Goal: Check status: Check status

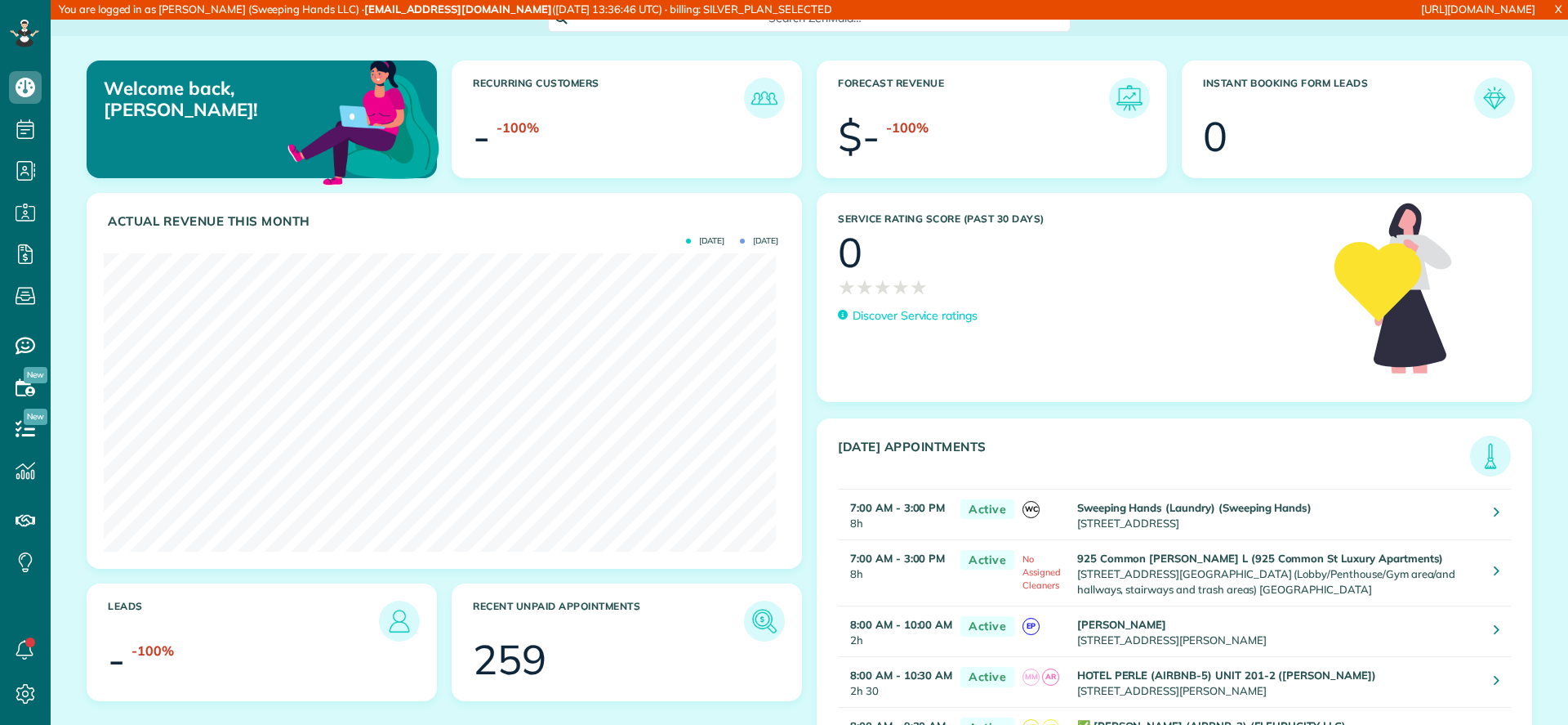
scroll to position [299, 671]
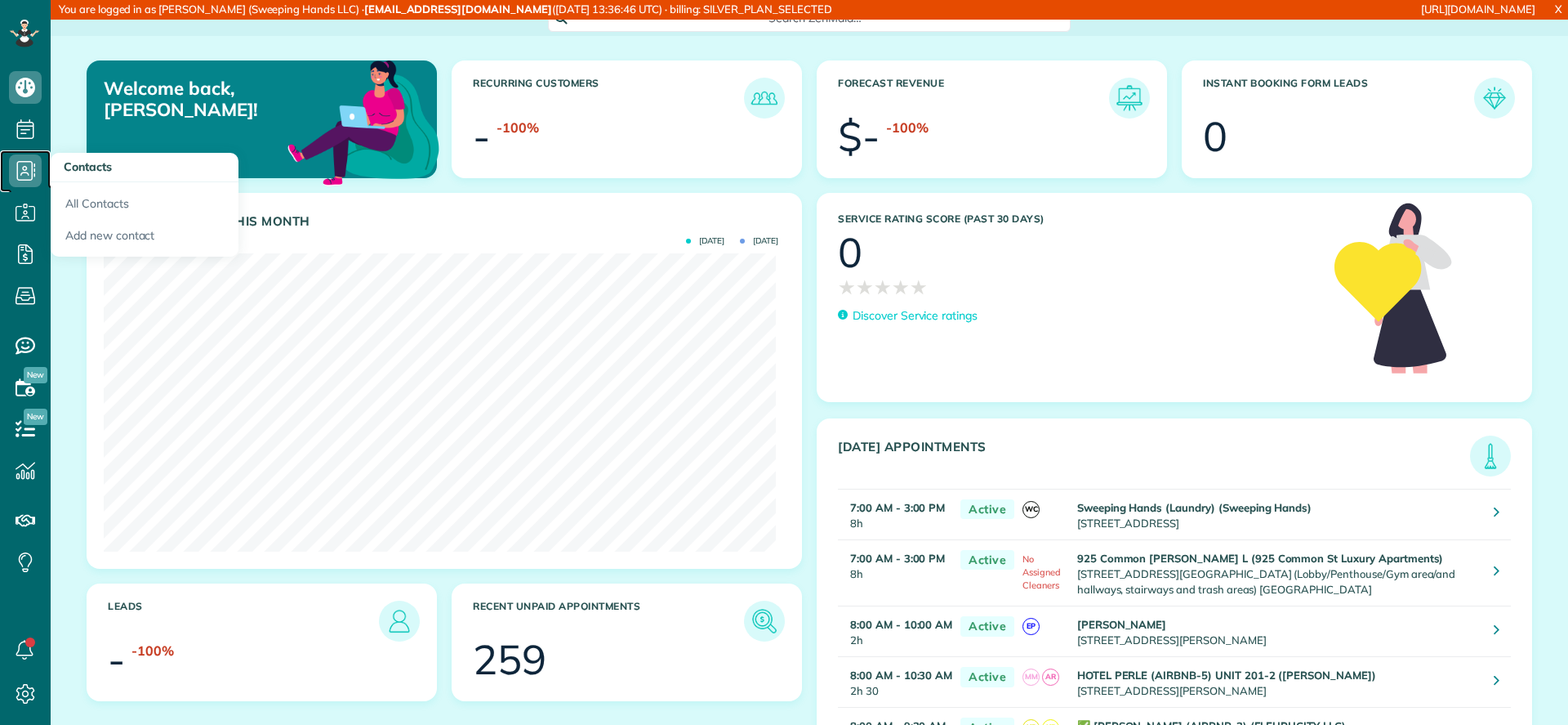
click at [6, 169] on link "Contacts" at bounding box center [25, 172] width 51 height 42
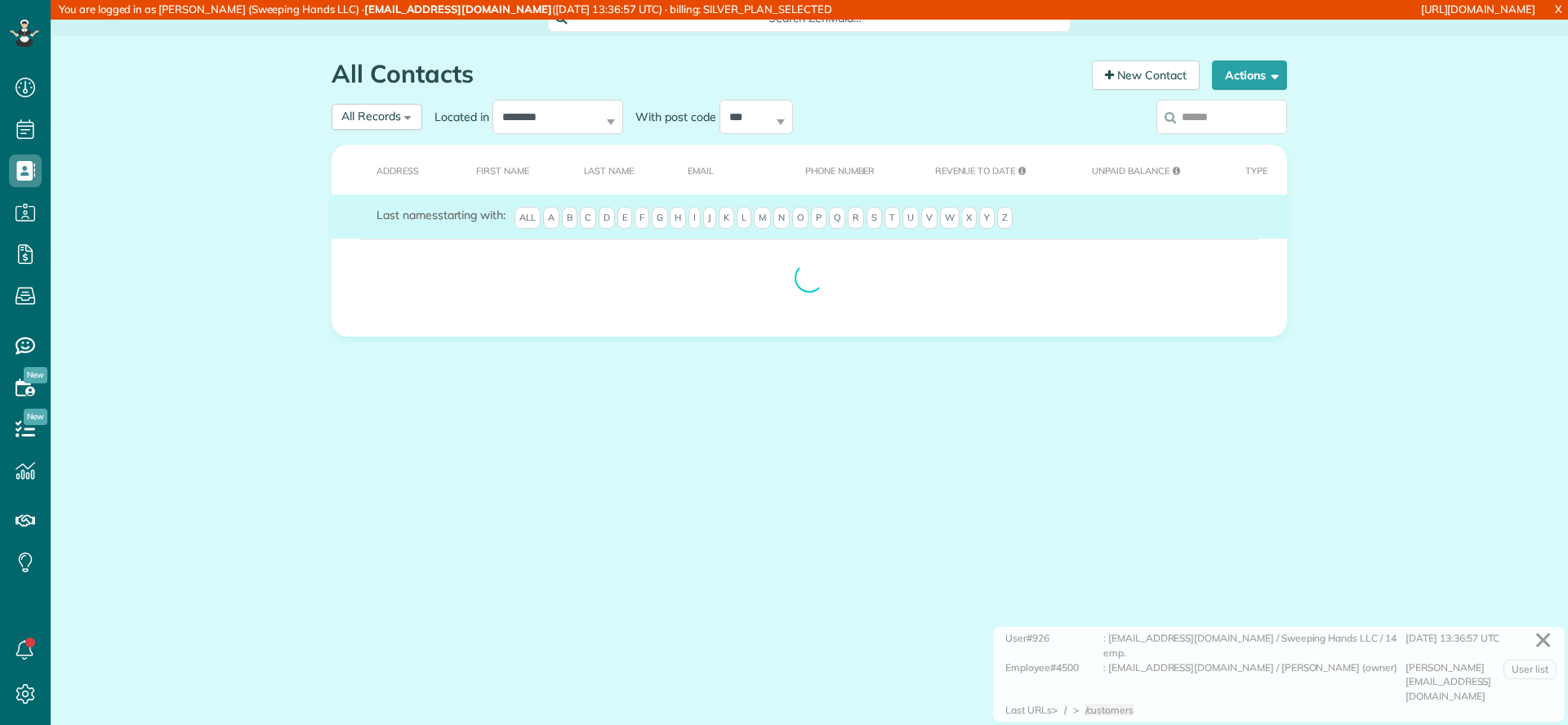
scroll to position [7, 7]
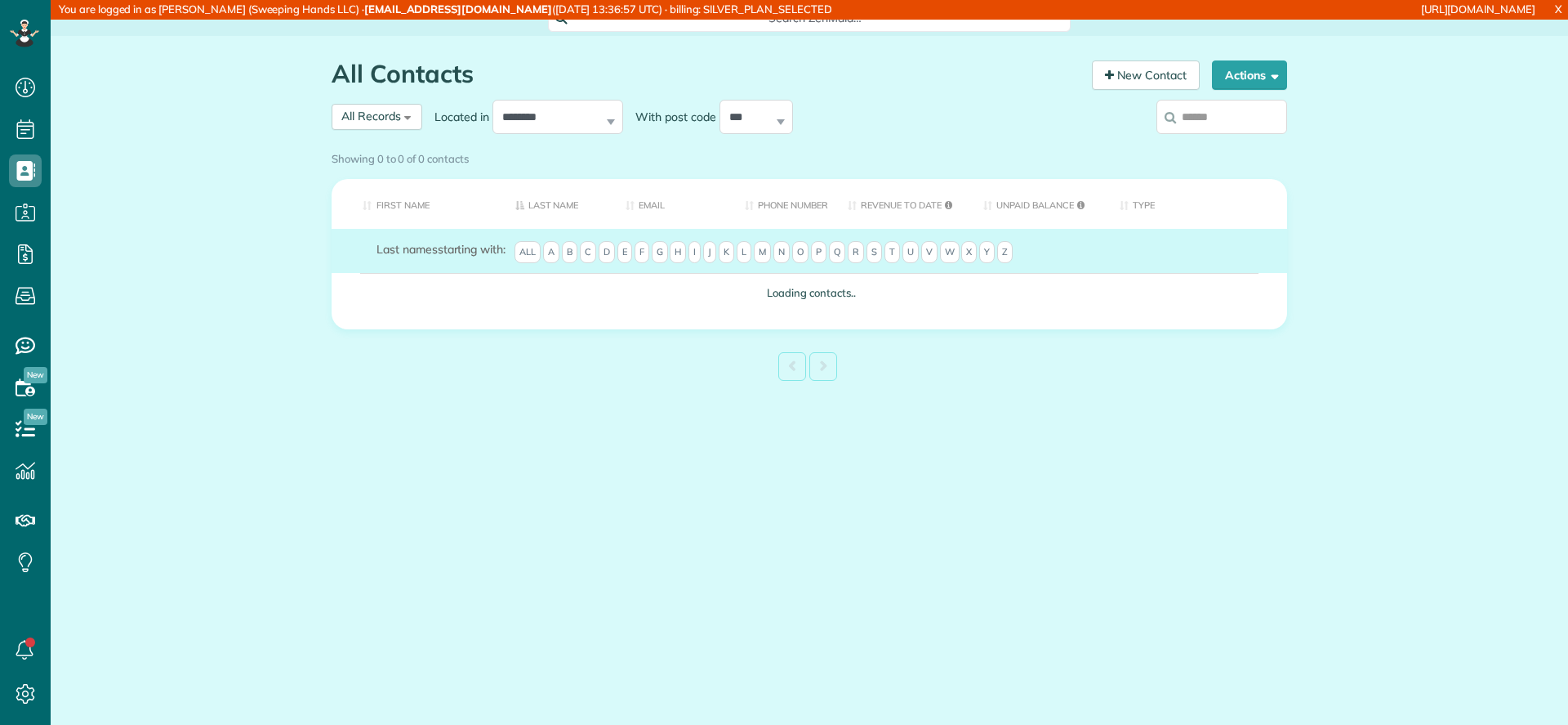
click at [1096, 129] on div at bounding box center [1176, 119] width 220 height 49
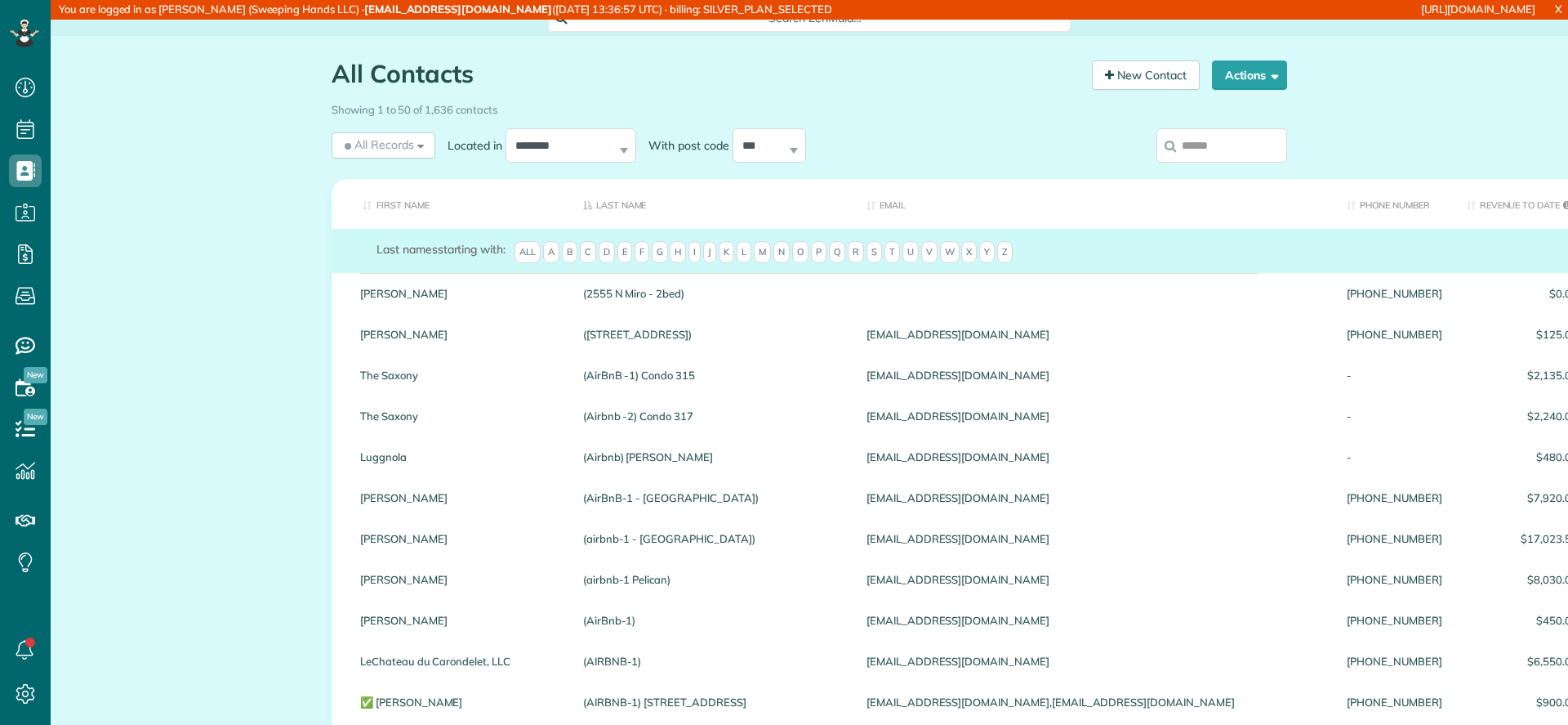
click at [1194, 149] on input "search" at bounding box center [1222, 145] width 131 height 35
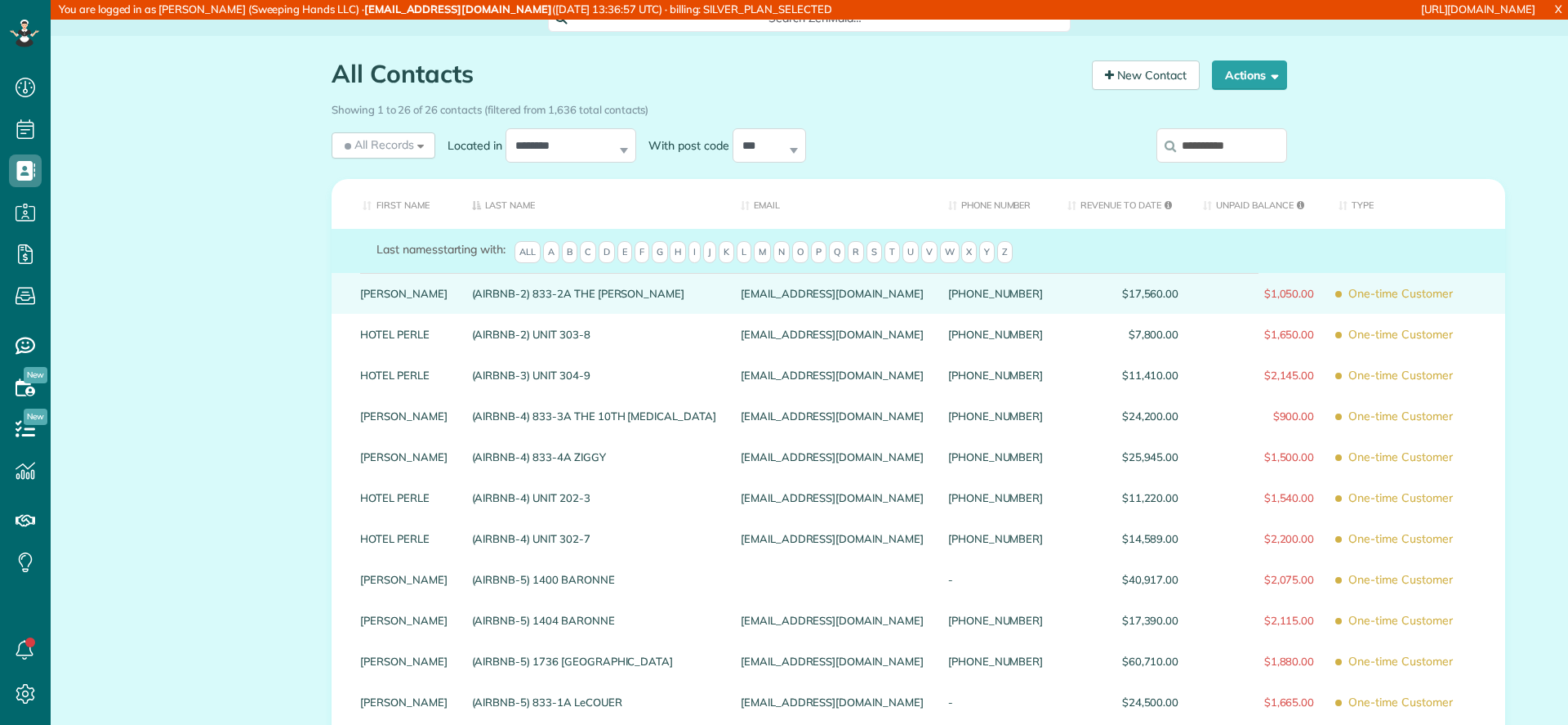
click at [423, 287] on div "NICK BRUNO" at bounding box center [403, 293] width 112 height 41
click at [415, 299] on link "NICK BRUNO" at bounding box center [403, 294] width 87 height 12
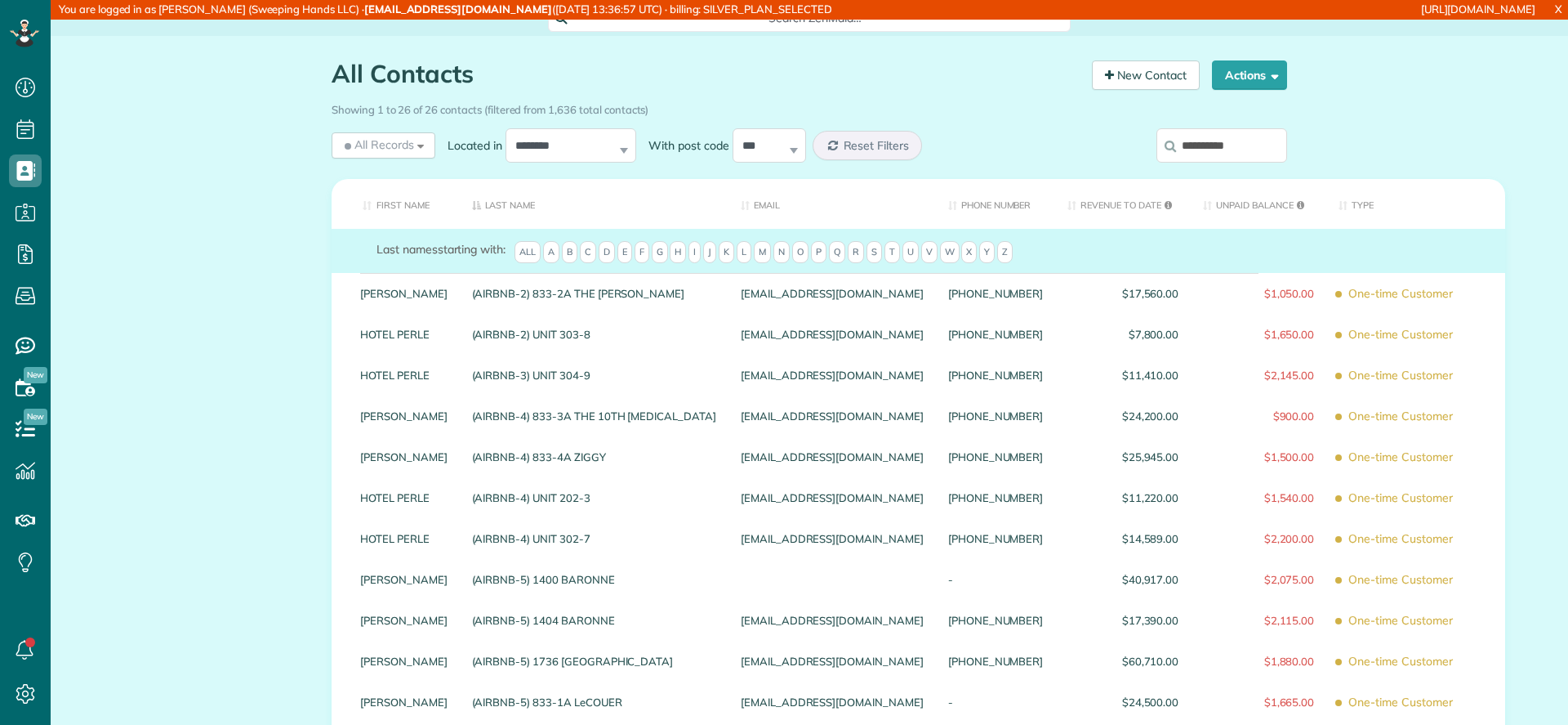
click at [1248, 131] on input "**********" at bounding box center [1222, 145] width 131 height 35
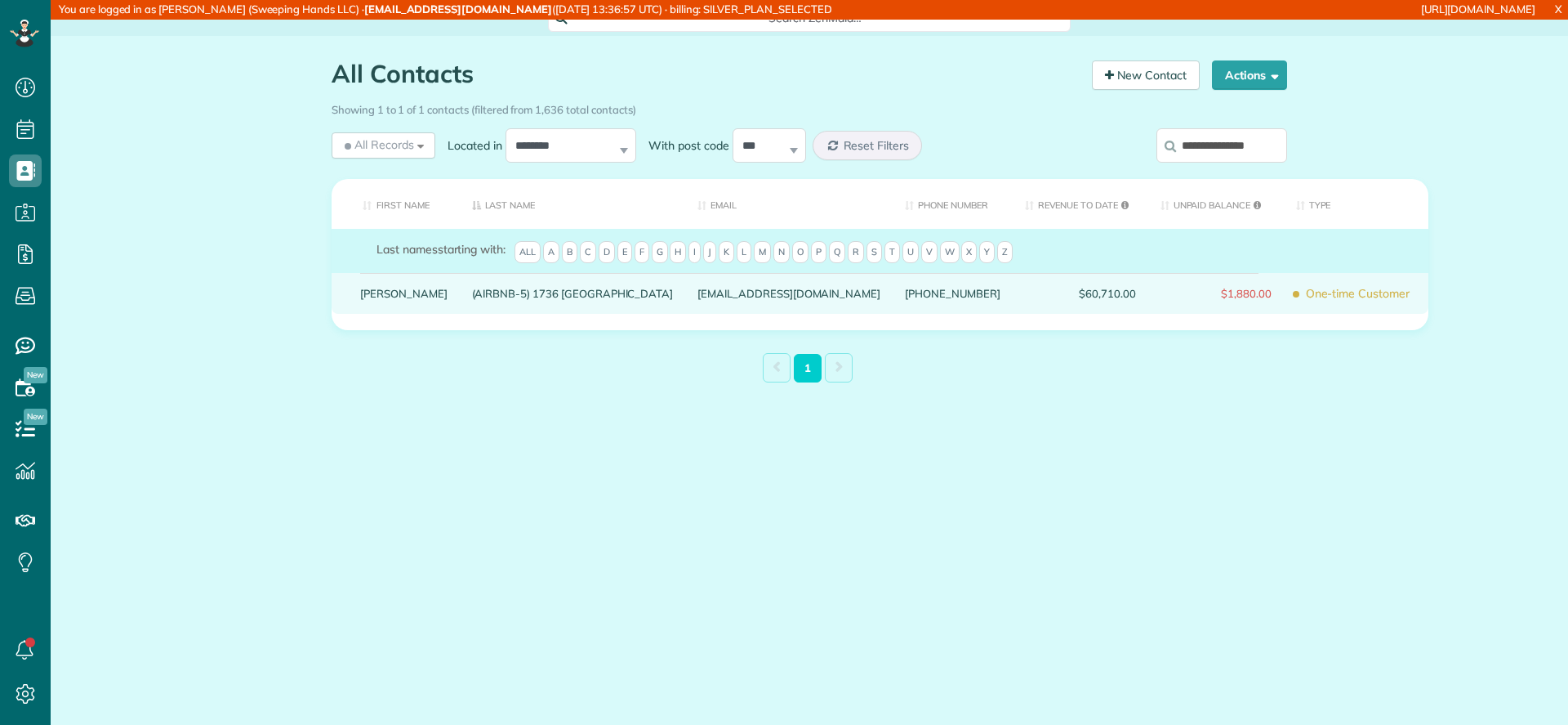
type input "**********"
click at [392, 296] on link "NICK BRUNO" at bounding box center [403, 294] width 87 height 12
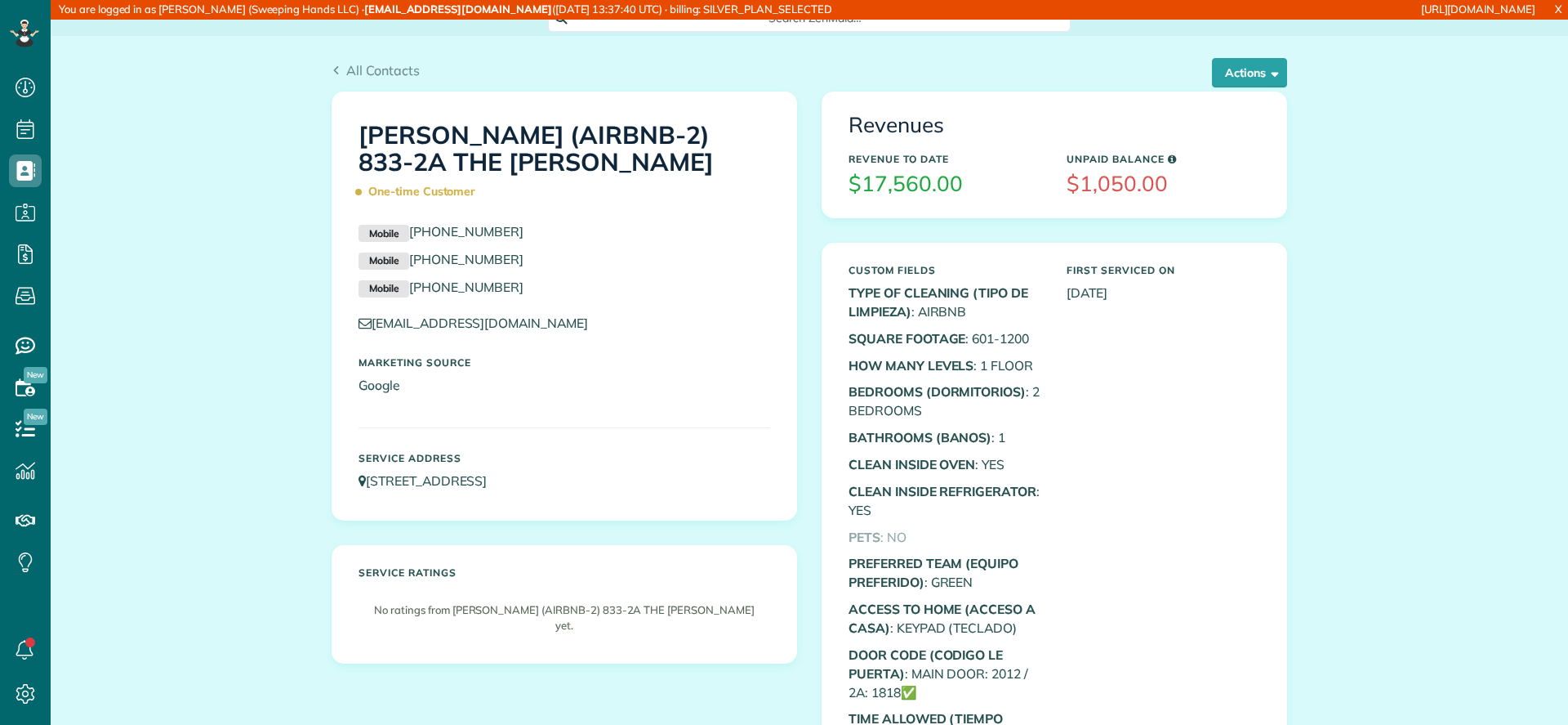
scroll to position [7, 7]
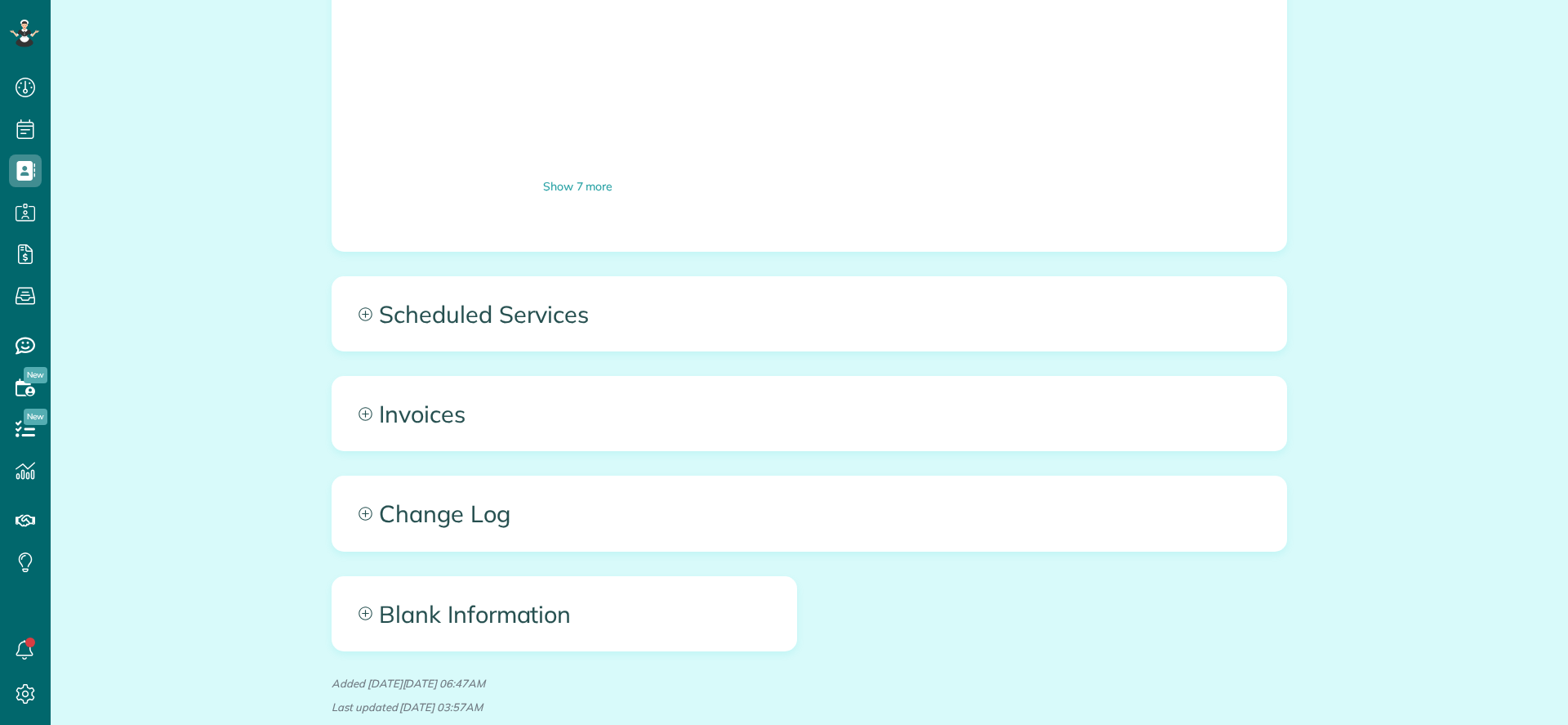
scroll to position [2922, 0]
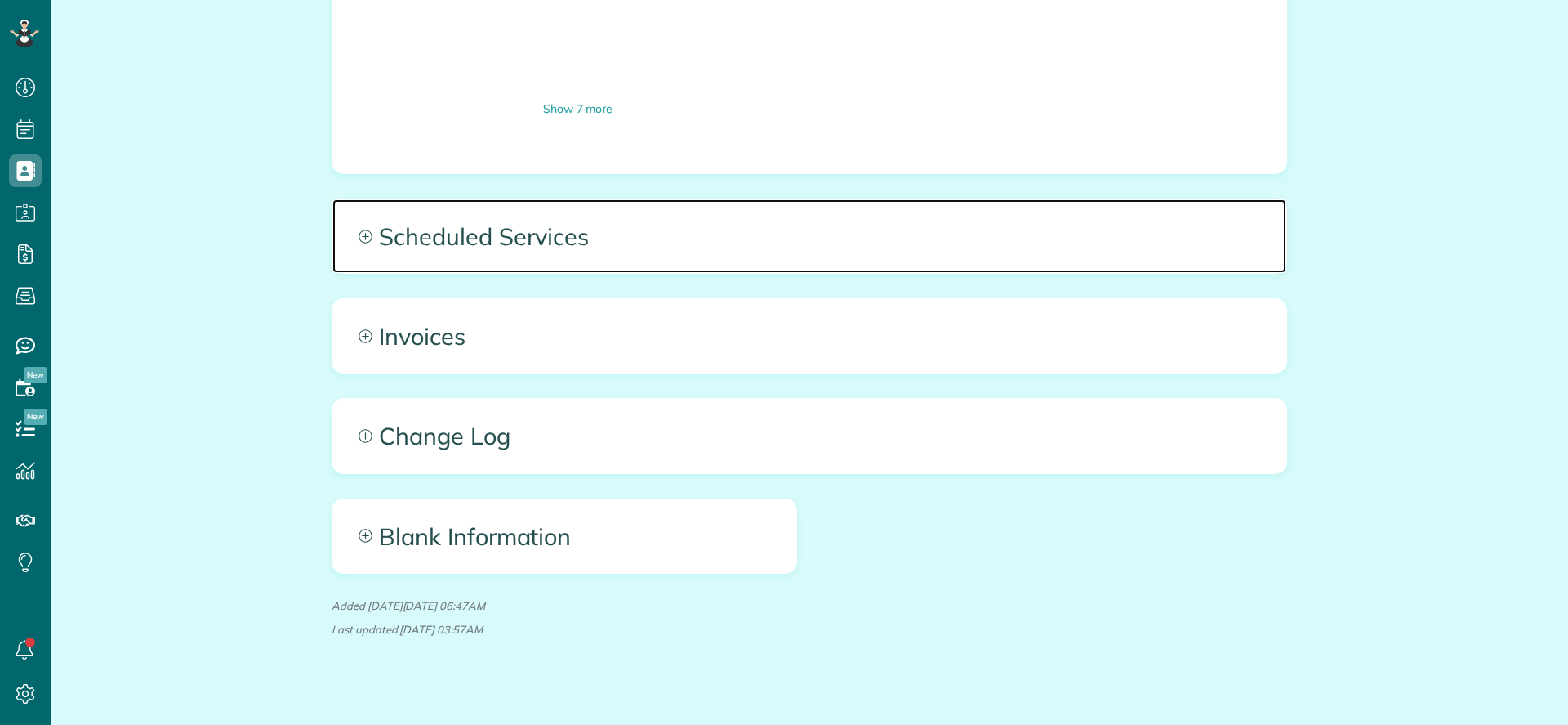
click at [509, 211] on span "Scheduled Services" at bounding box center [809, 236] width 953 height 73
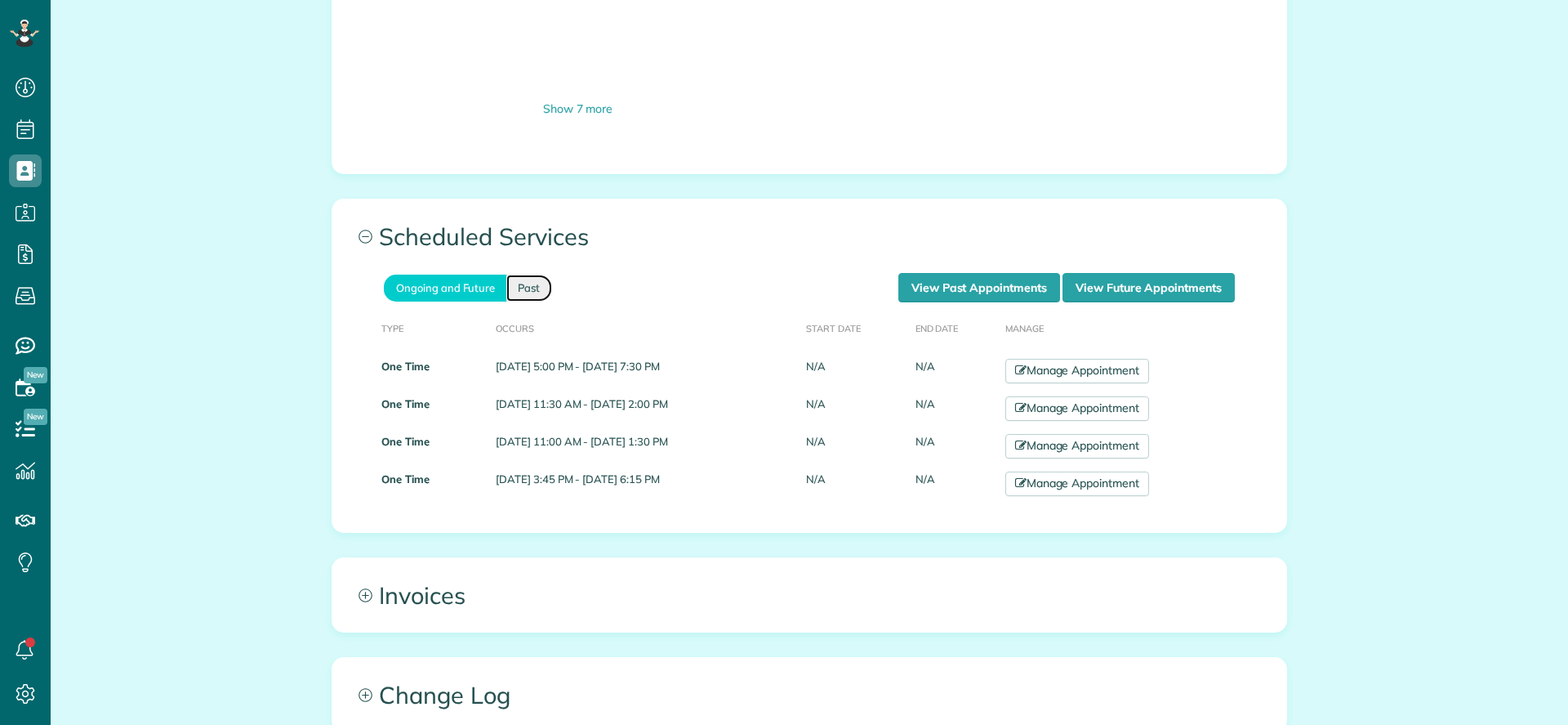
click at [515, 280] on link "Past" at bounding box center [529, 288] width 46 height 27
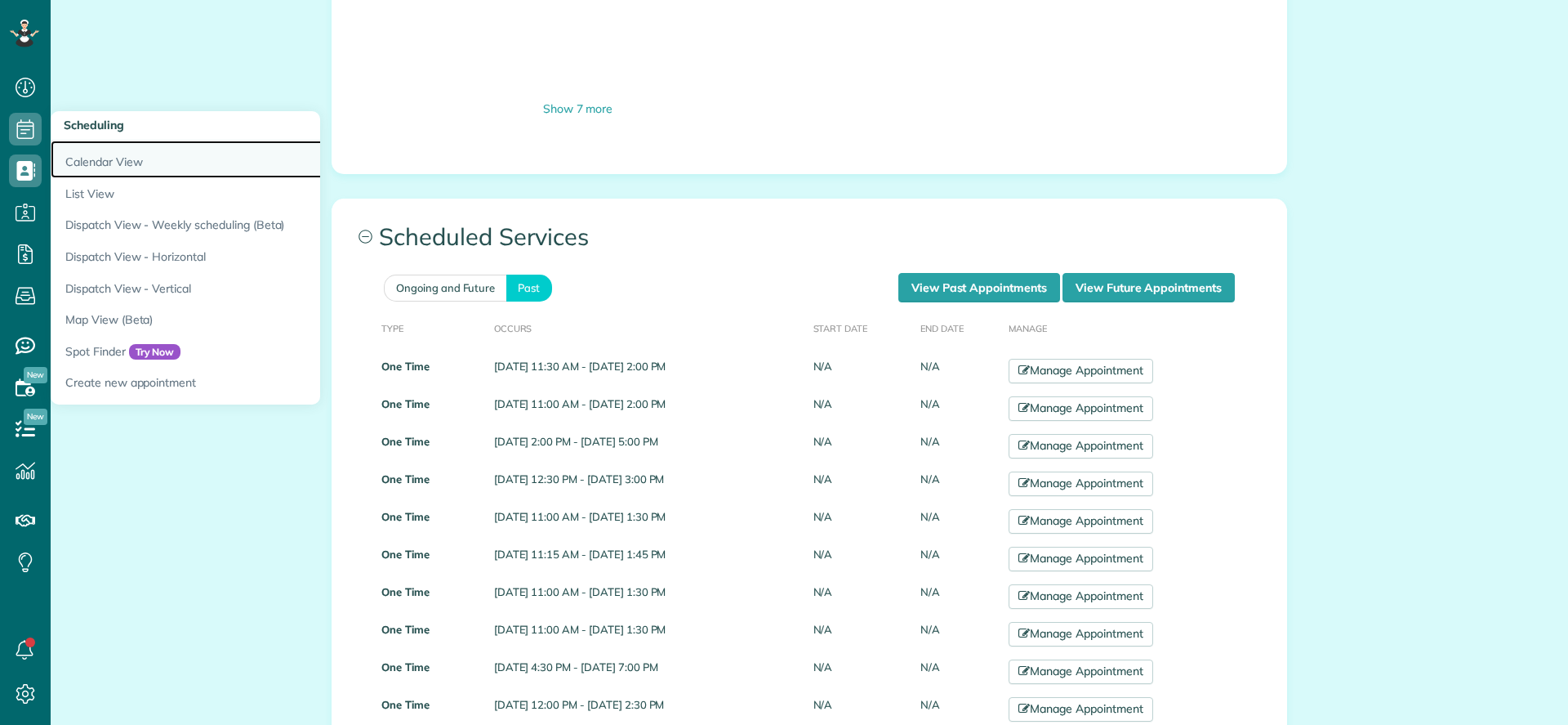
click at [66, 152] on link "Calendar View" at bounding box center [255, 160] width 408 height 38
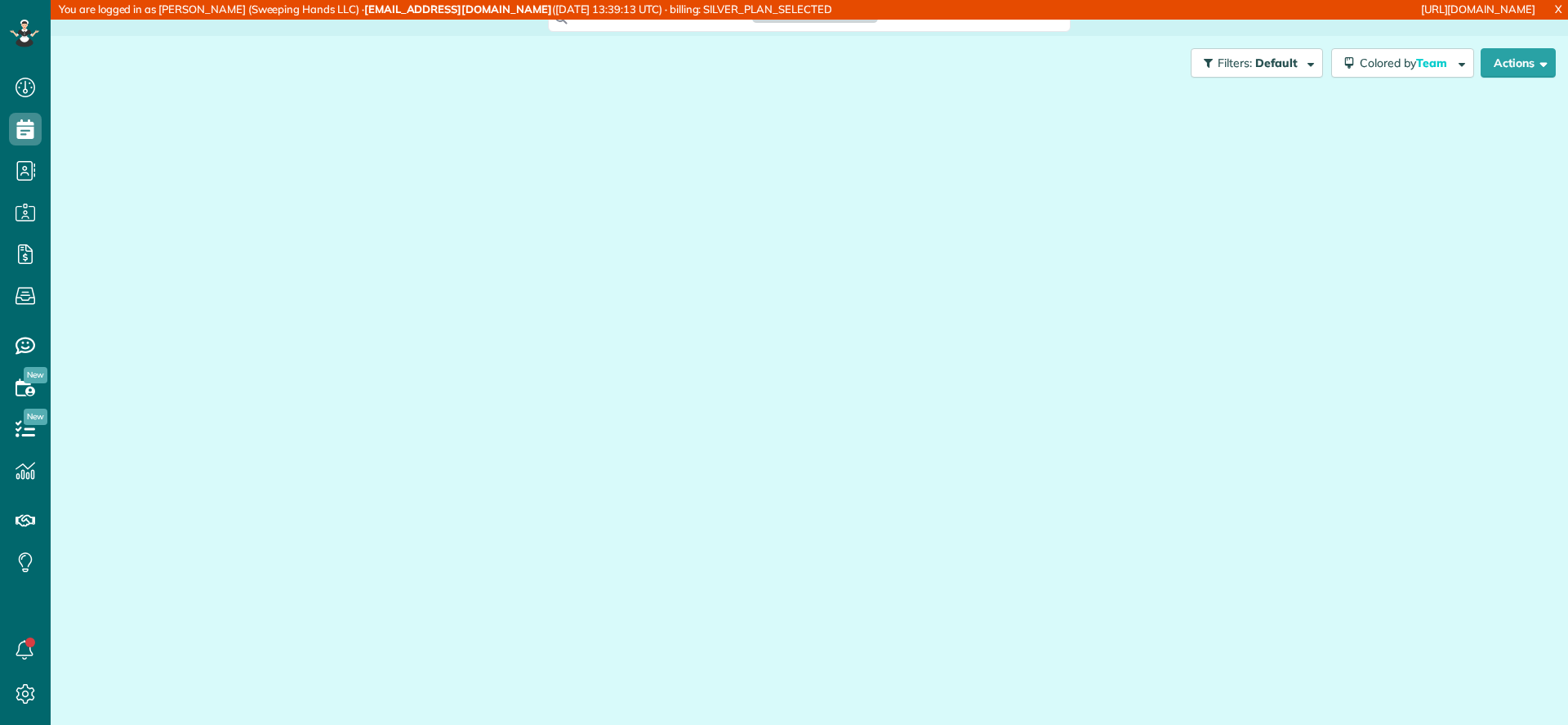
scroll to position [7, 7]
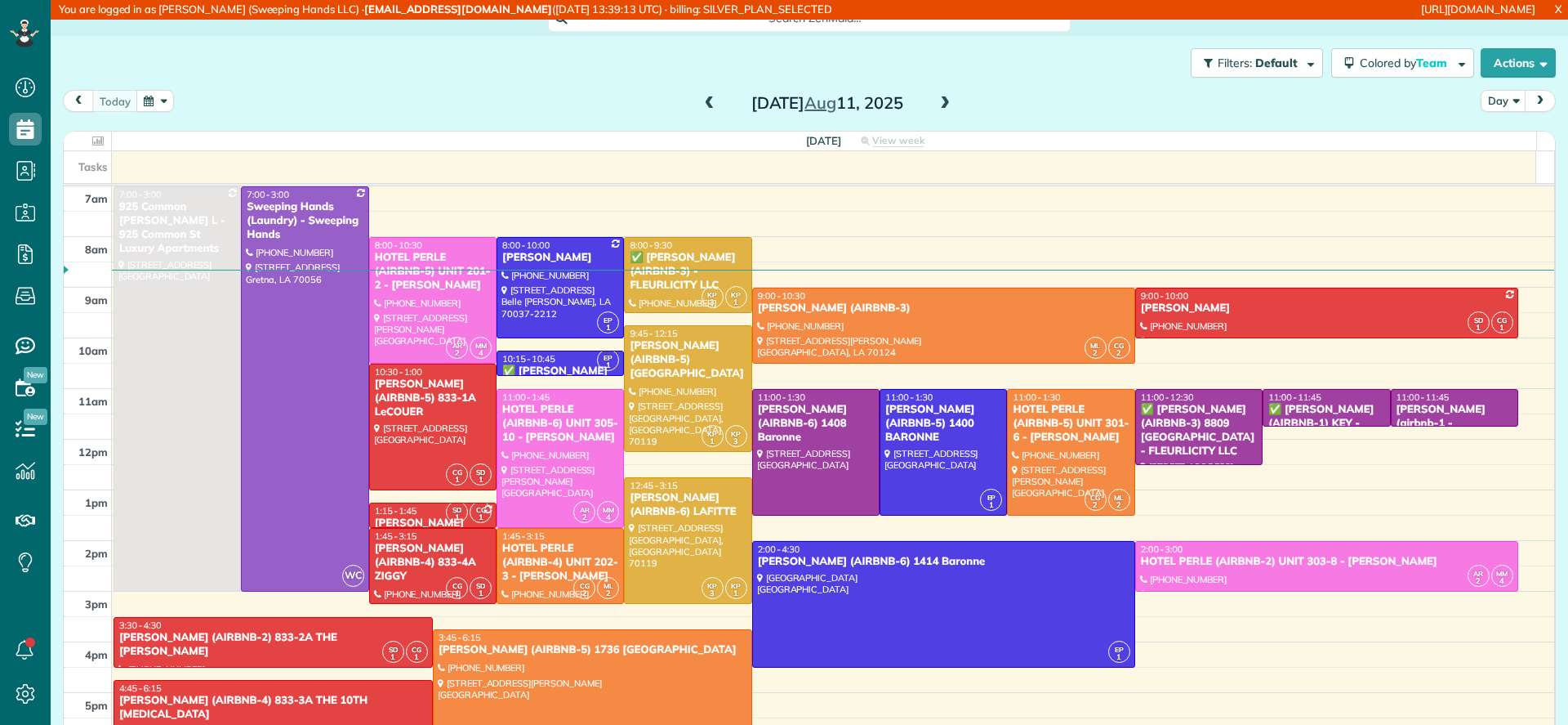
drag, startPoint x: 791, startPoint y: 109, endPoint x: 809, endPoint y: 118, distance: 20.1
click at [792, 109] on h2 "Monday Aug 11, 2025" at bounding box center [828, 103] width 204 height 18
click at [811, 114] on div "today Day Monday Aug 11, 2025" at bounding box center [809, 105] width 1493 height 30
click at [811, 112] on span "Aug" at bounding box center [820, 102] width 32 height 21
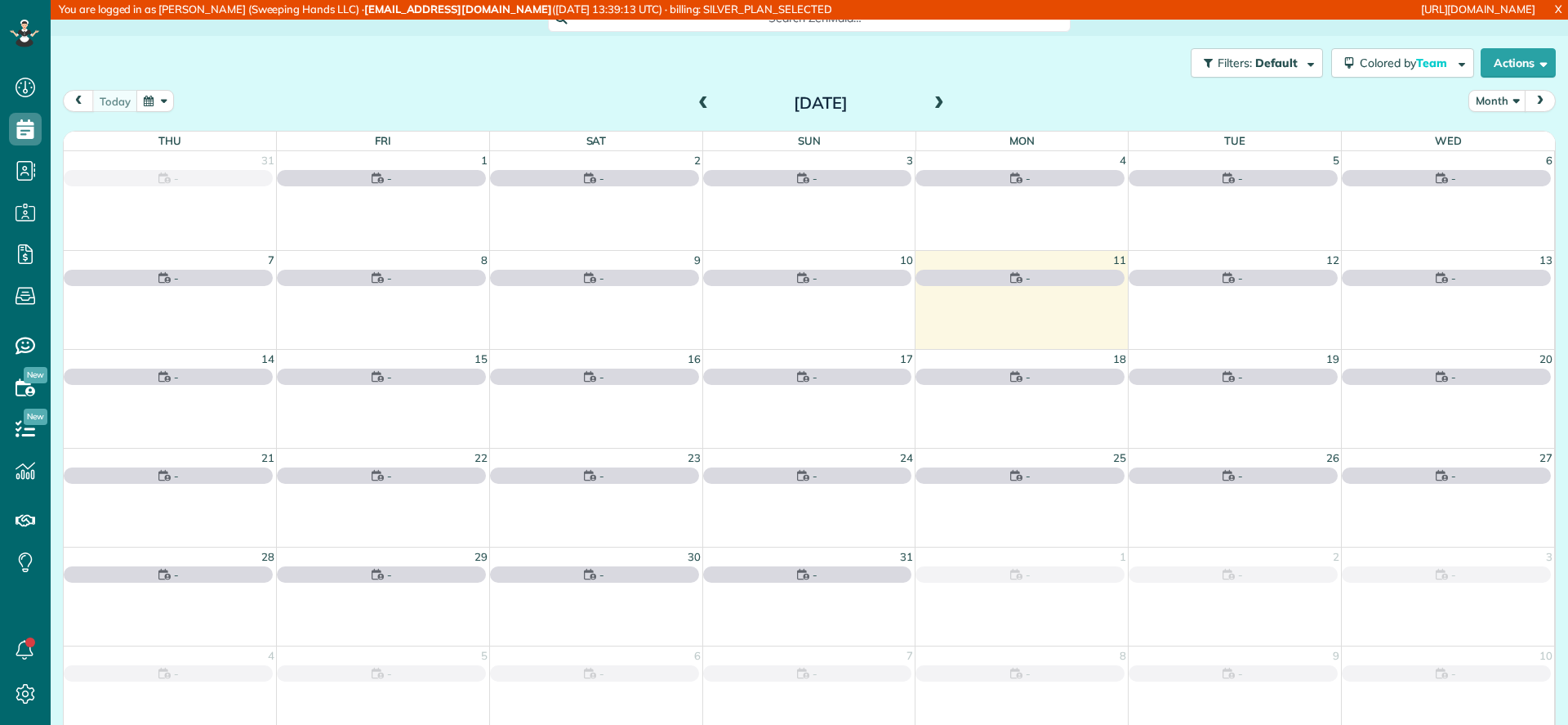
click at [601, 60] on div "Filters: Default Colored by Team Color by Cleaner Color by Team Color by Status…" at bounding box center [809, 62] width 1517 height 54
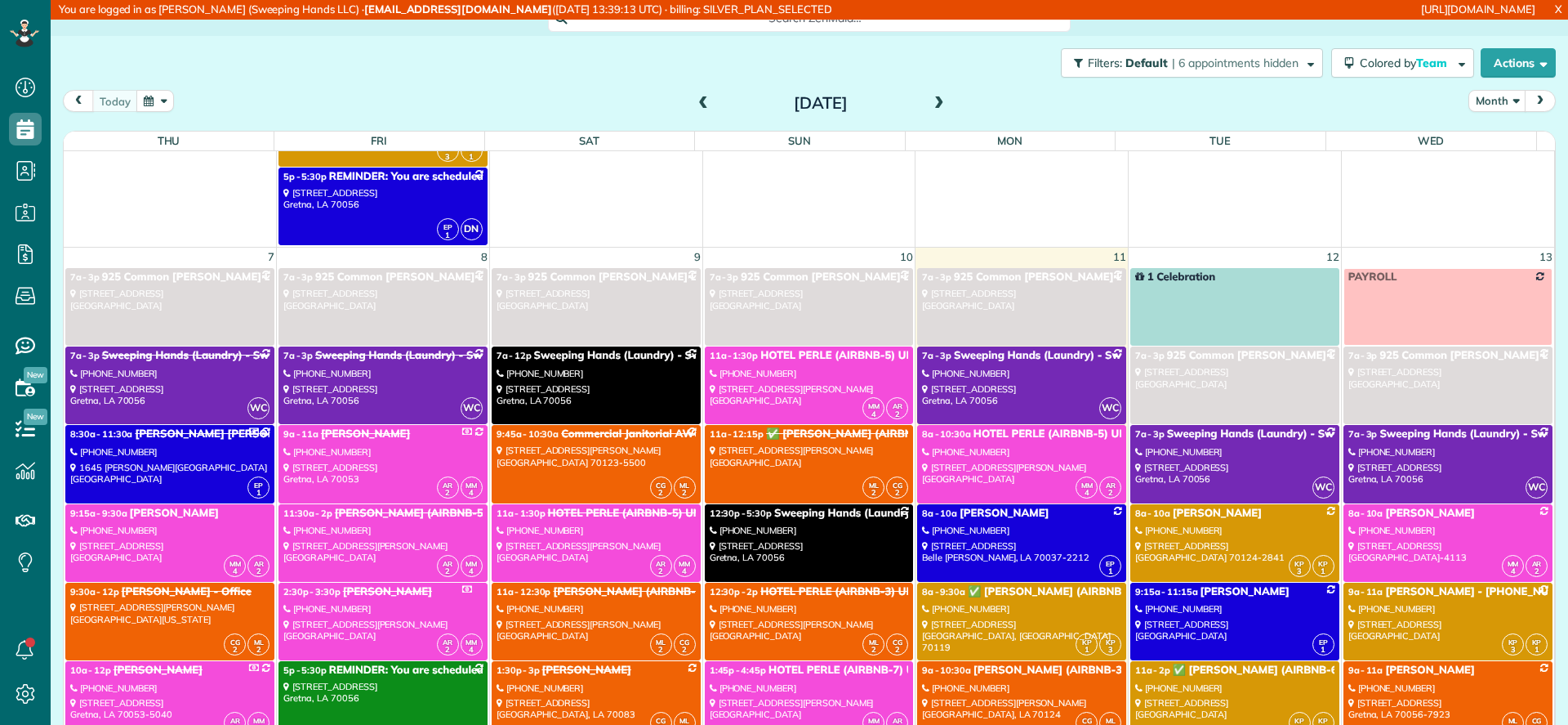
scroll to position [1348, 0]
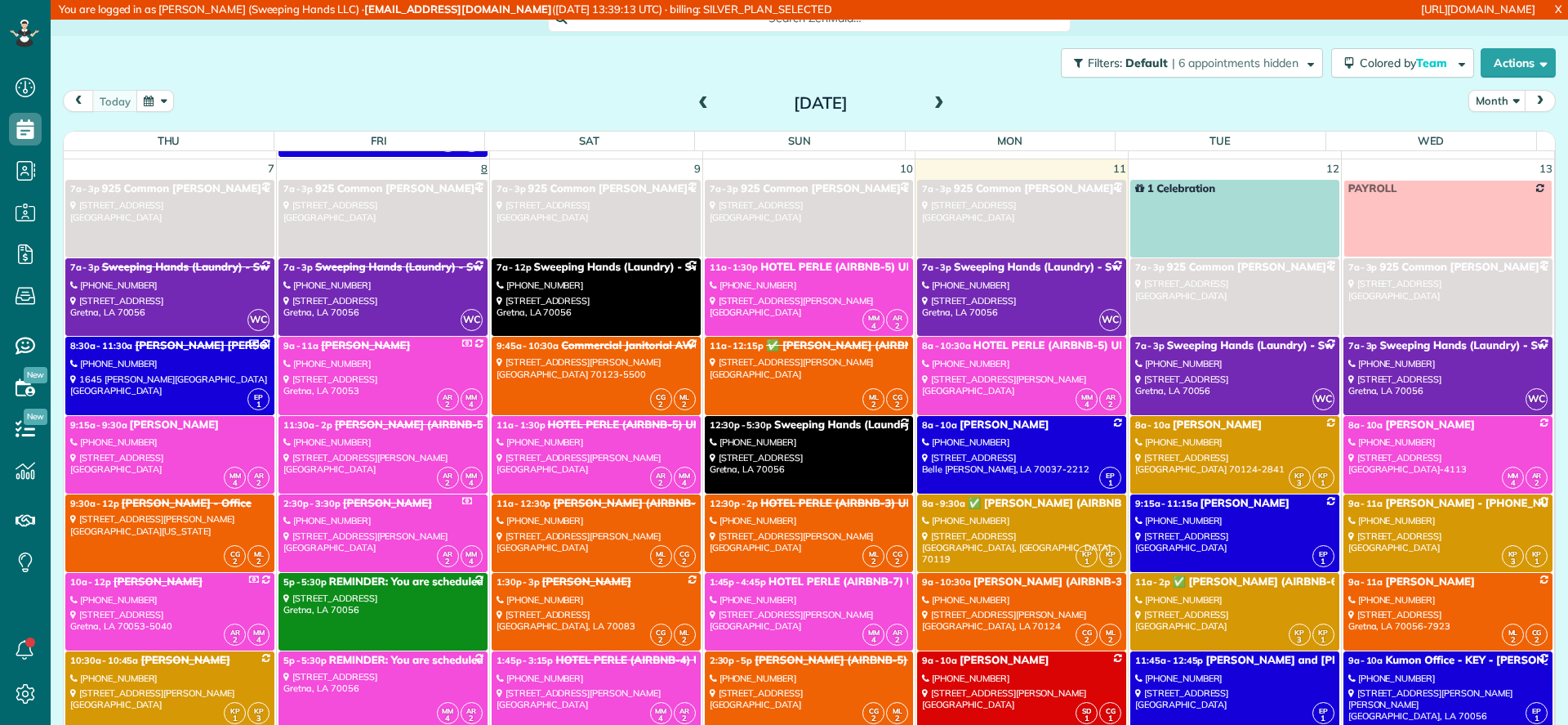
click at [480, 173] on link "8" at bounding box center [485, 169] width 10 height 19
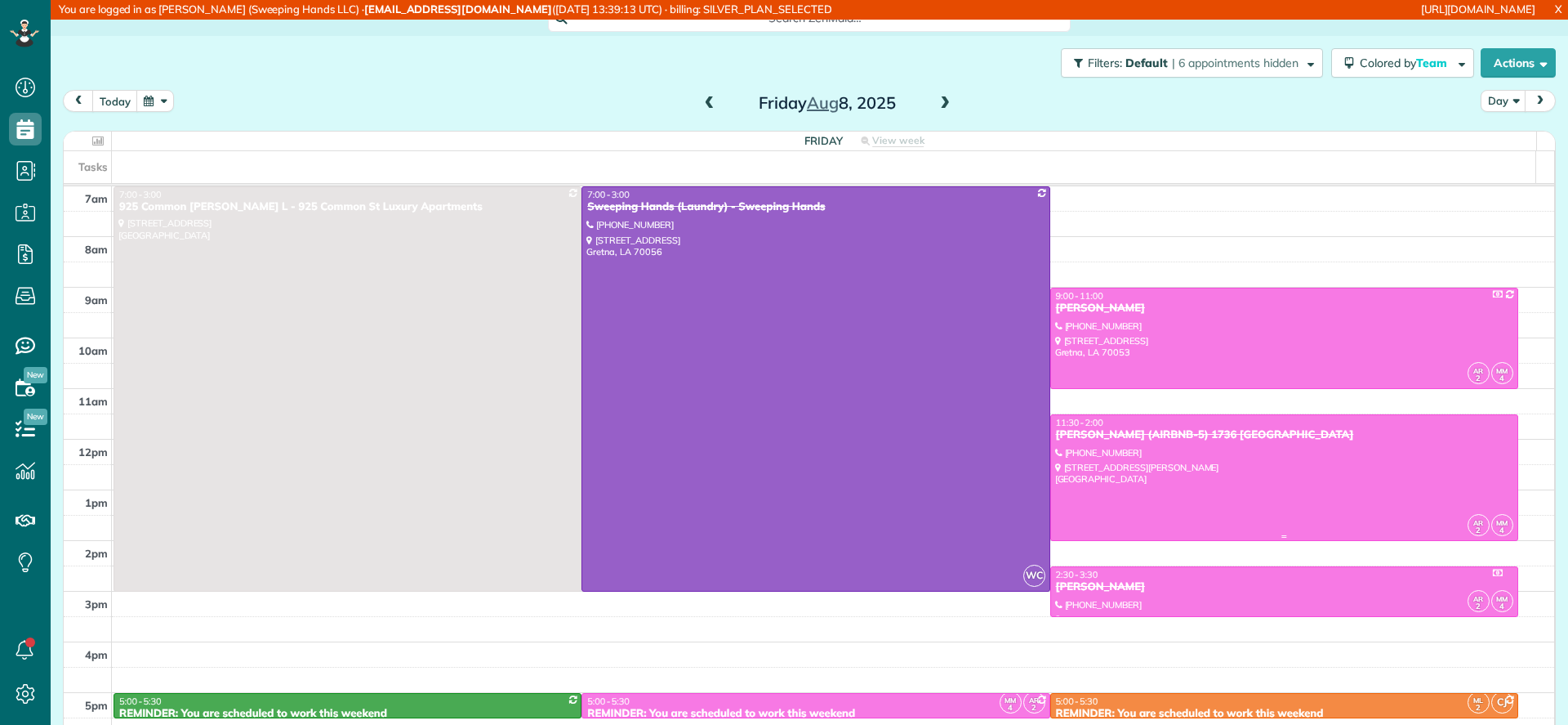
click at [1248, 509] on div at bounding box center [1284, 478] width 466 height 125
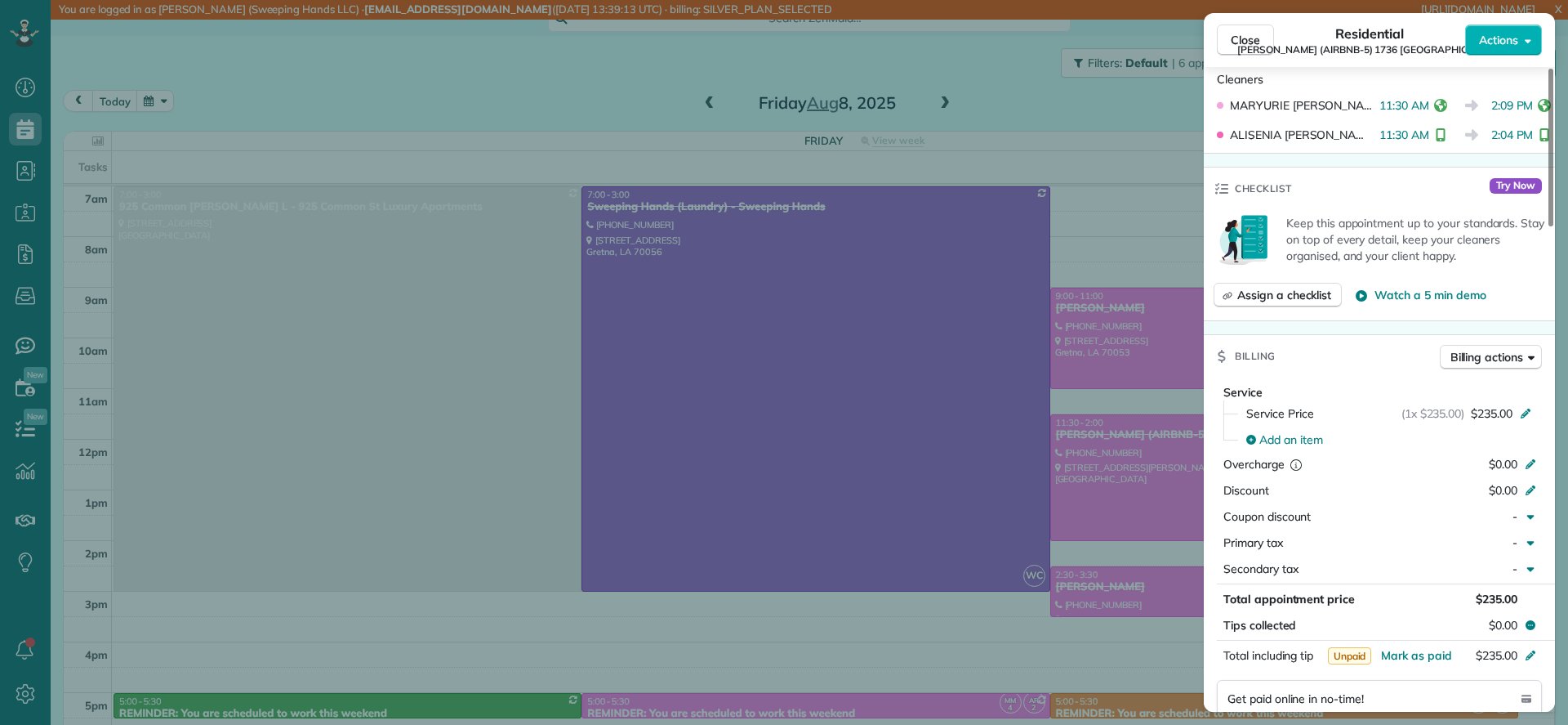
scroll to position [735, 0]
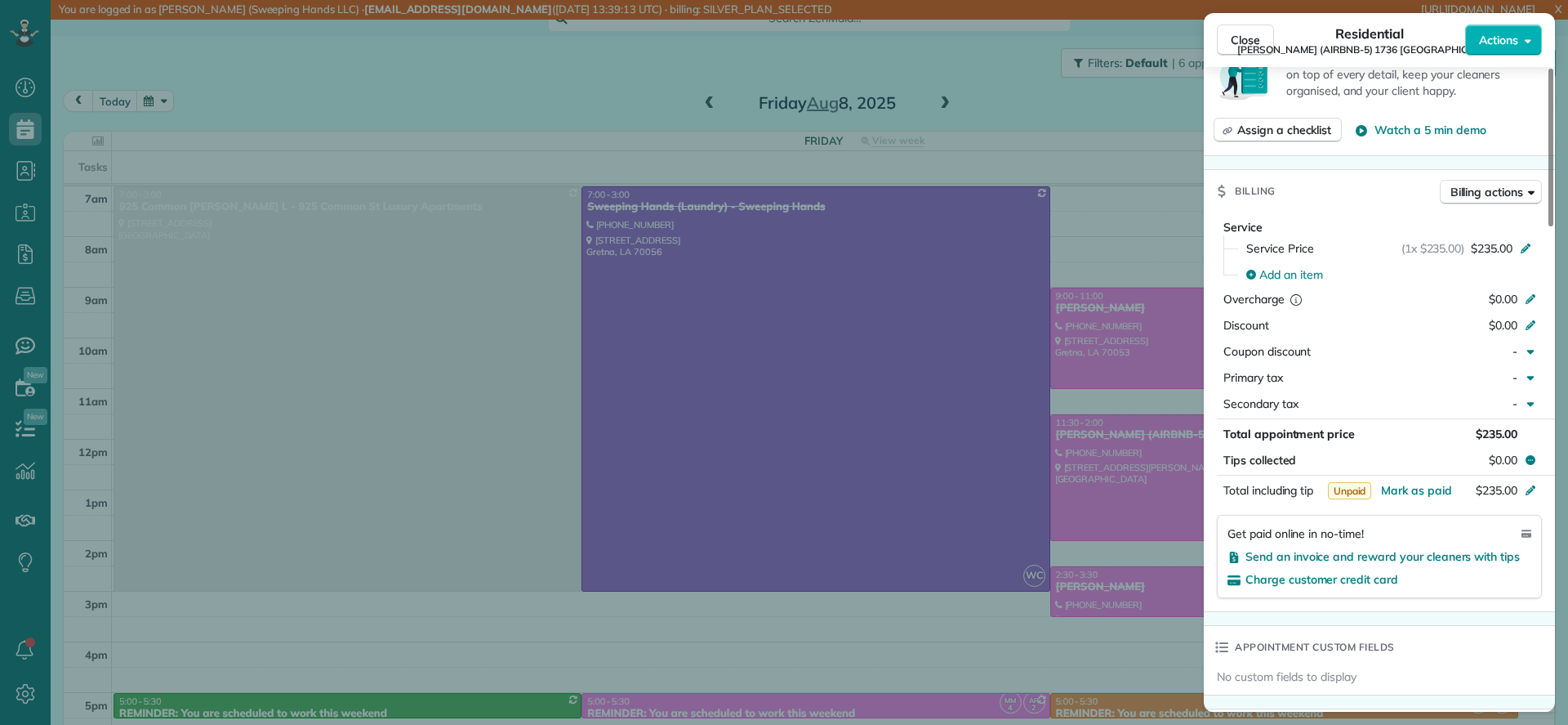
click at [10, 179] on div "Close Residential NICK BRUNO (AIRBNB-5) 1736 Thalia Actions Status Completed NI…" at bounding box center [784, 362] width 1568 height 725
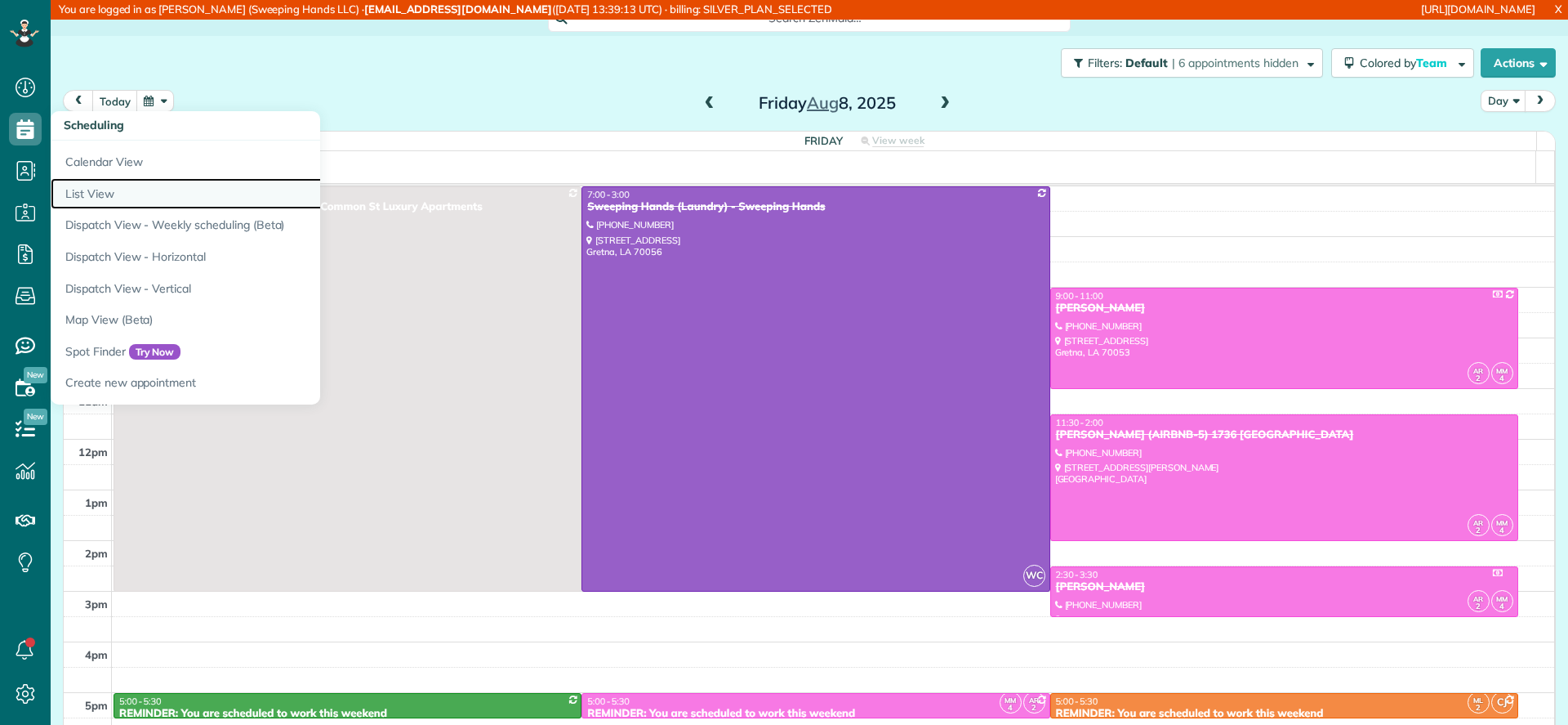
click at [121, 192] on link "List View" at bounding box center [255, 194] width 408 height 32
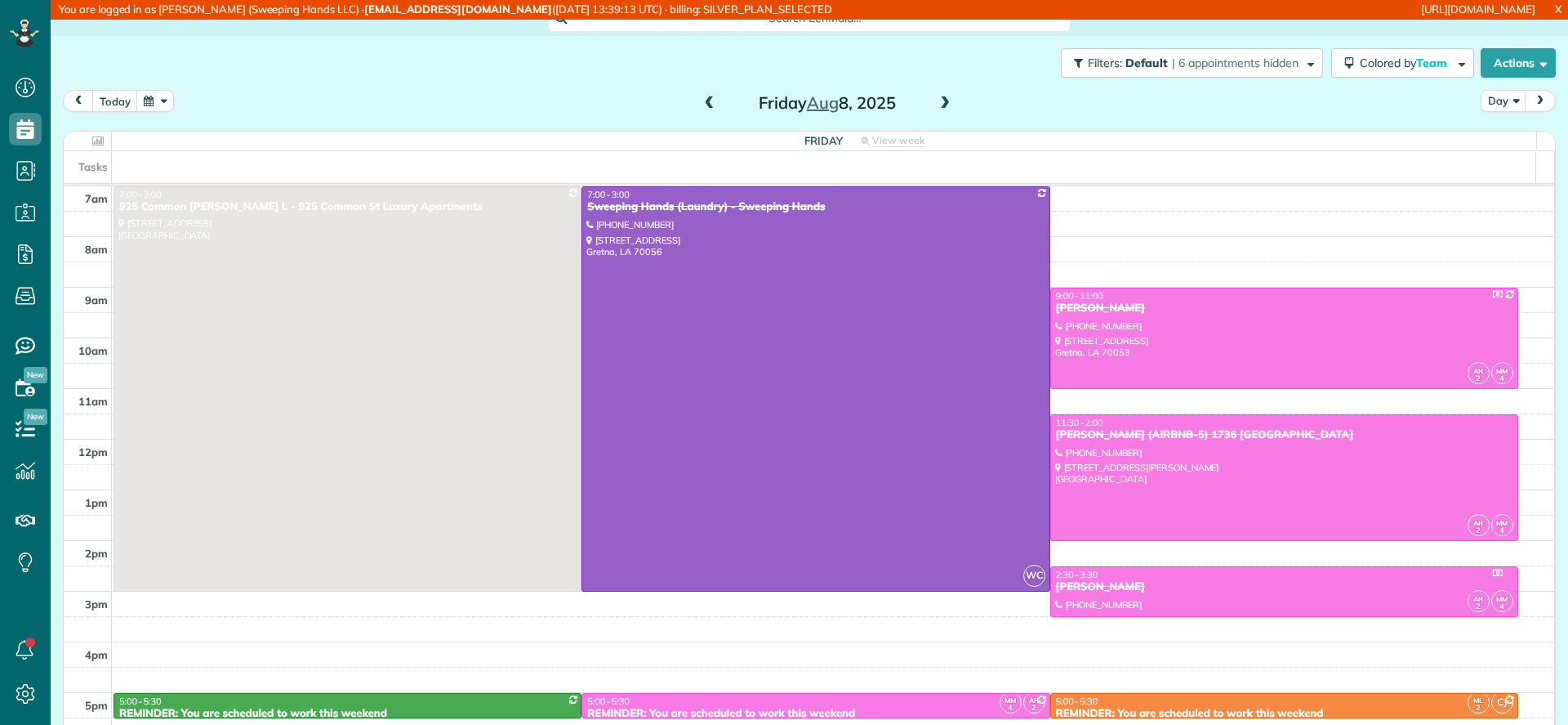
drag, startPoint x: 623, startPoint y: 86, endPoint x: 755, endPoint y: 87, distance: 132.0
click at [626, 86] on div "Filters: Default | 6 appointments hidden Colored by Team Color by Cleaner Color…" at bounding box center [809, 62] width 1517 height 54
click at [712, 100] on div "Friday Aug 8, 2025" at bounding box center [828, 103] width 262 height 26
drag, startPoint x: 712, startPoint y: 100, endPoint x: 695, endPoint y: 100, distance: 17.0
click at [709, 100] on div "Friday Aug 8, 2025" at bounding box center [828, 103] width 262 height 26
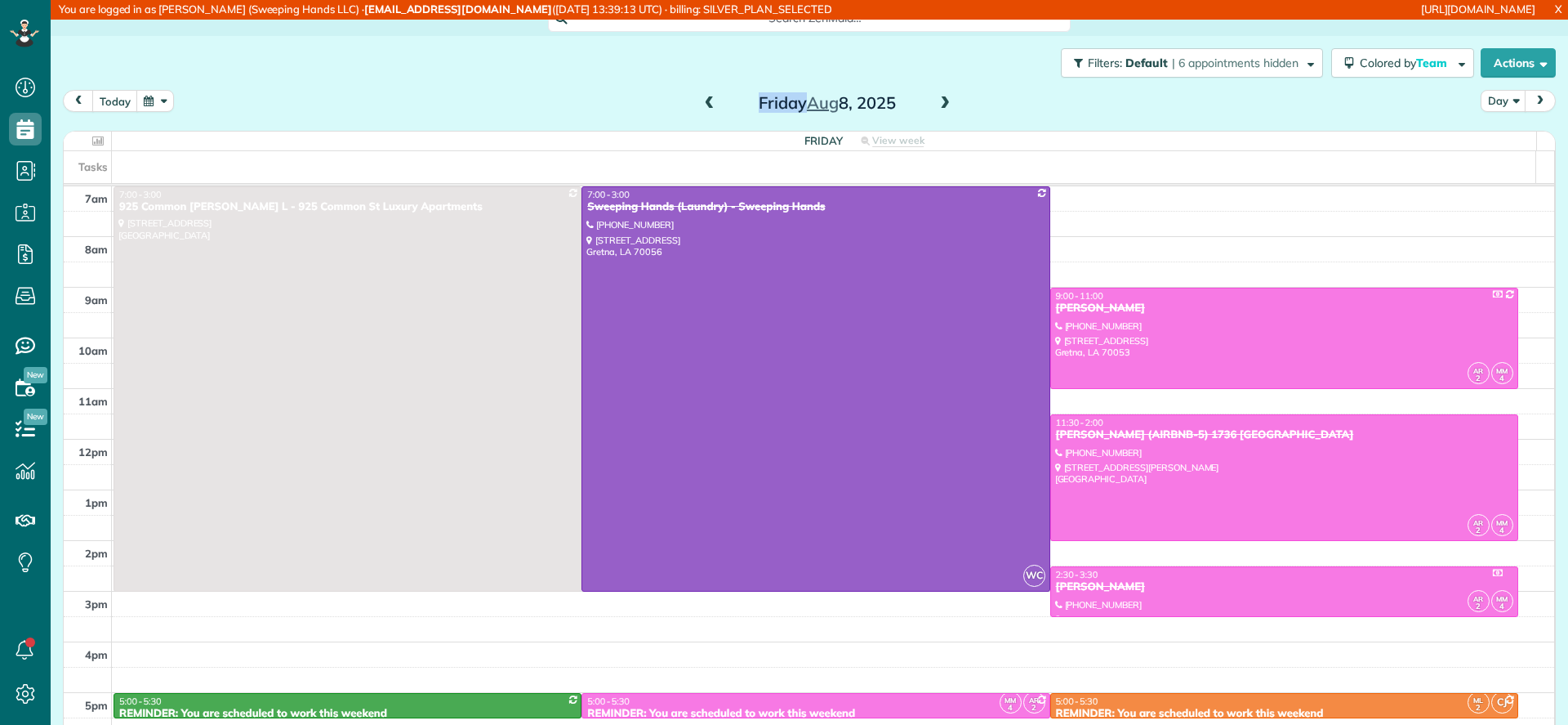
click at [701, 100] on span at bounding box center [710, 103] width 18 height 15
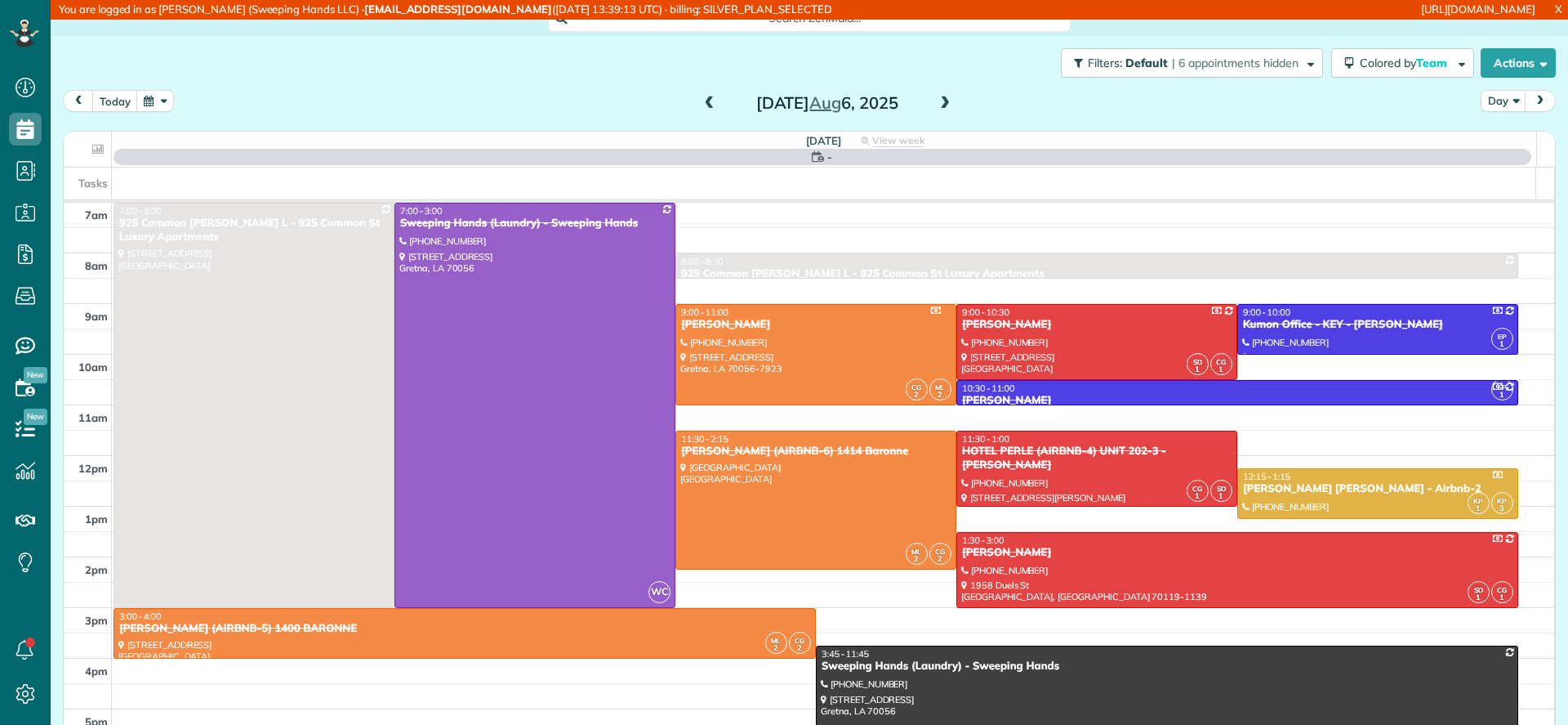
click at [701, 100] on span at bounding box center [710, 103] width 18 height 15
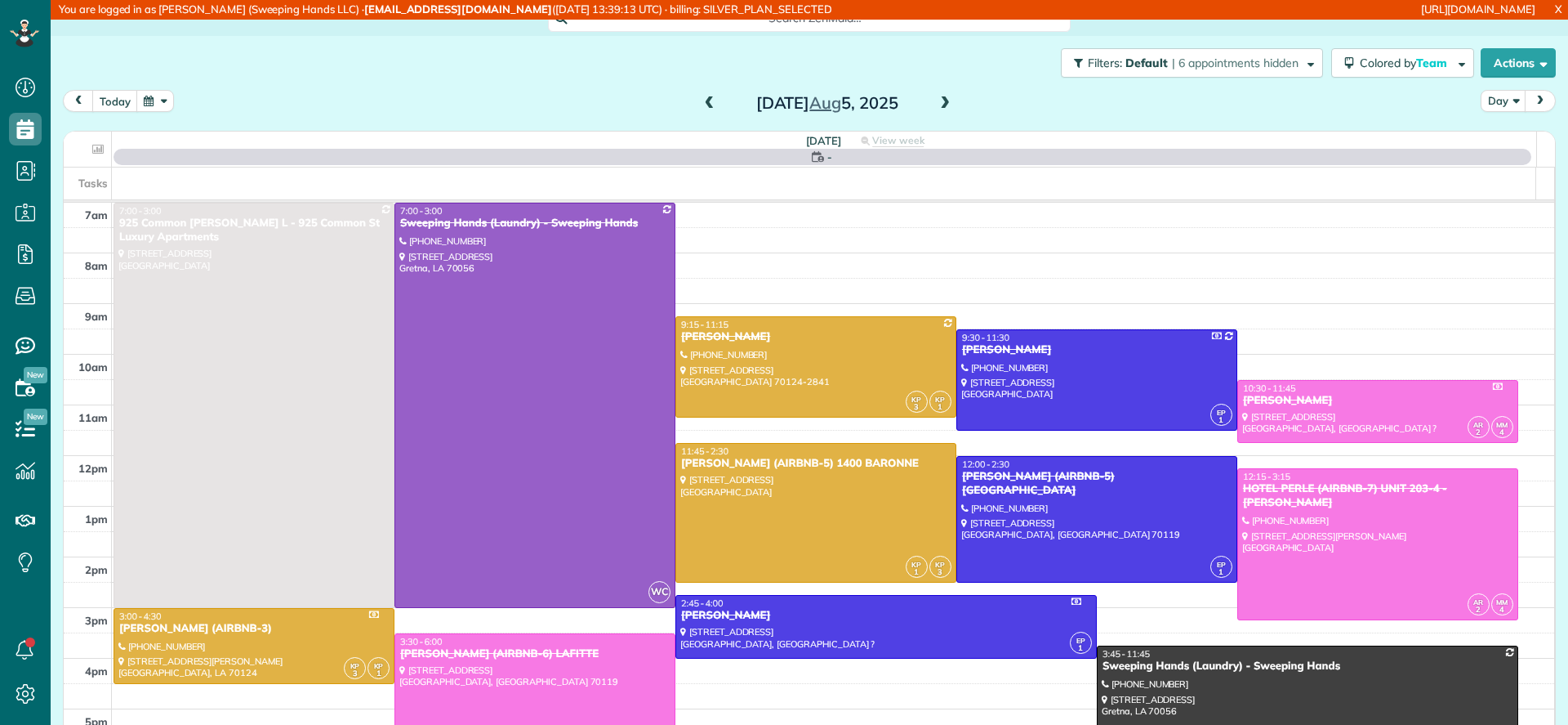
click at [701, 100] on span at bounding box center [710, 103] width 18 height 15
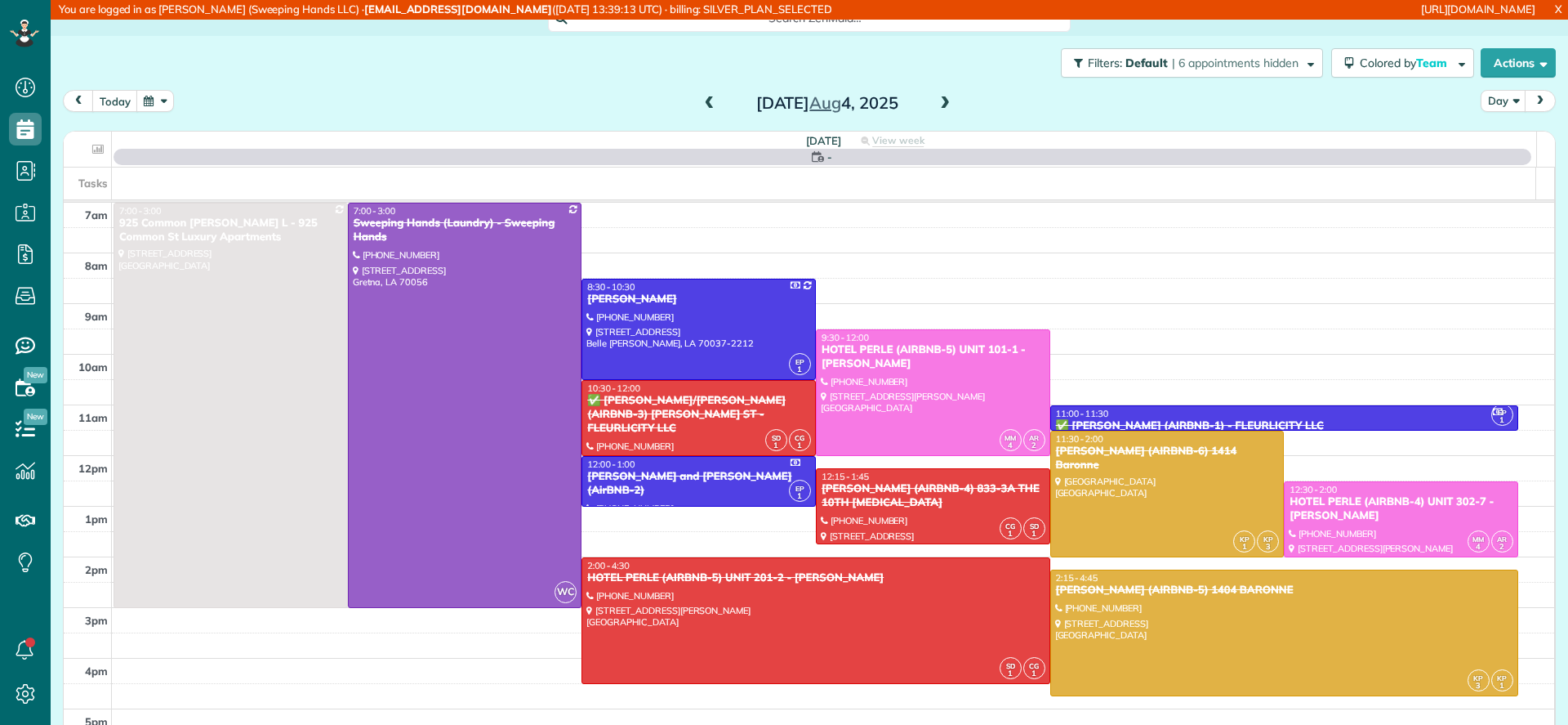
click at [701, 100] on span at bounding box center [710, 103] width 18 height 15
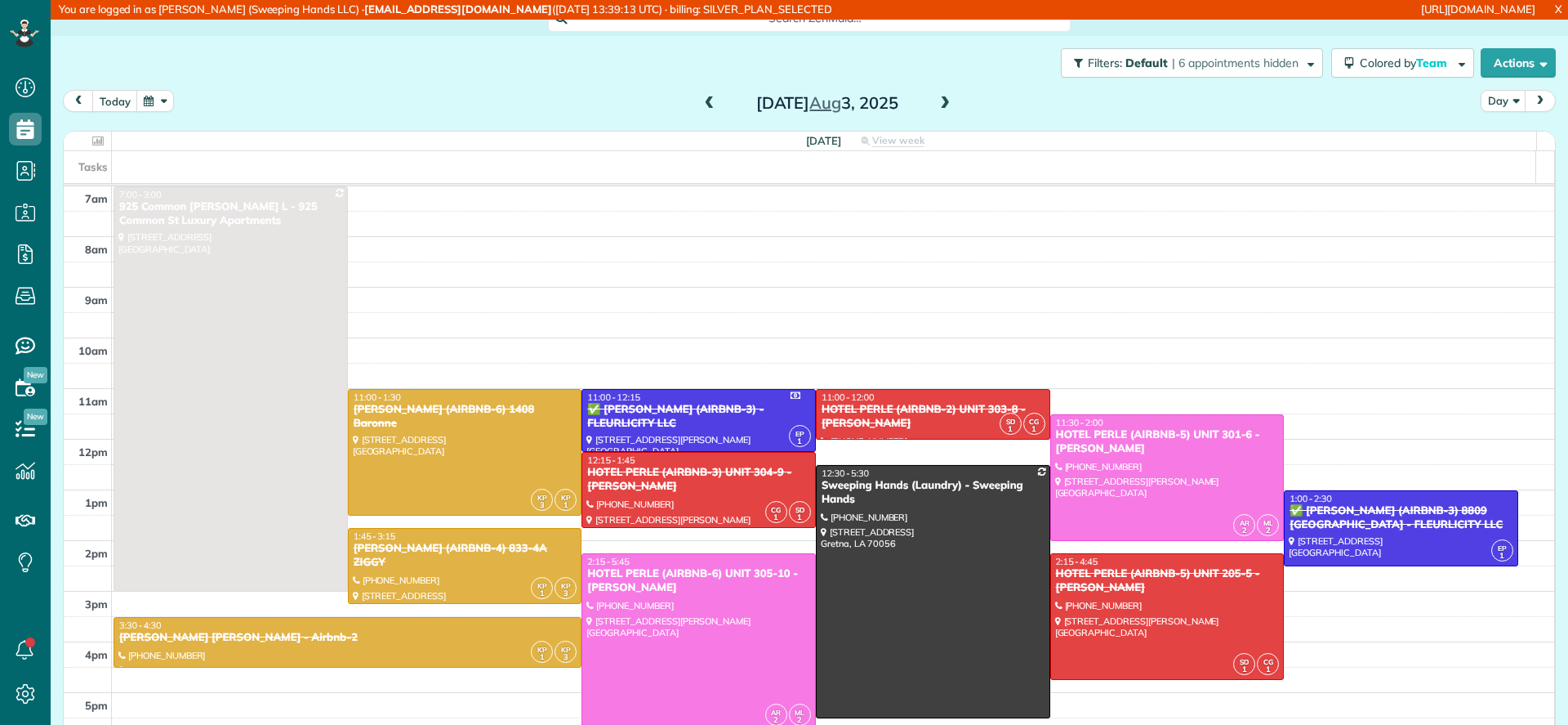
click at [701, 100] on span at bounding box center [710, 103] width 18 height 15
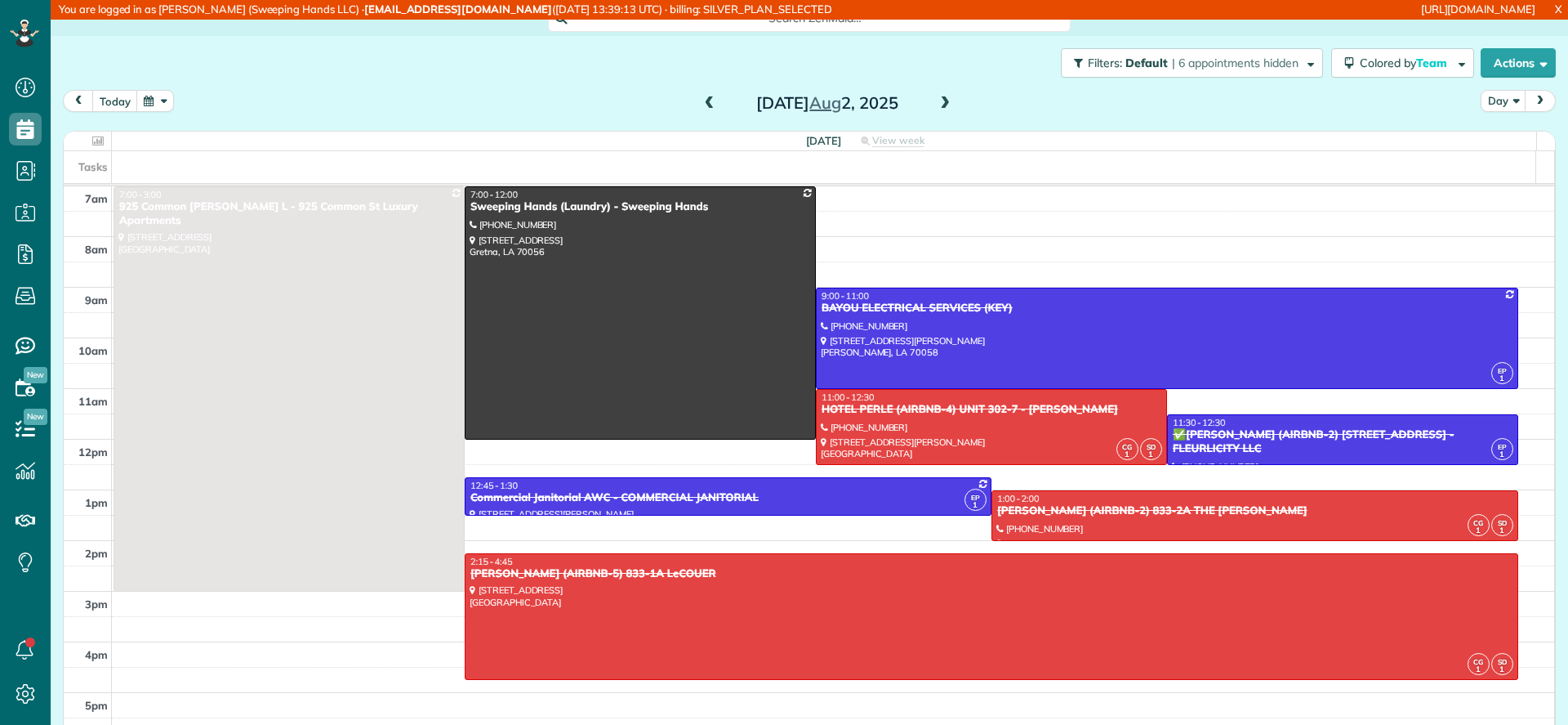
click at [701, 100] on span at bounding box center [710, 103] width 18 height 15
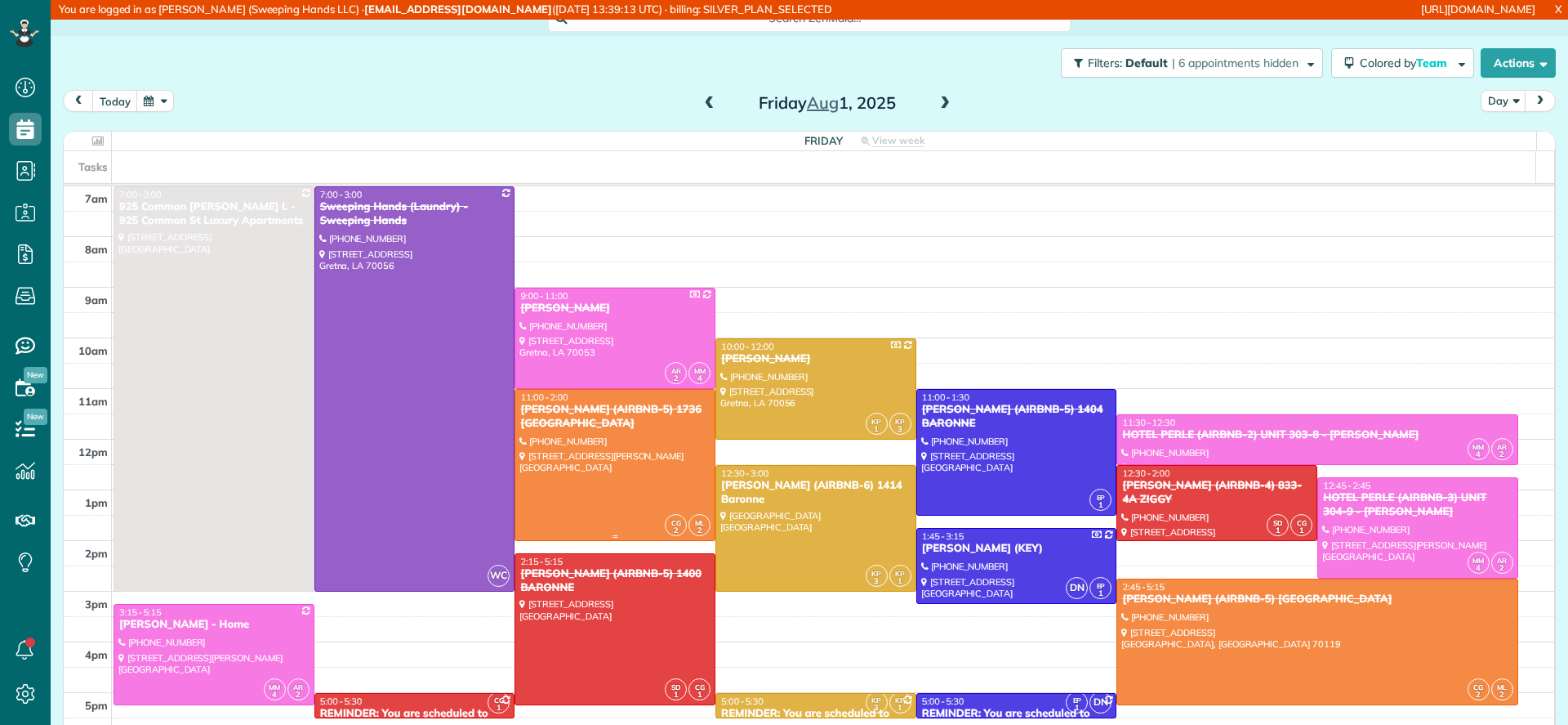
click at [635, 426] on div "[PERSON_NAME] (AIRBNB-5) 1736 [GEOGRAPHIC_DATA]" at bounding box center [615, 417] width 191 height 28
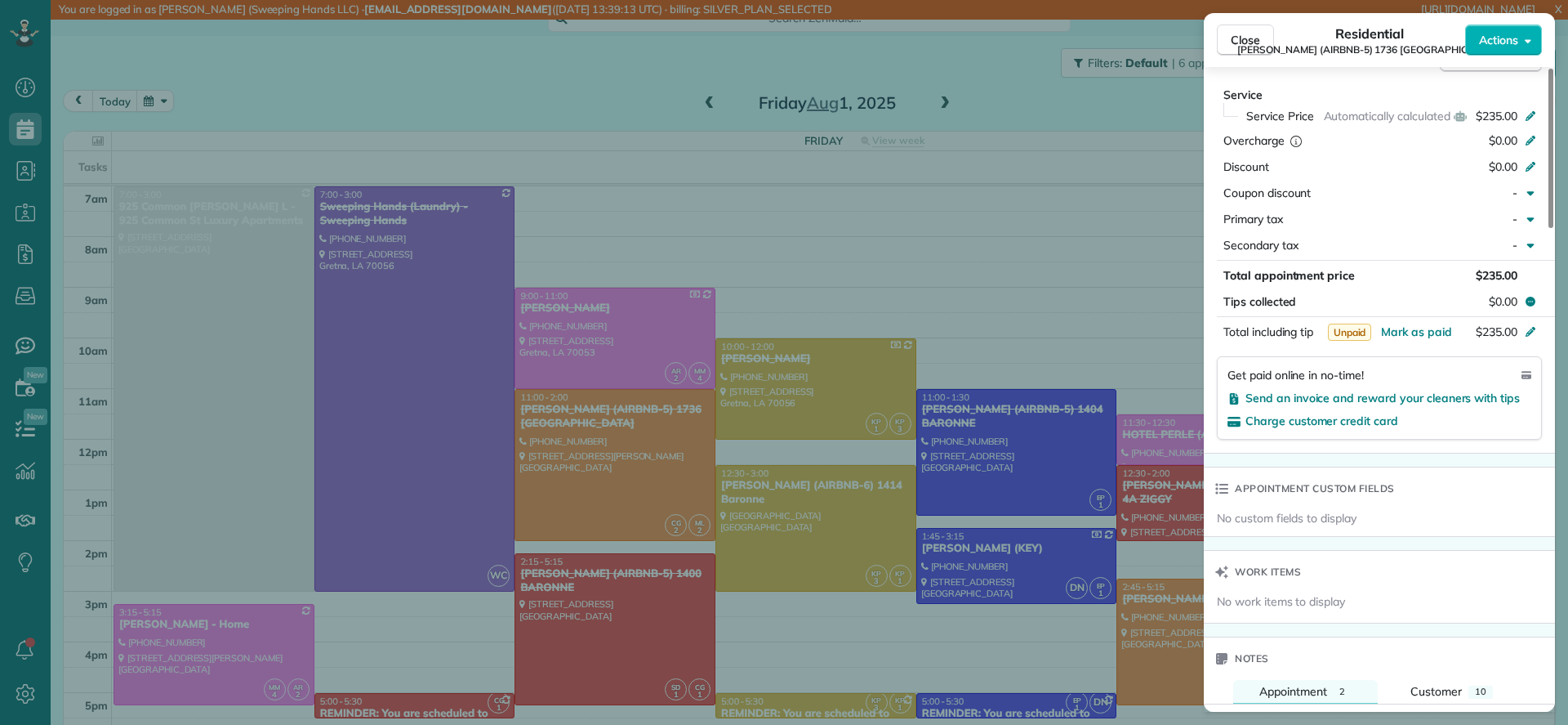
scroll to position [743, 0]
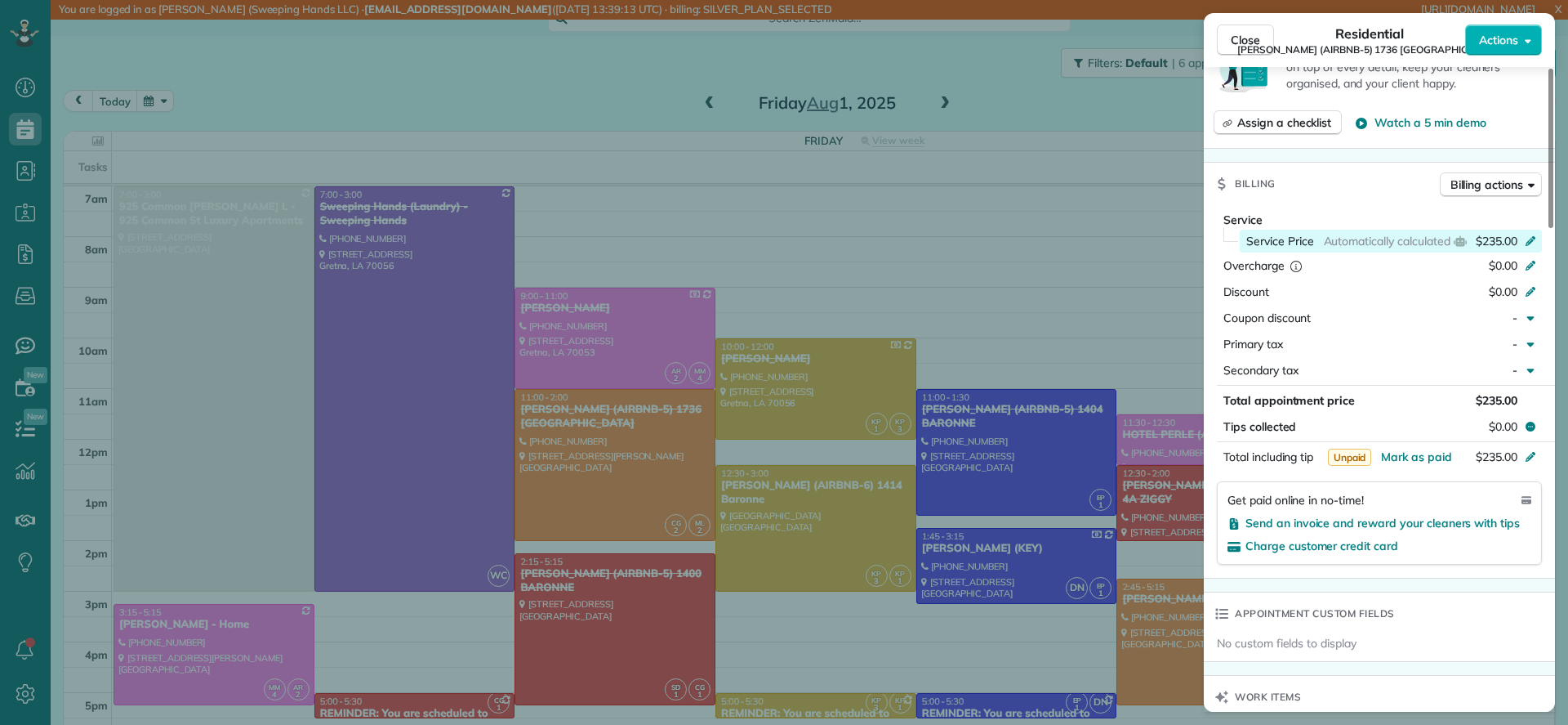
click at [1520, 233] on div "$235.00" at bounding box center [1507, 241] width 61 height 16
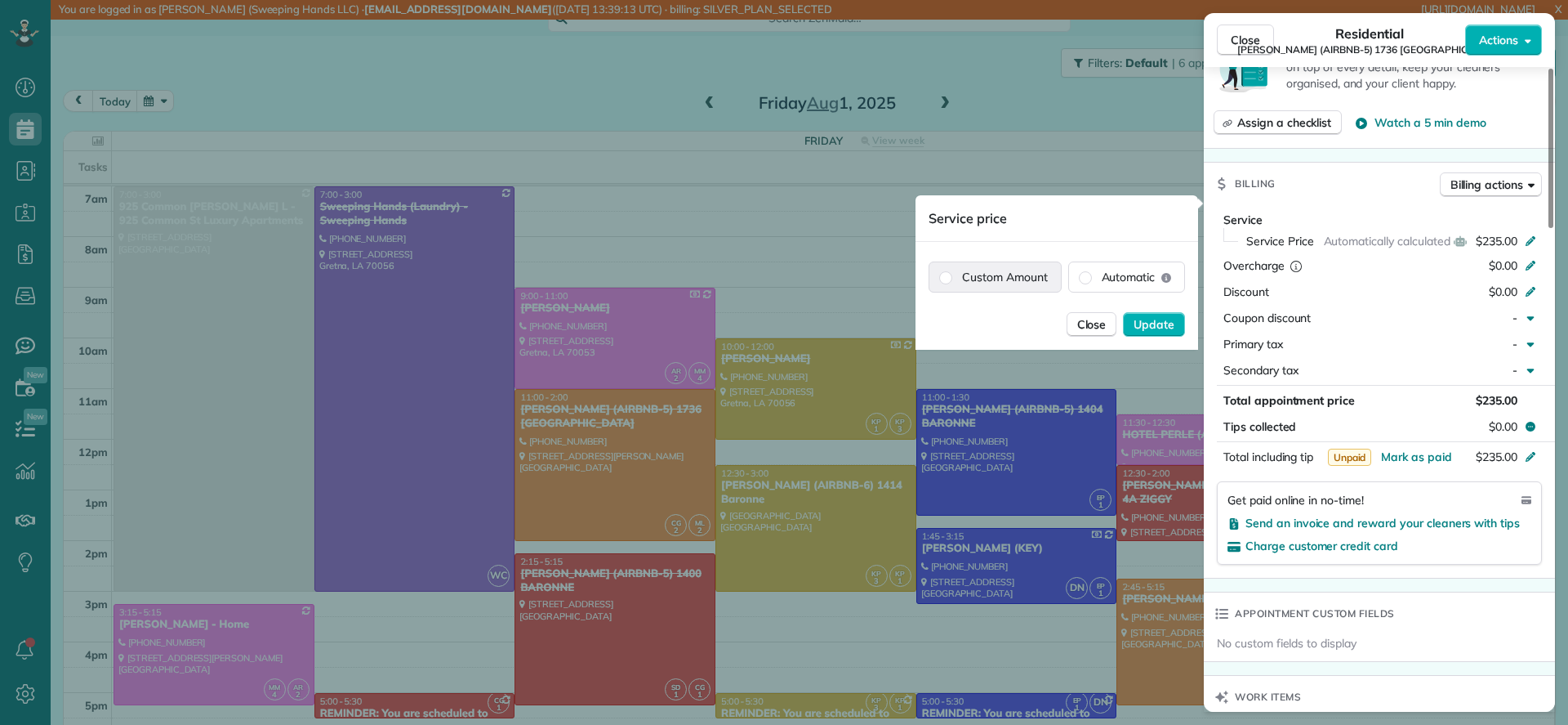
click at [989, 280] on label "Custom Amount" at bounding box center [995, 277] width 132 height 30
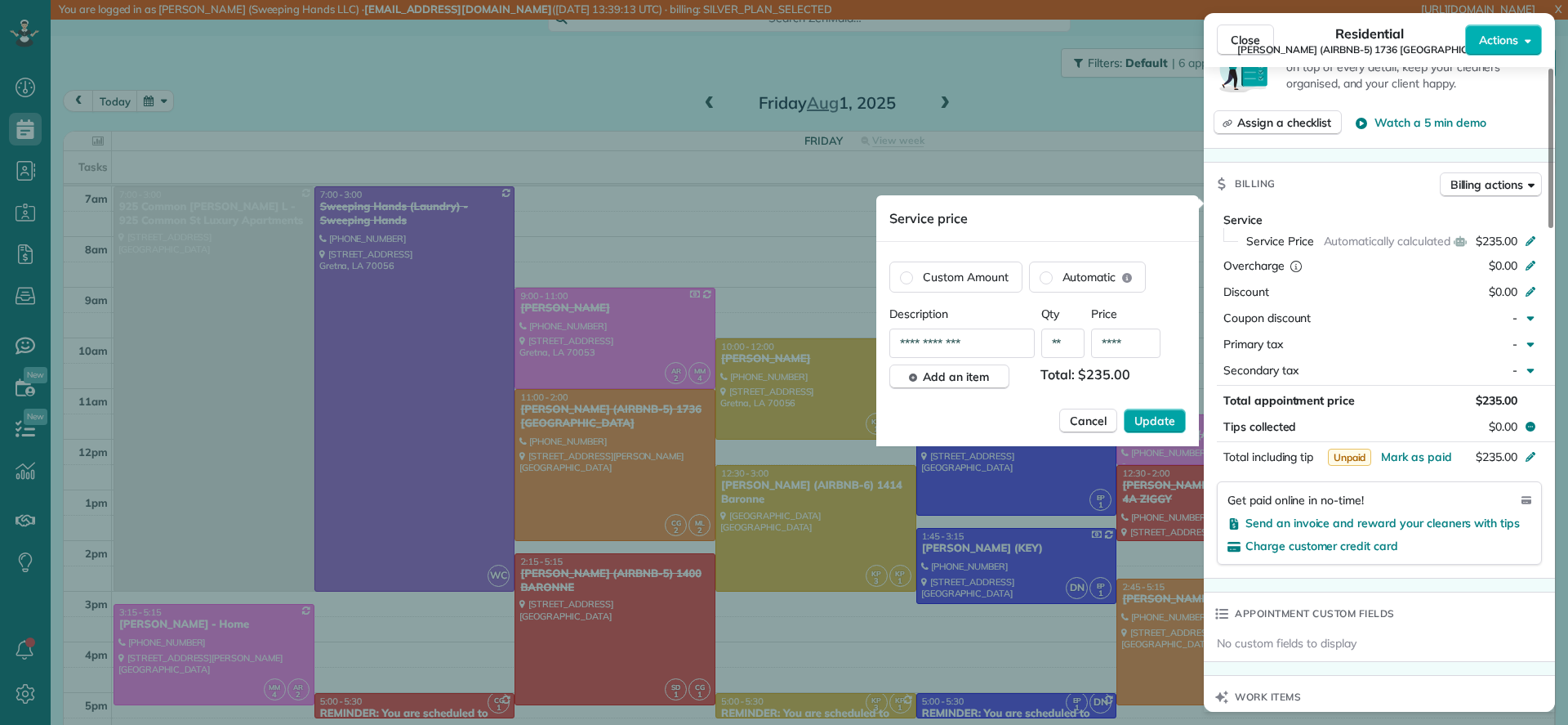
click at [1155, 424] on span "Update" at bounding box center [1154, 421] width 41 height 16
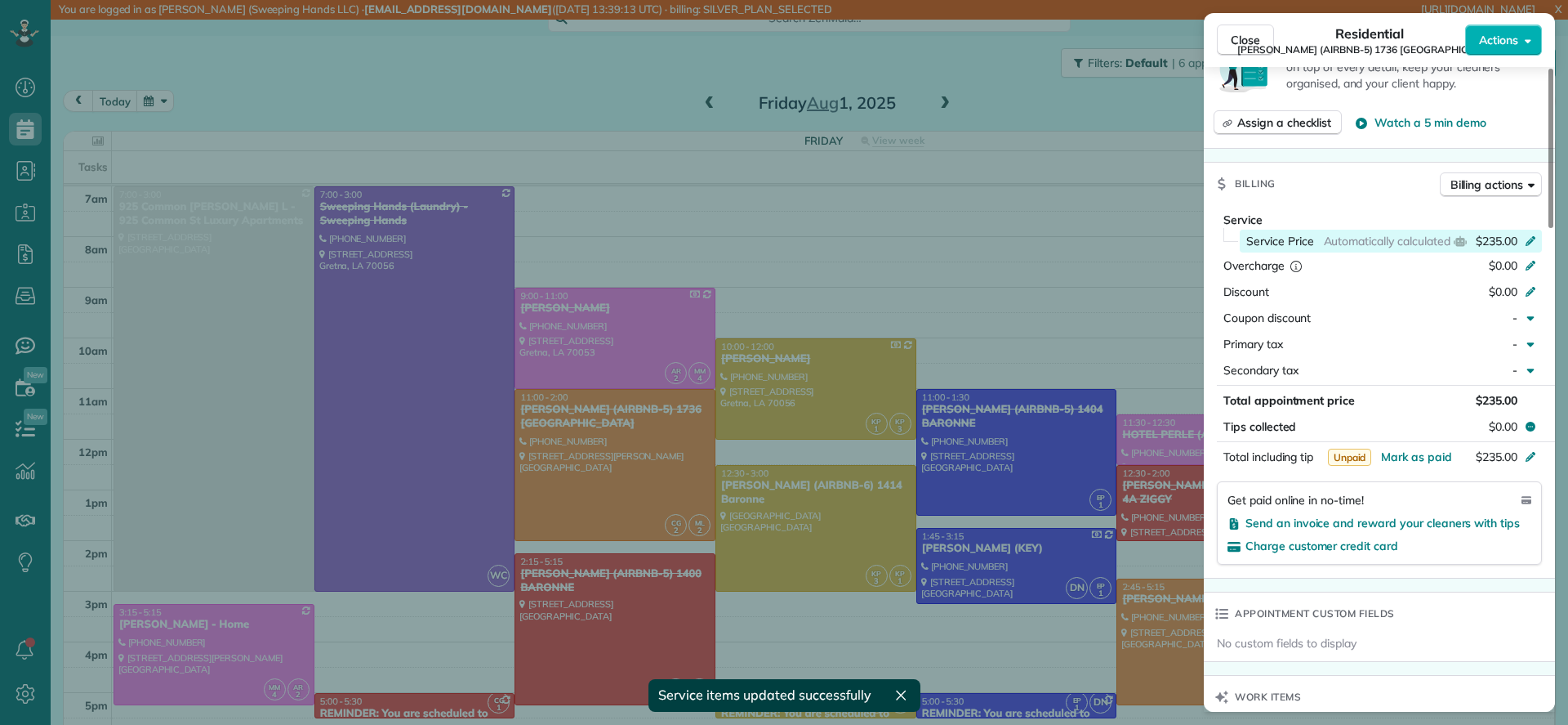
click at [1400, 233] on span "Automatically calculated" at bounding box center [1387, 241] width 127 height 16
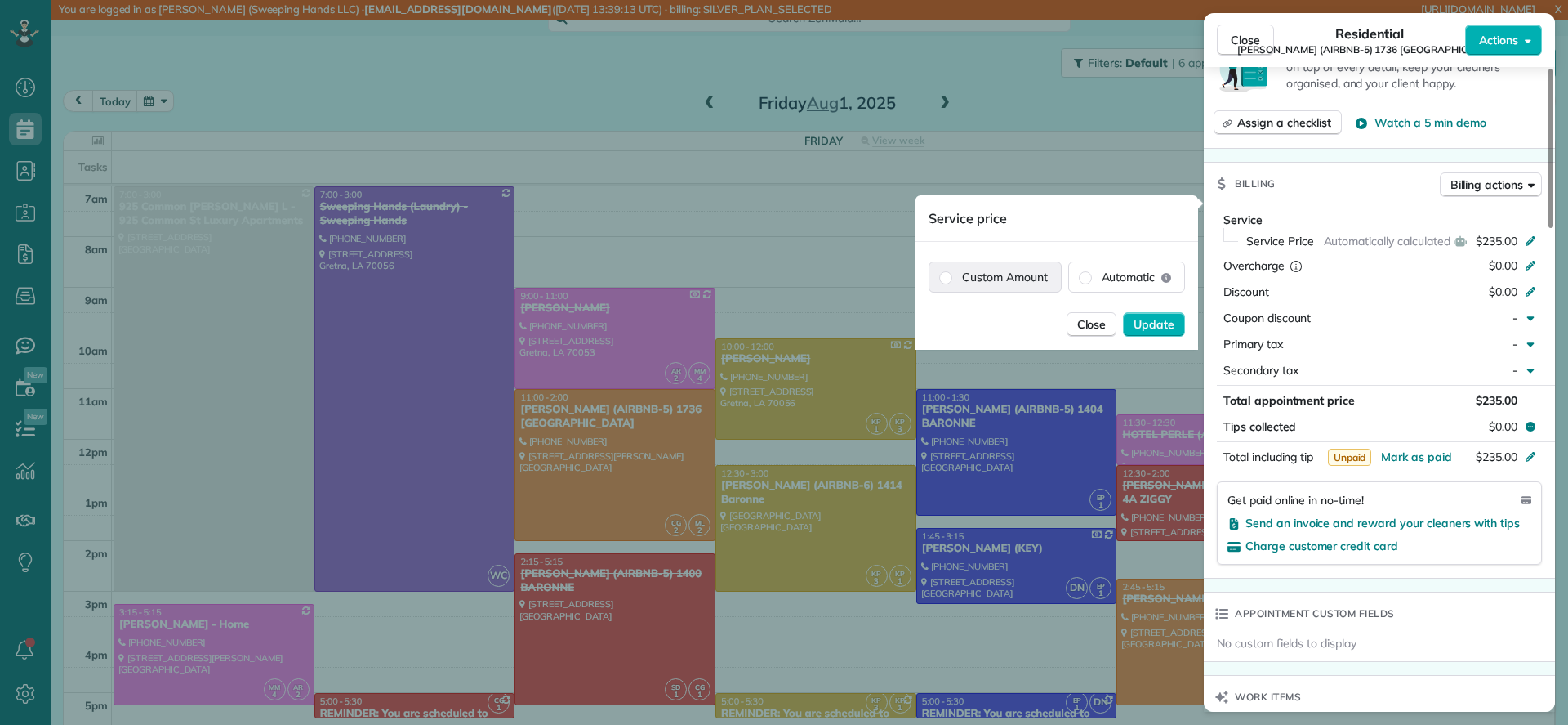
click at [975, 289] on label "Custom Amount" at bounding box center [995, 277] width 132 height 30
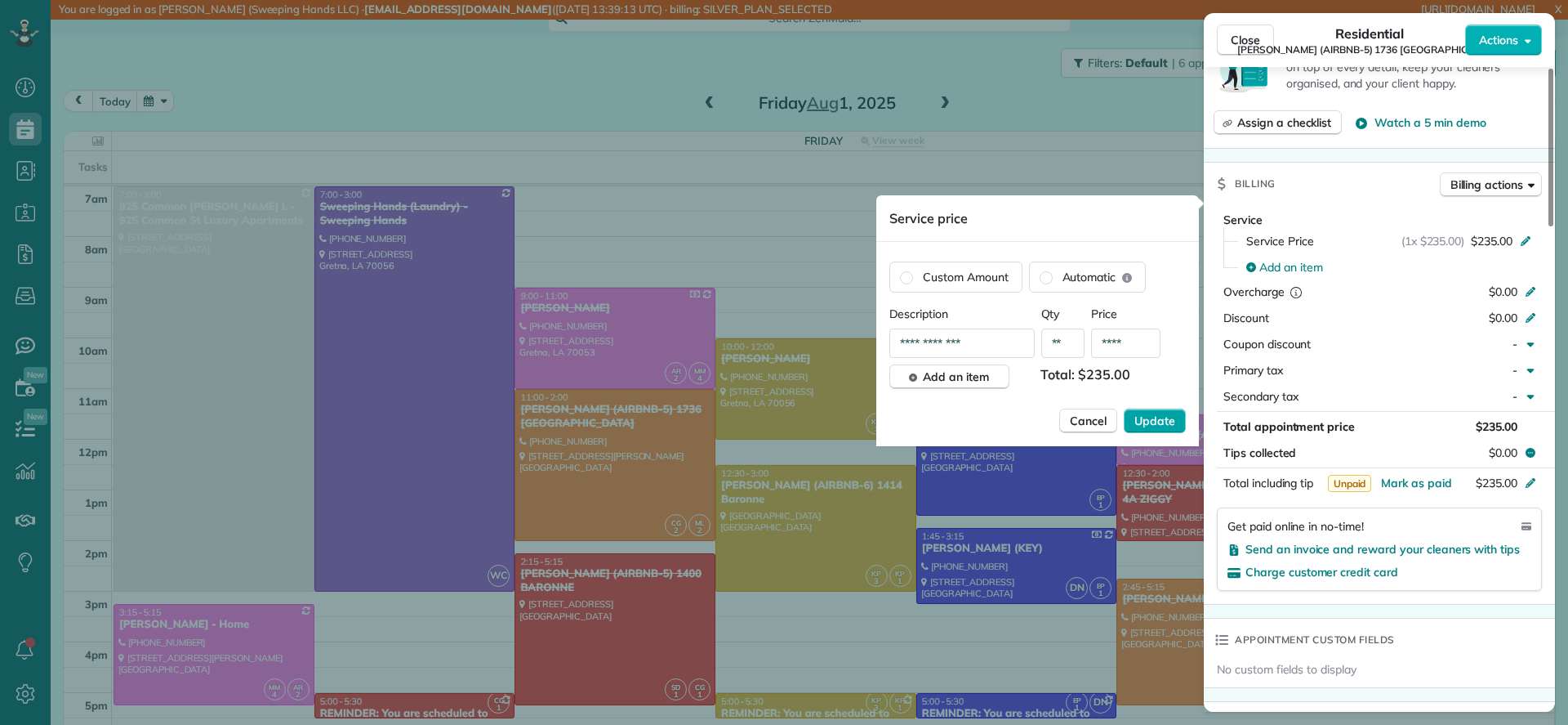
click at [1180, 422] on button "Update" at bounding box center [1155, 421] width 62 height 25
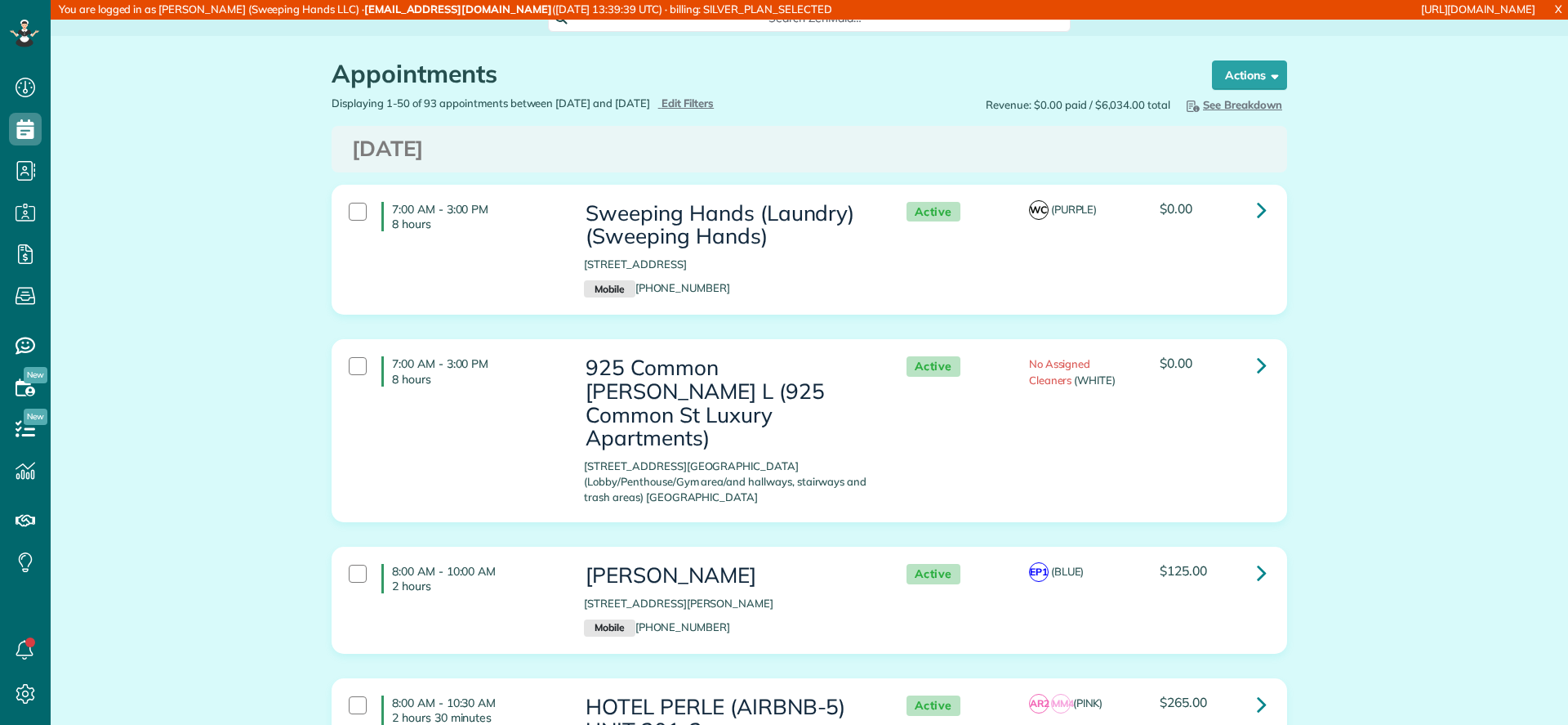
scroll to position [7, 7]
click at [750, 105] on div "Displaying 1-50 of 93 appointments between [DATE] and [DATE] Hide Filters Edit …" at bounding box center [564, 103] width 490 height 16
click at [715, 104] on span "Edit Filters" at bounding box center [688, 102] width 54 height 13
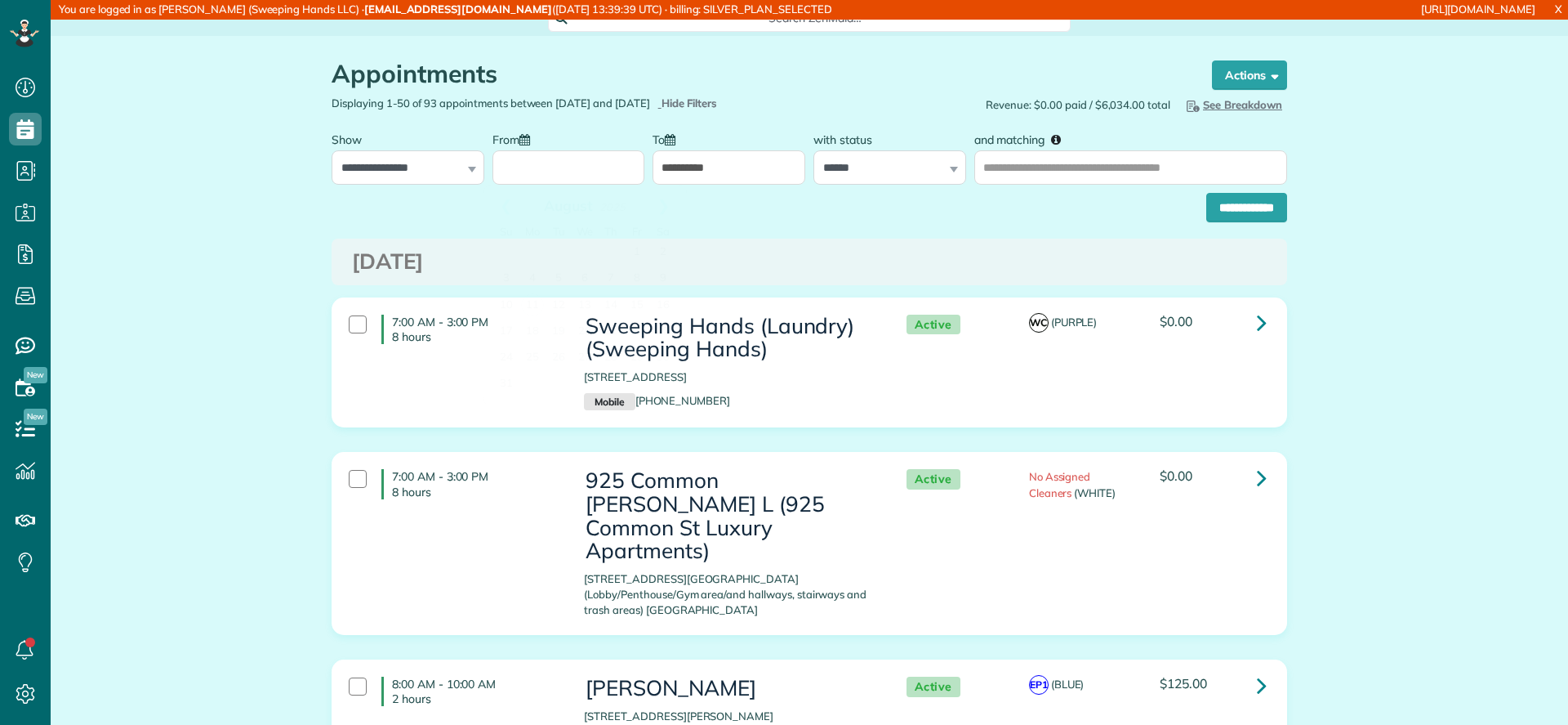
click at [534, 183] on input "From" at bounding box center [569, 168] width 153 height 35
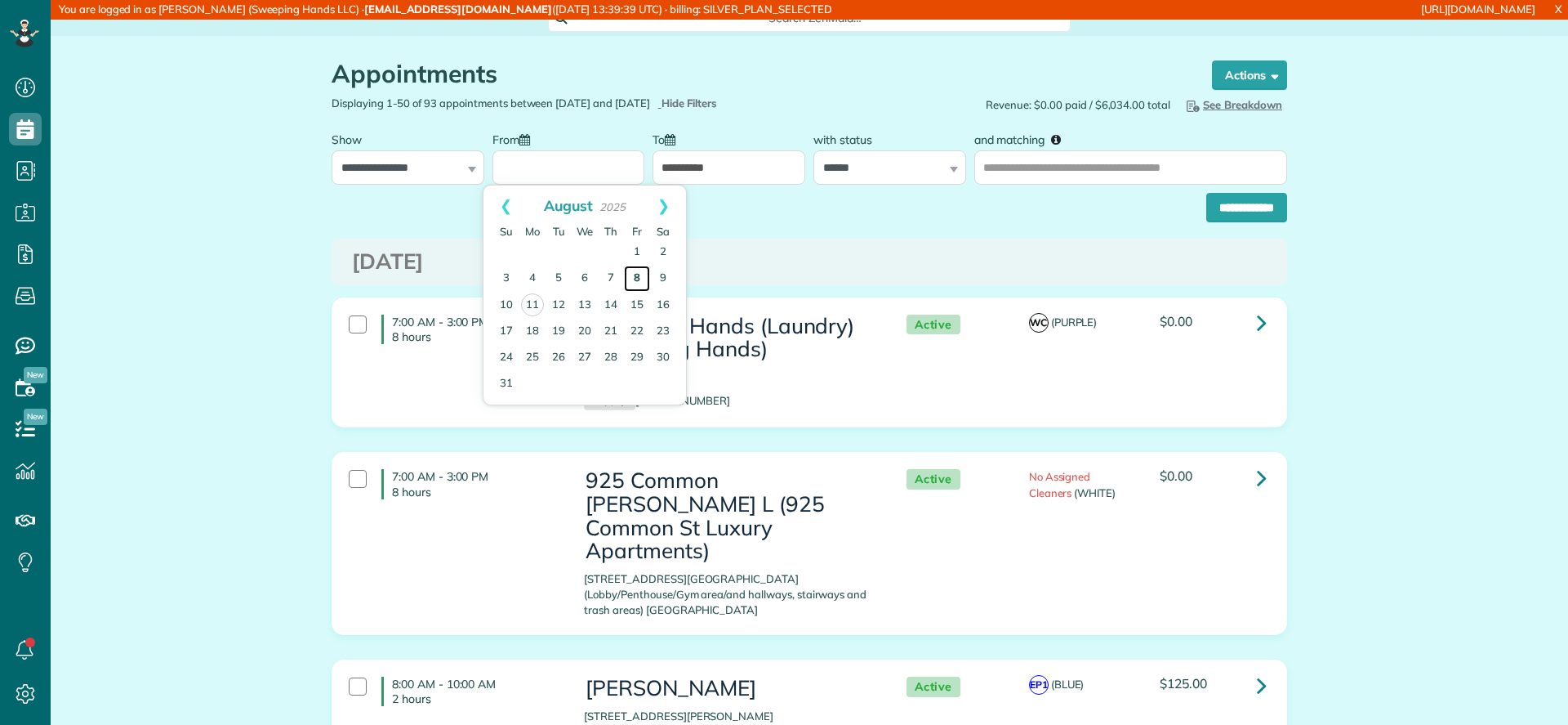
click at [630, 280] on link "8" at bounding box center [636, 279] width 26 height 26
type input "**********"
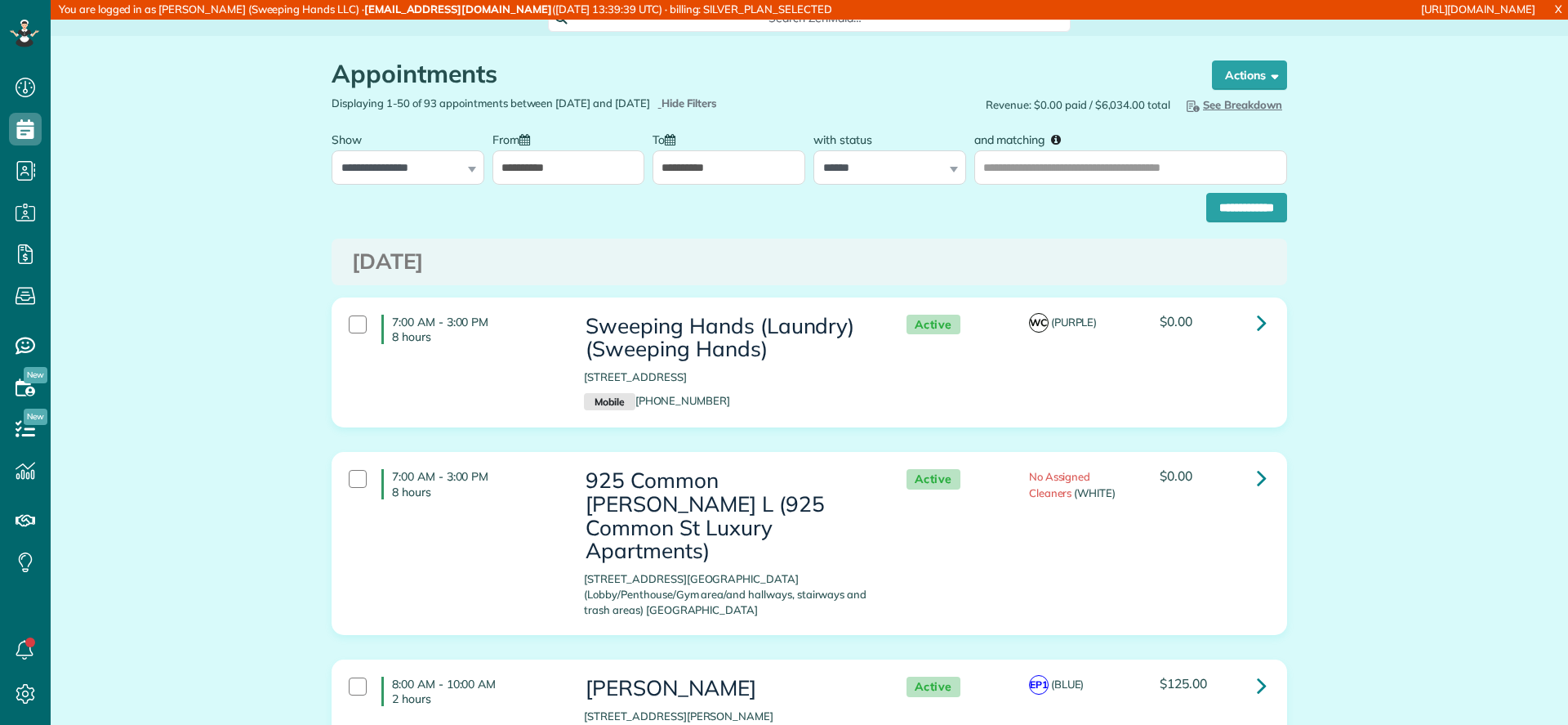
click at [709, 158] on input "**********" at bounding box center [728, 168] width 153 height 35
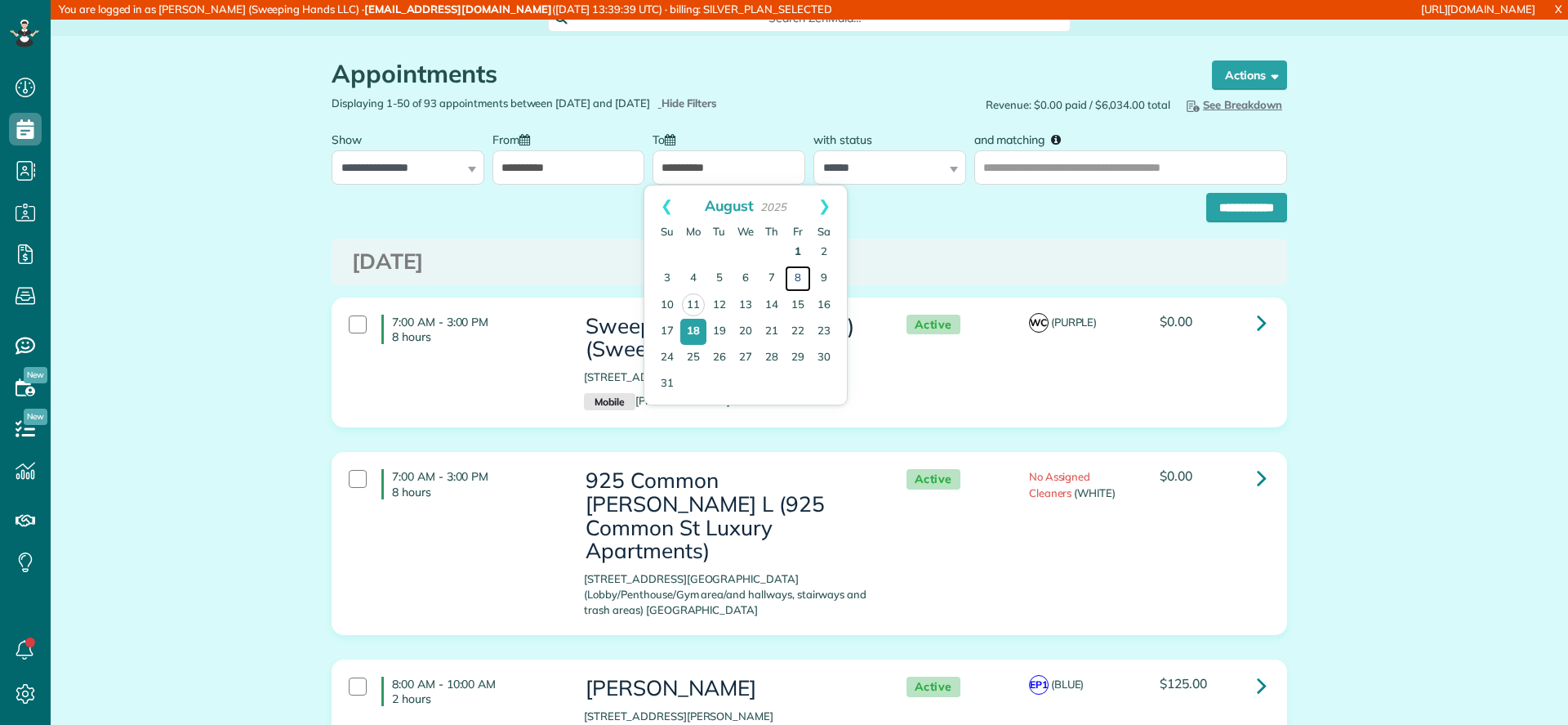
drag, startPoint x: 796, startPoint y: 273, endPoint x: 796, endPoint y: 243, distance: 30.0
click at [797, 275] on link "8" at bounding box center [798, 279] width 26 height 26
type input "**********"
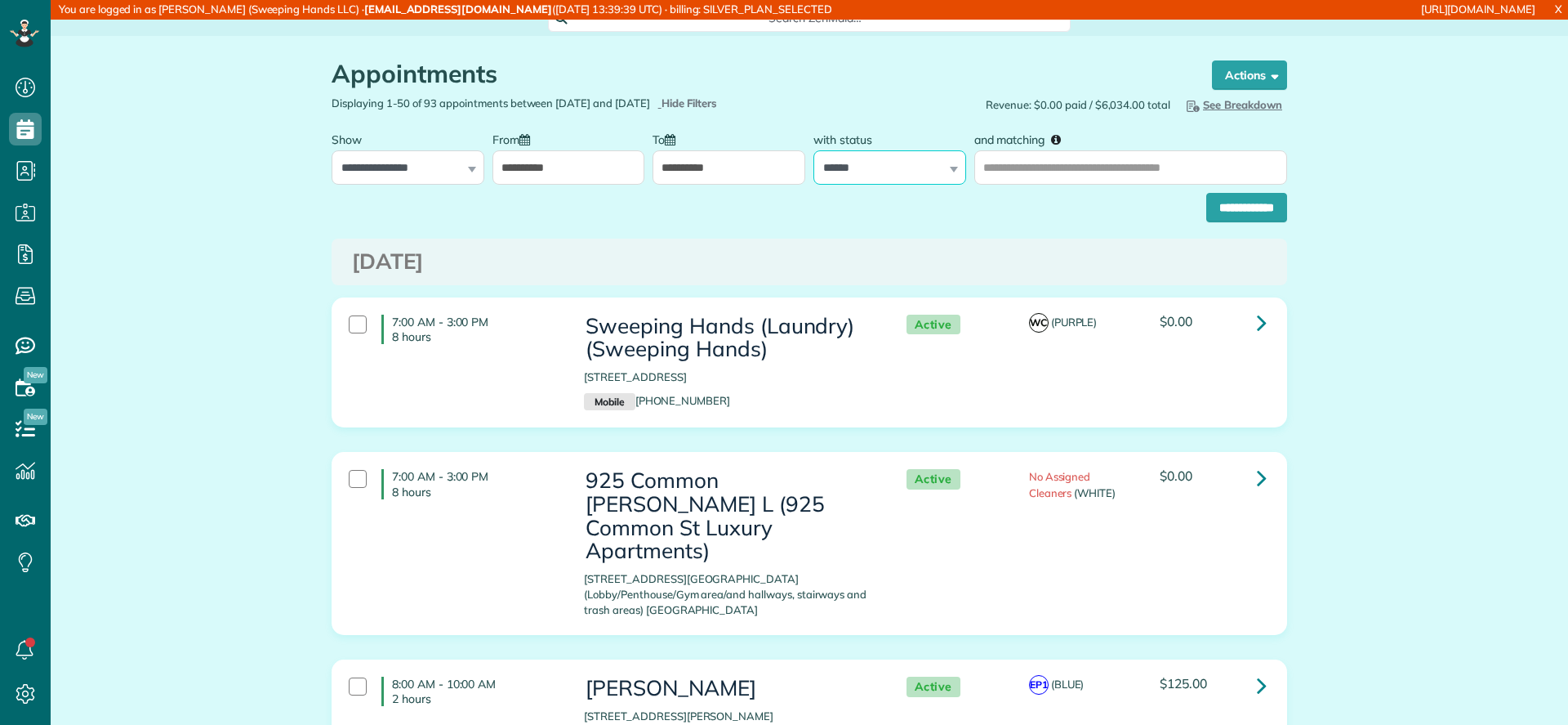
click at [876, 176] on select "**********" at bounding box center [890, 168] width 153 height 35
select select
click at [814, 151] on select "**********" at bounding box center [890, 168] width 153 height 35
click at [1237, 200] on input "**********" at bounding box center [1247, 207] width 81 height 30
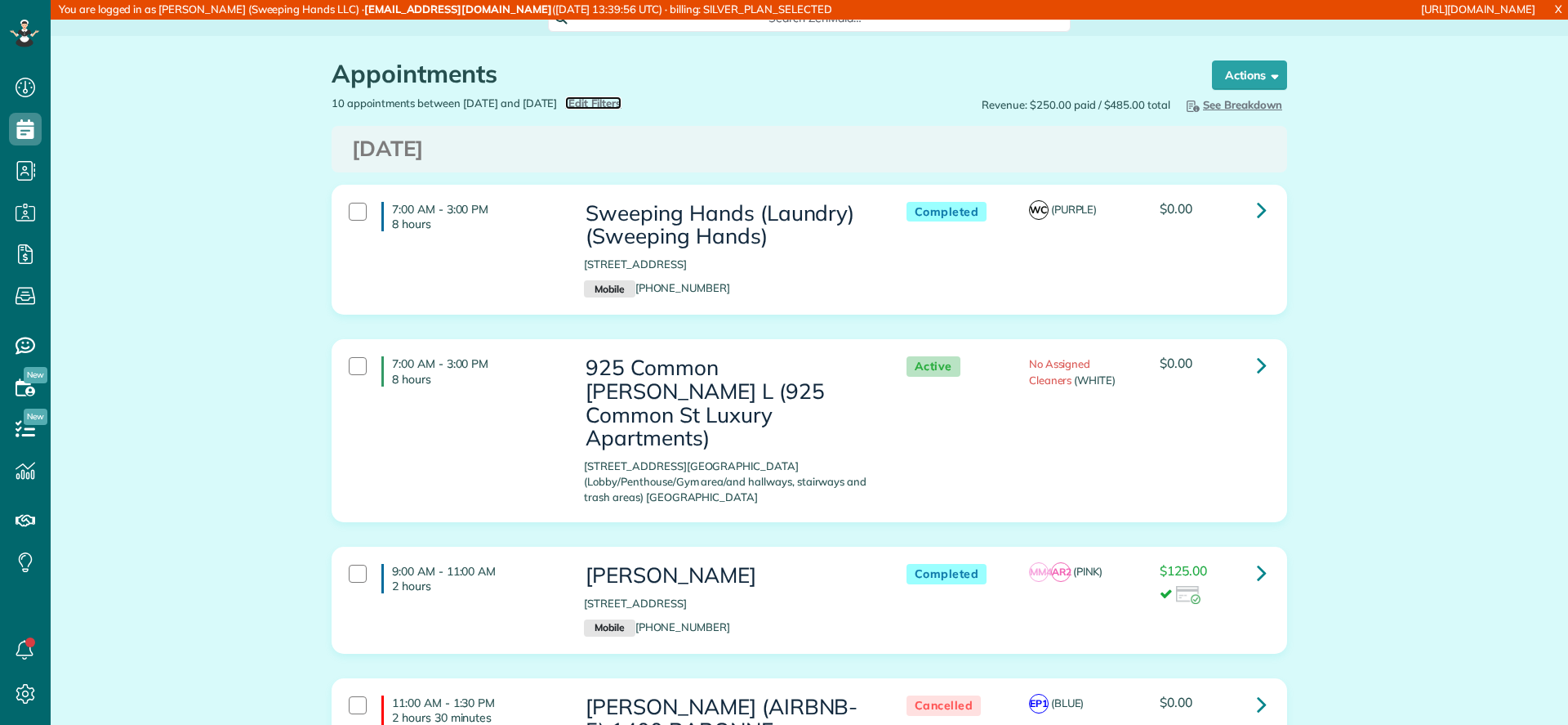
click at [621, 96] on span "Edit Filters" at bounding box center [595, 102] width 54 height 13
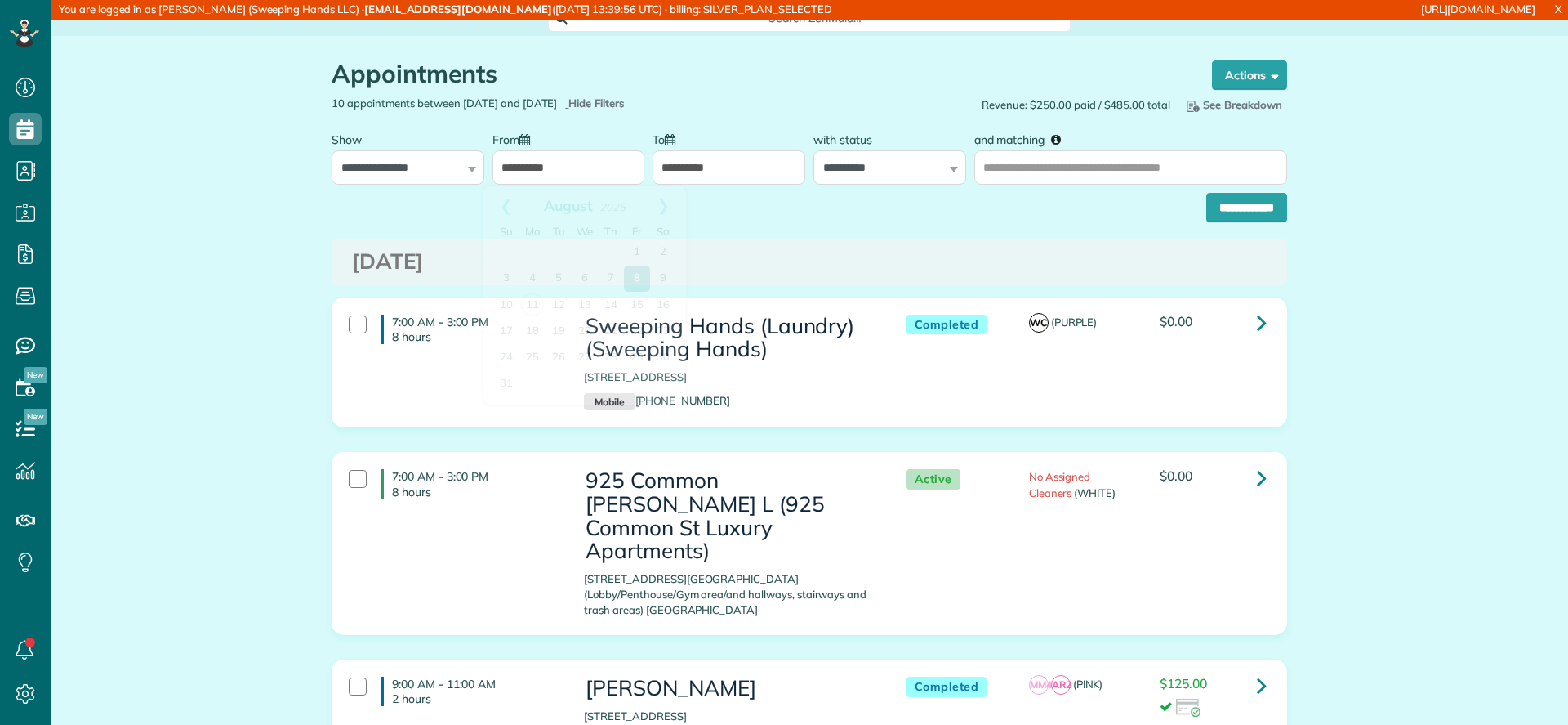
click at [534, 160] on input "**********" at bounding box center [569, 168] width 153 height 35
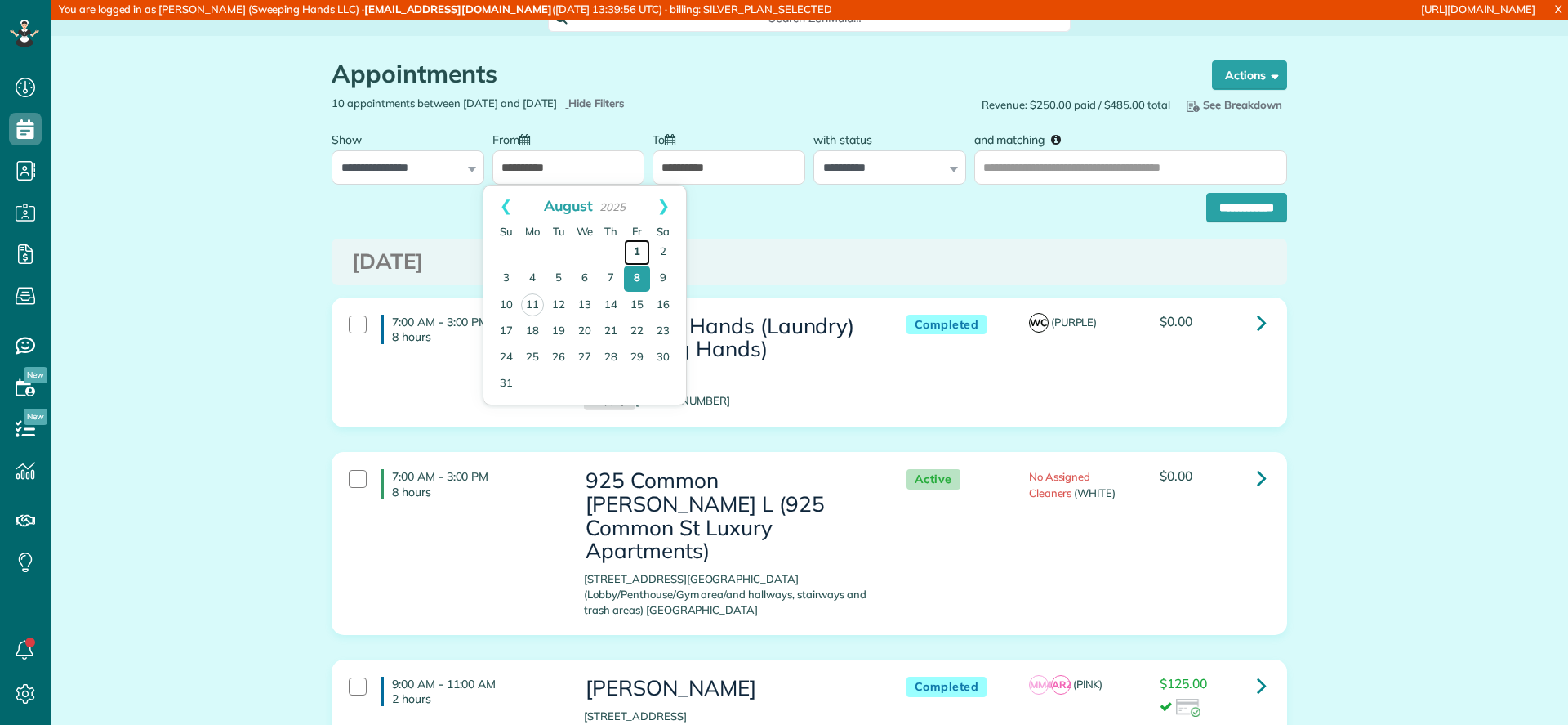
click at [634, 247] on link "1" at bounding box center [636, 252] width 26 height 26
type input "**********"
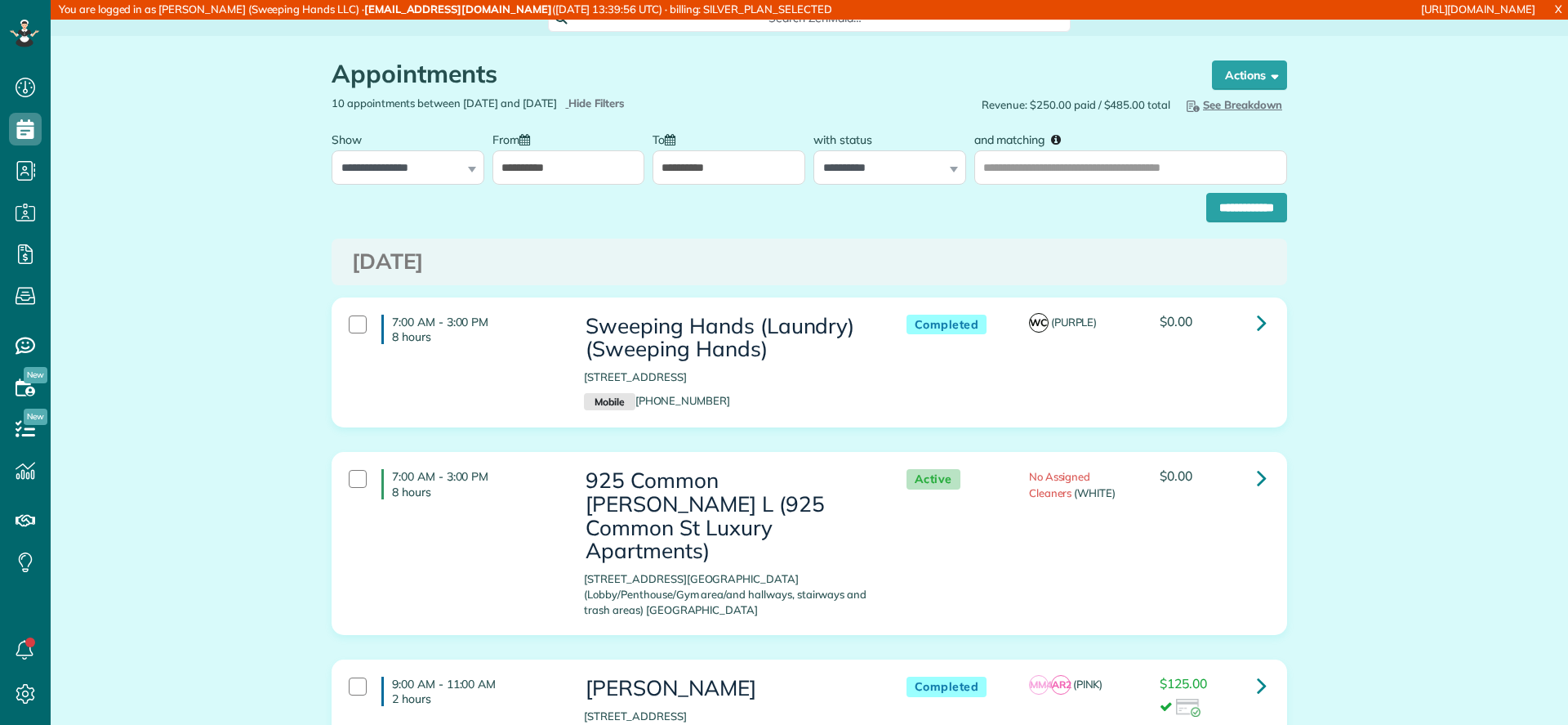
drag, startPoint x: 701, startPoint y: 149, endPoint x: 699, endPoint y: 160, distance: 11.2
click at [701, 149] on div "**********" at bounding box center [728, 154] width 153 height 61
click at [696, 166] on input "**********" at bounding box center [728, 168] width 153 height 35
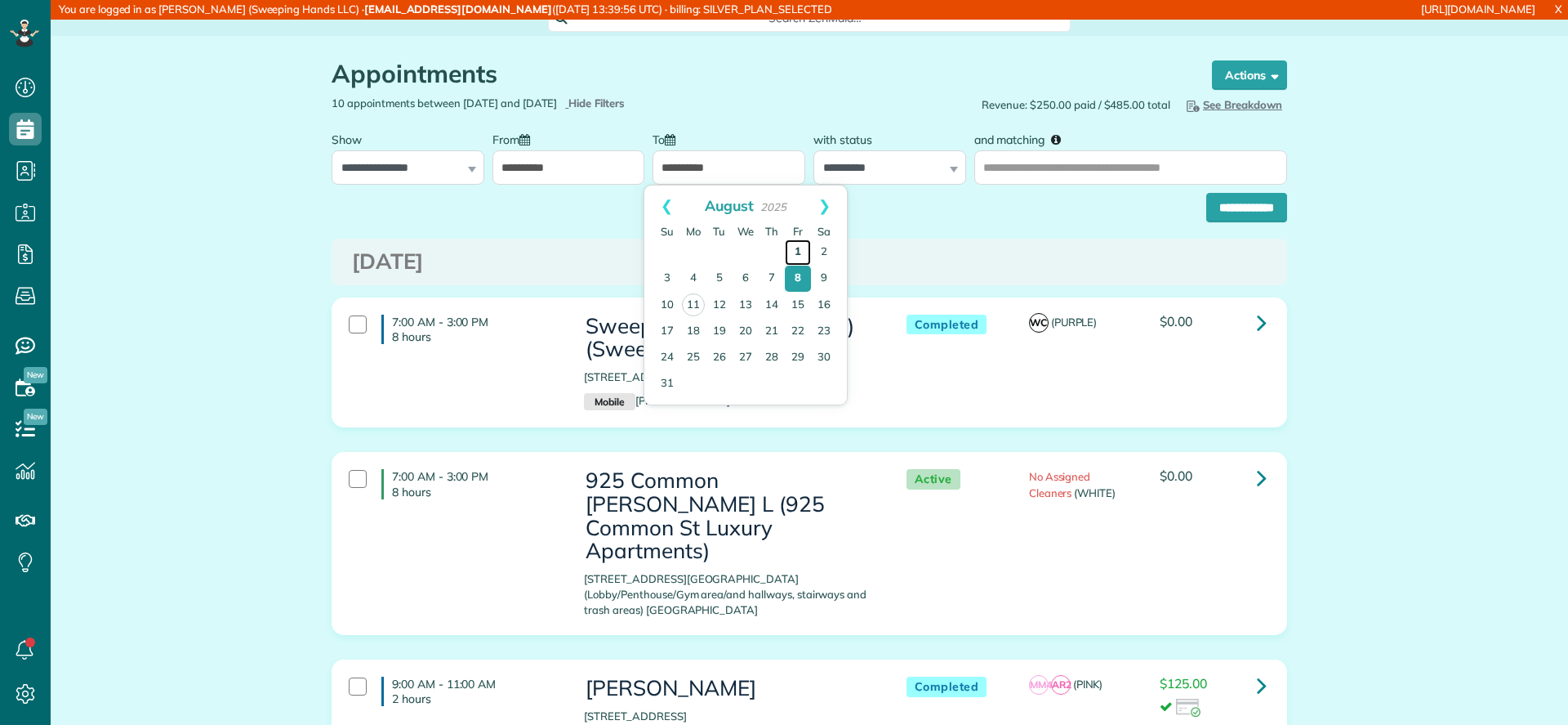
click at [789, 246] on link "1" at bounding box center [798, 252] width 26 height 26
type input "**********"
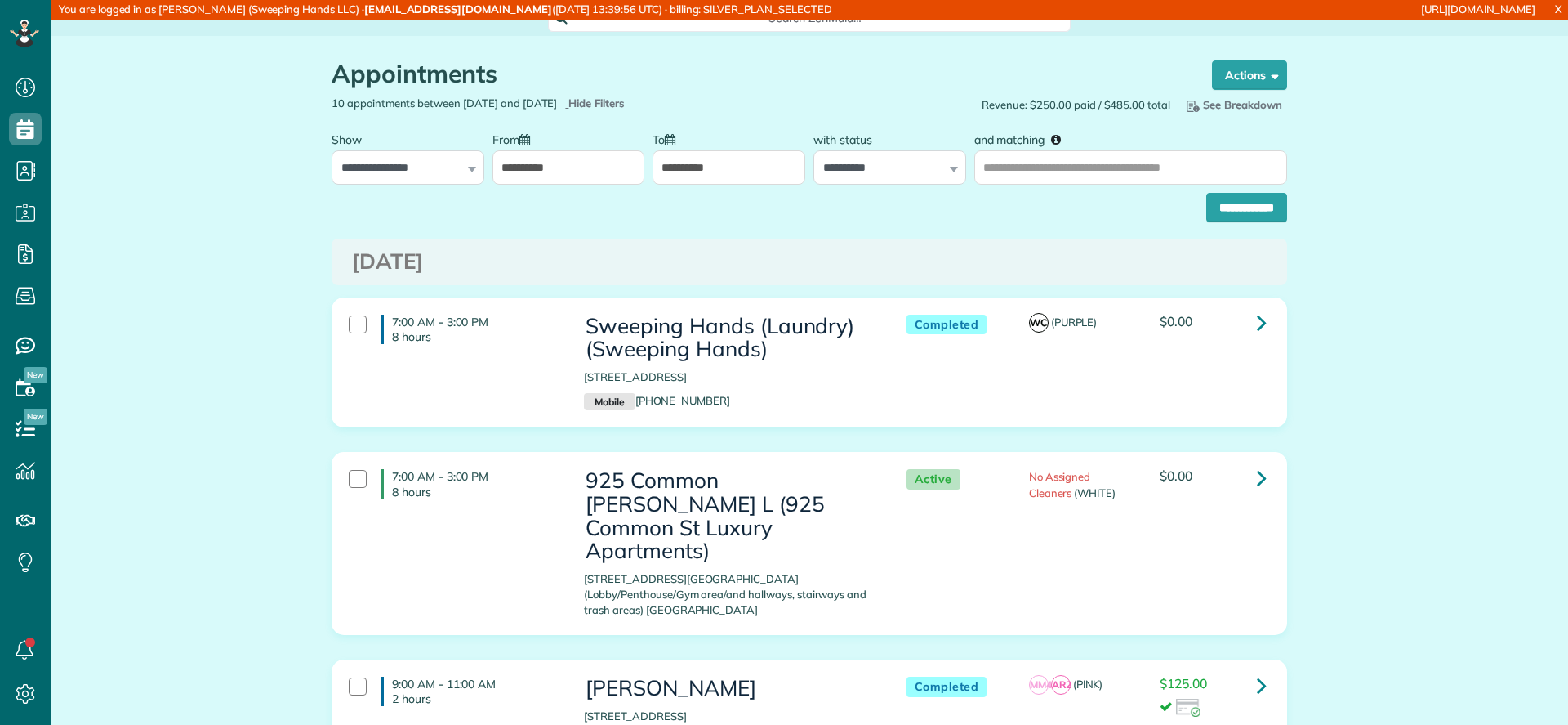
click at [1211, 185] on div "**********" at bounding box center [809, 203] width 955 height 38
click at [1214, 204] on input "**********" at bounding box center [1247, 207] width 81 height 30
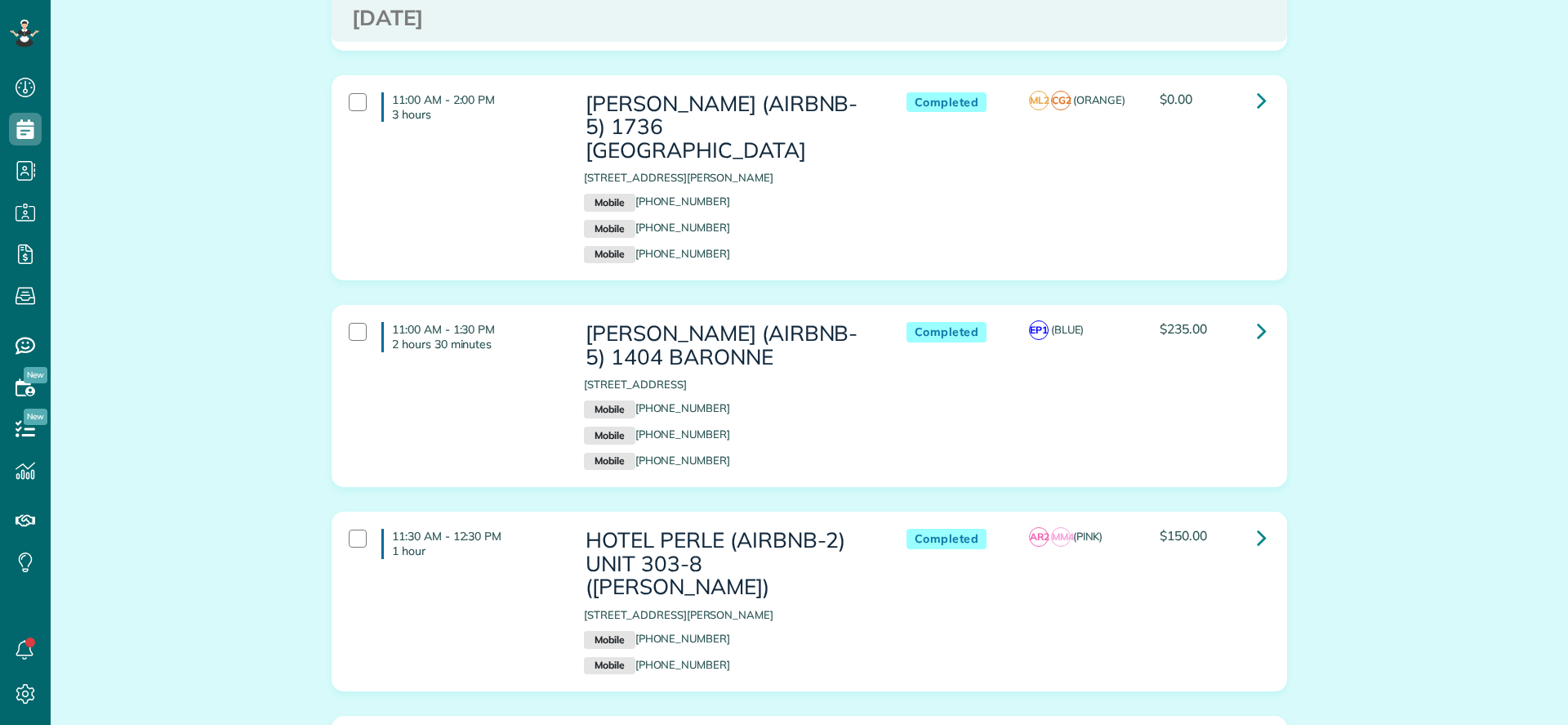
scroll to position [490, 0]
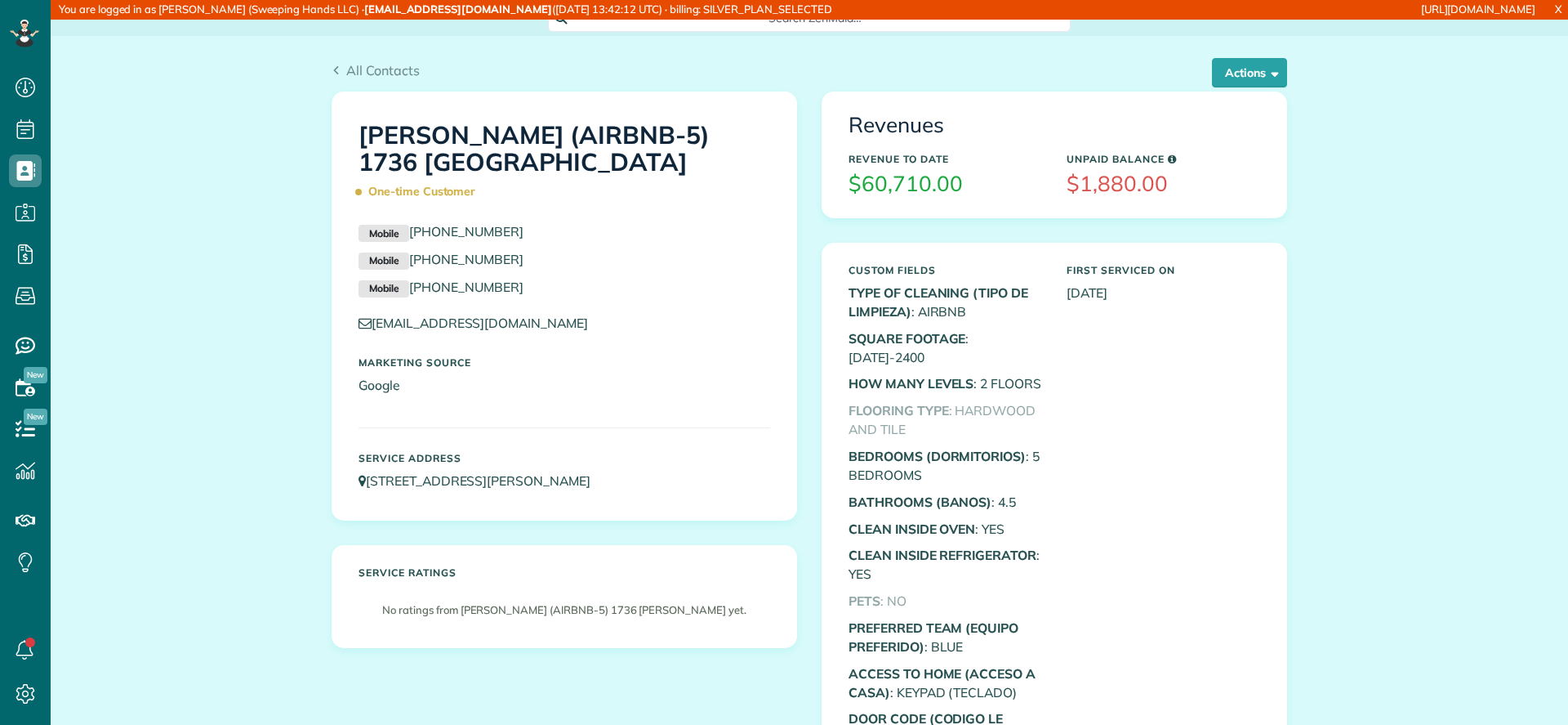
scroll to position [7, 7]
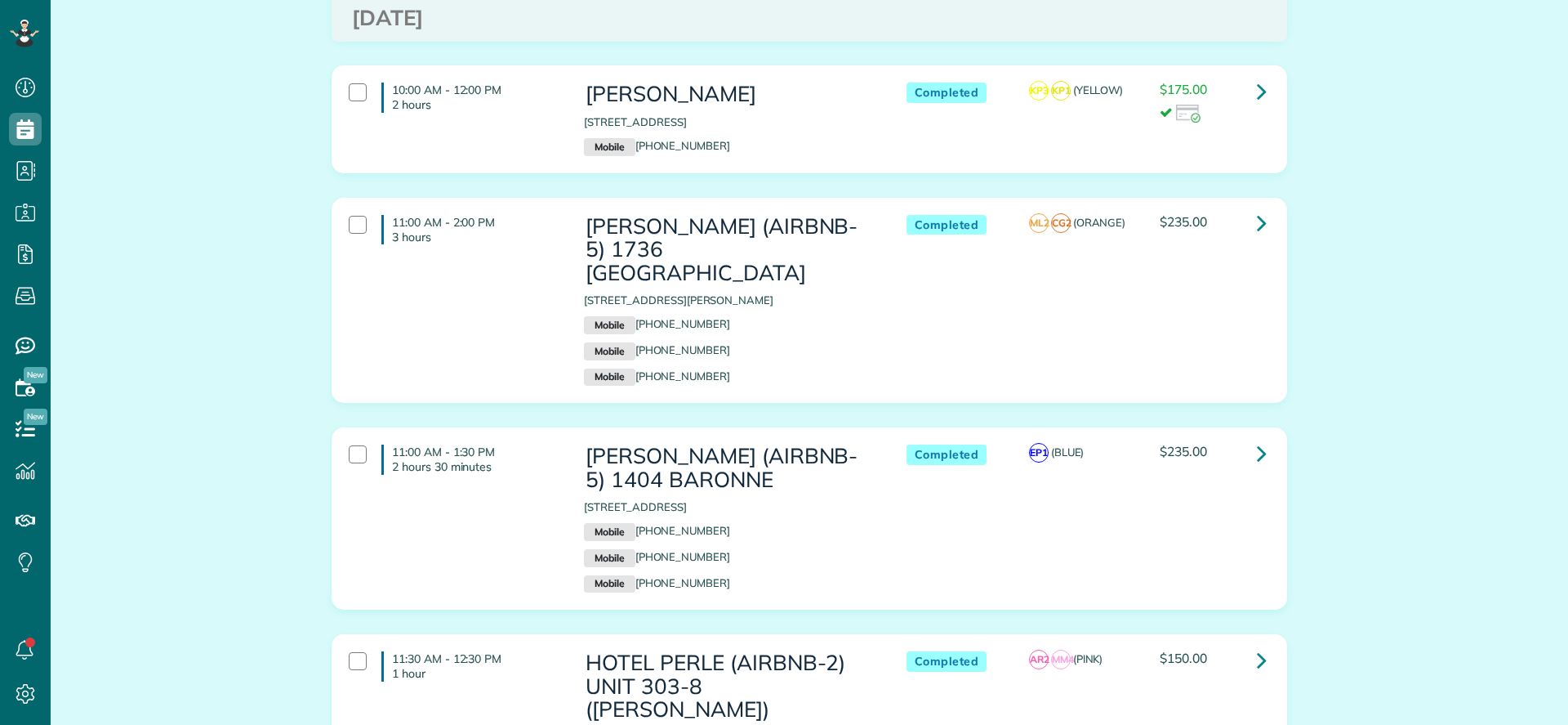
scroll to position [490, 0]
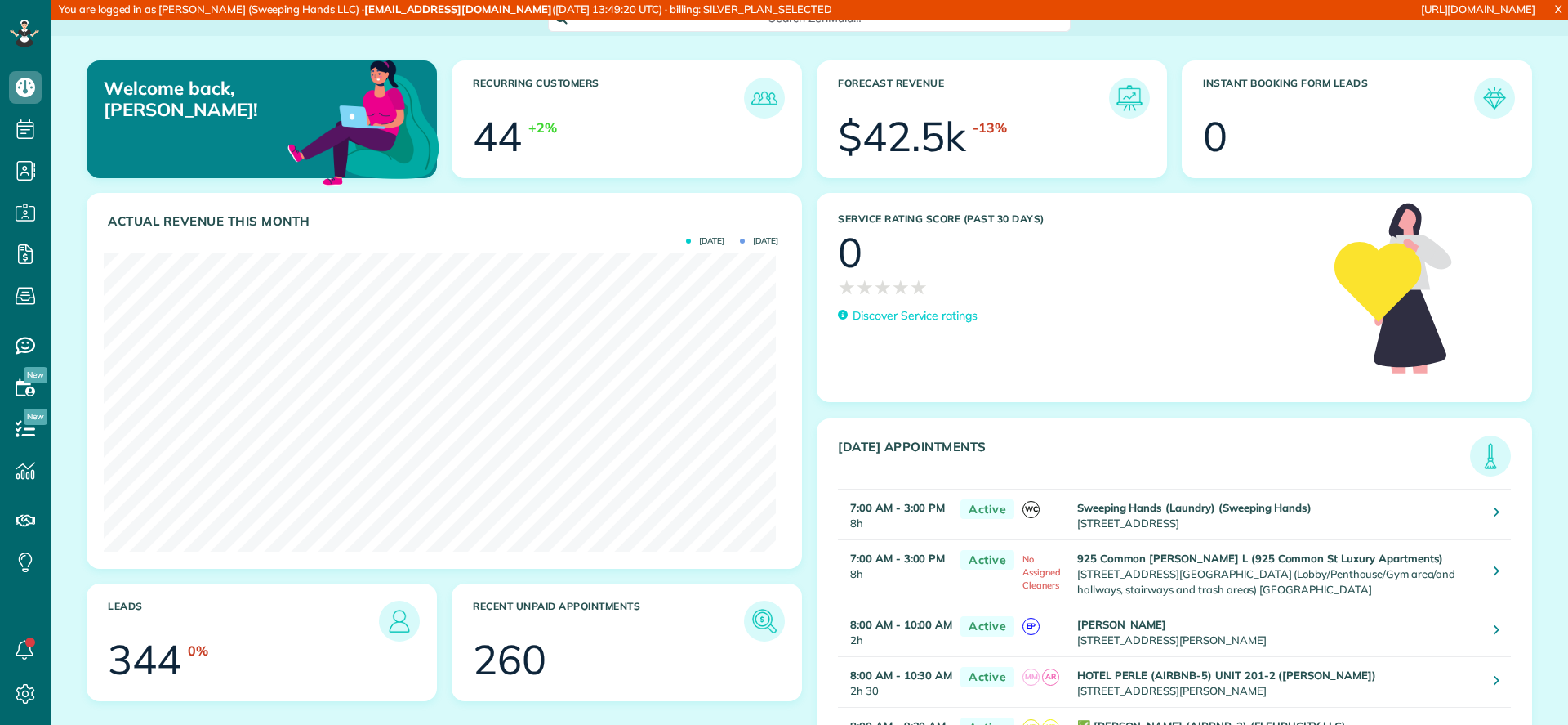
scroll to position [299, 671]
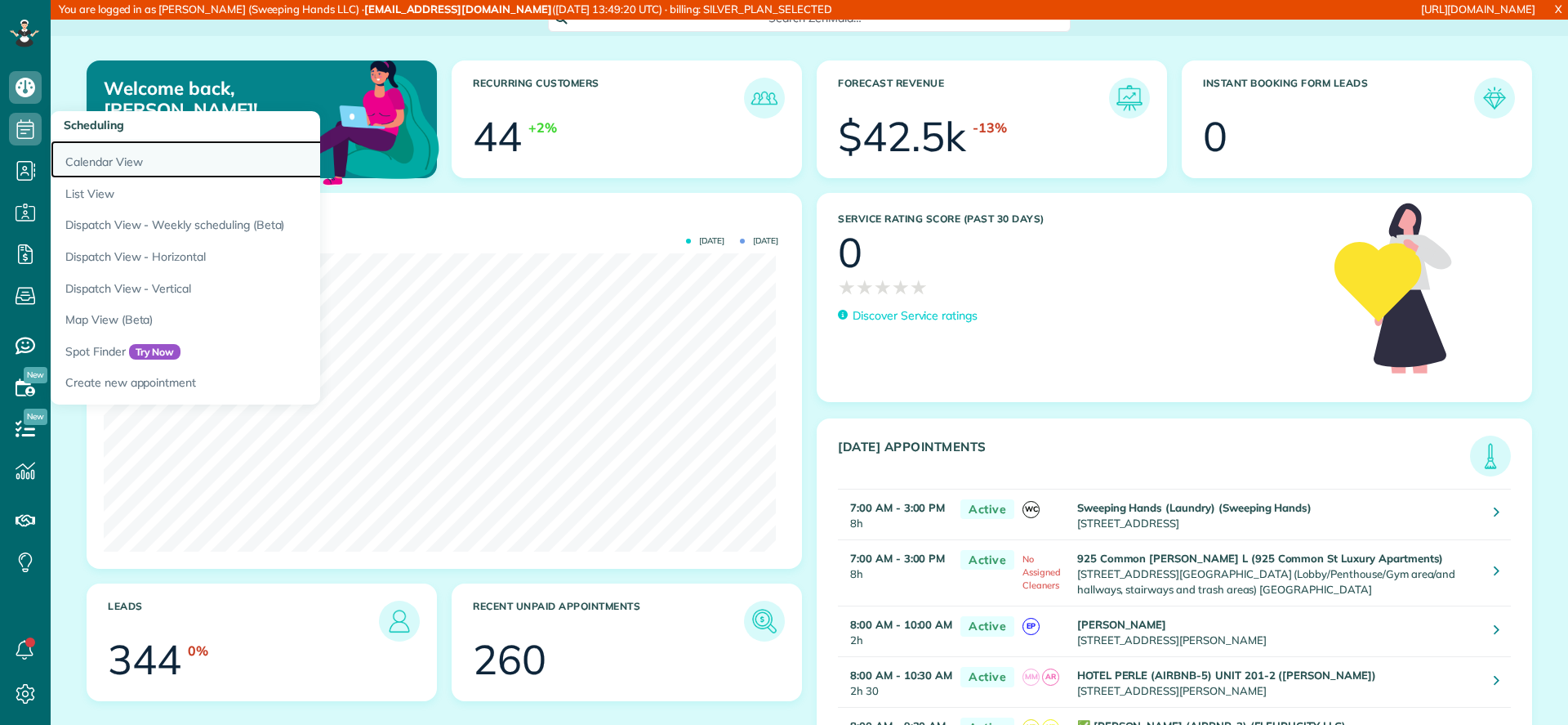
click at [147, 161] on link "Calendar View" at bounding box center [255, 160] width 408 height 38
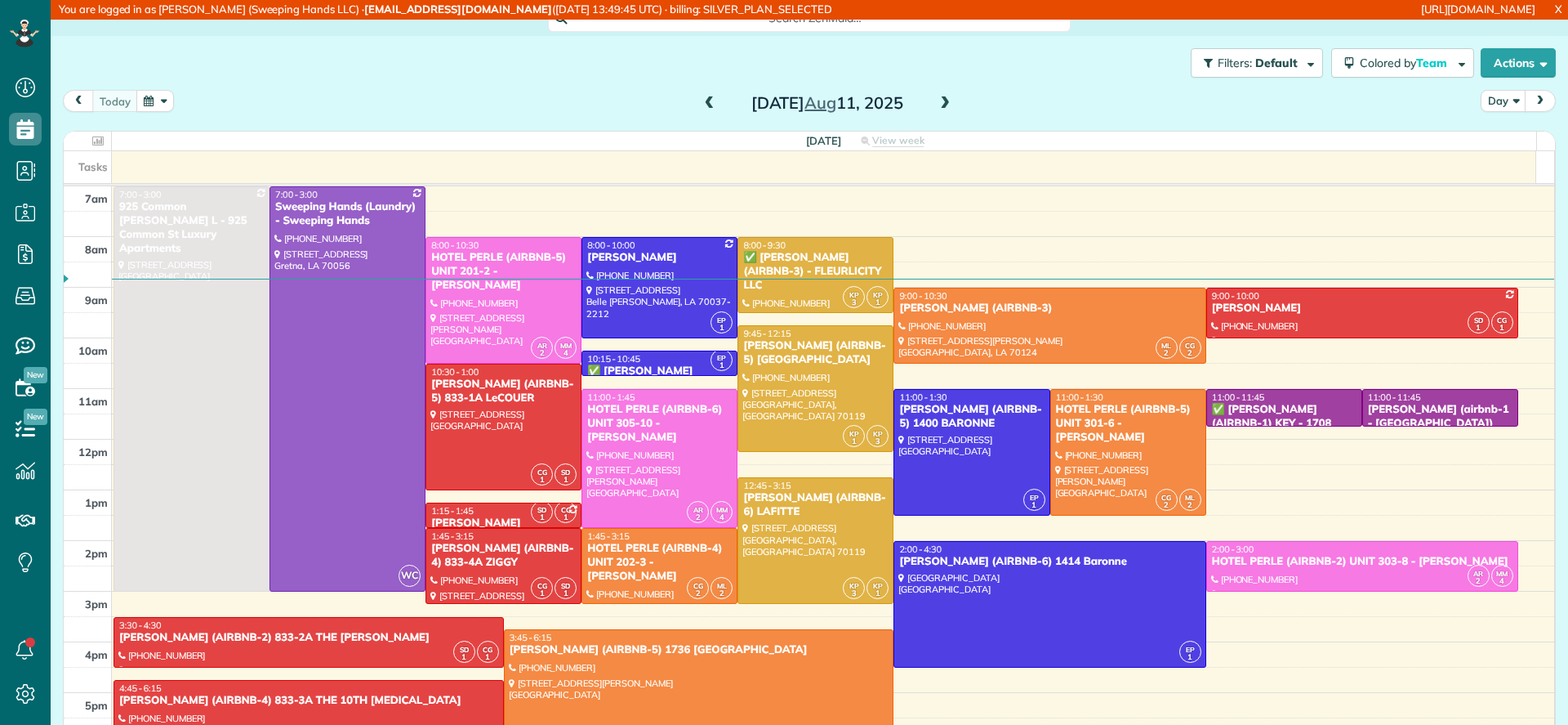
scroll to position [7, 7]
click at [788, 408] on div at bounding box center [816, 389] width 155 height 125
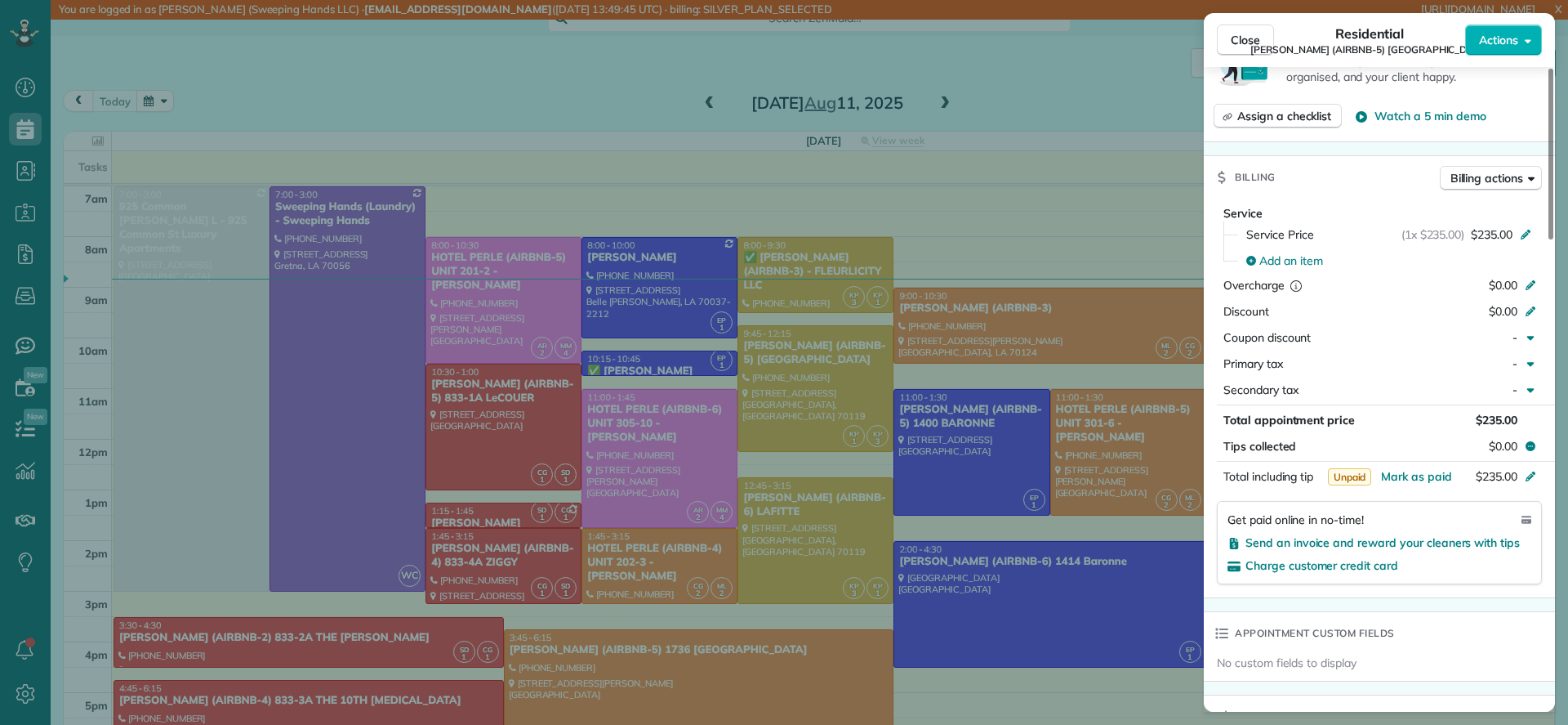
scroll to position [856, 0]
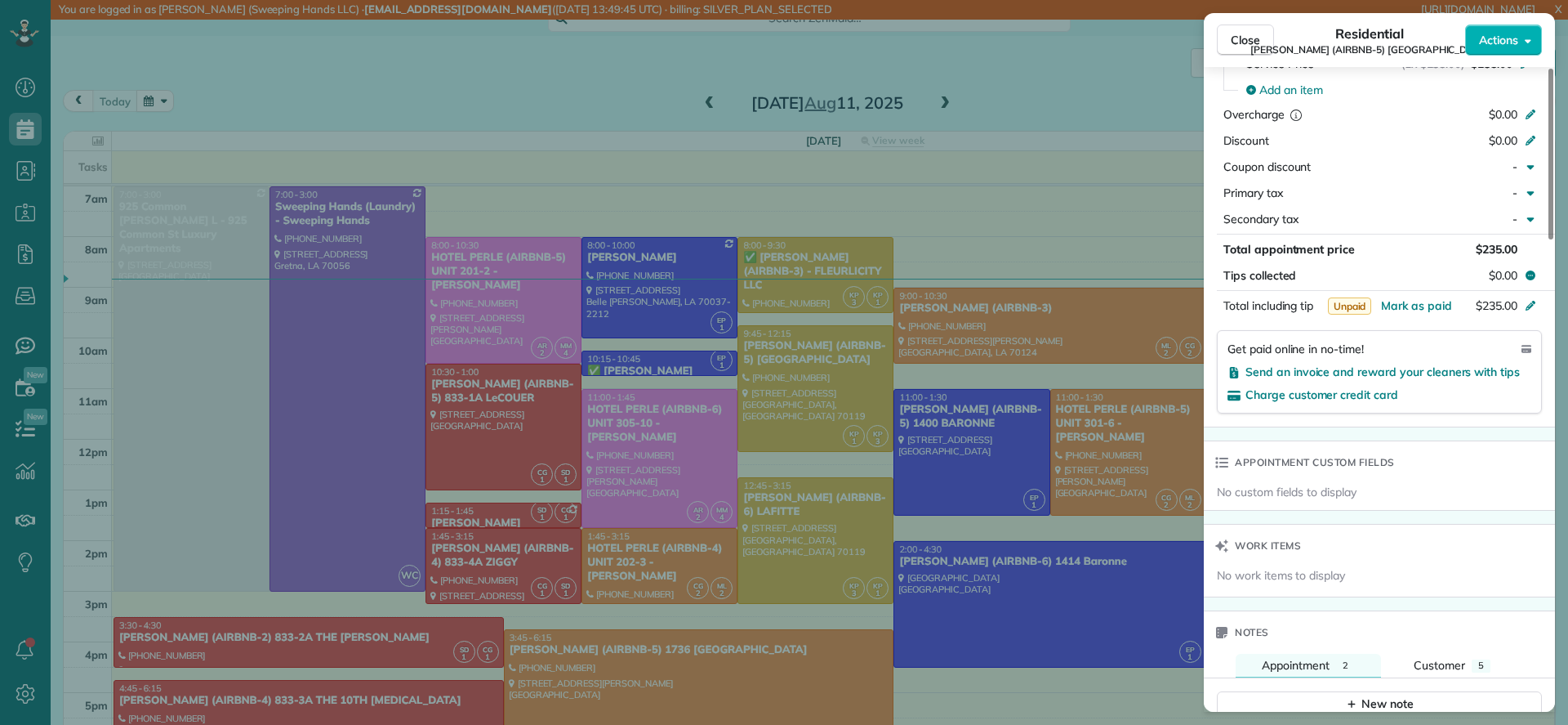
drag, startPoint x: 989, startPoint y: 341, endPoint x: 1082, endPoint y: 465, distance: 155.0
click at [989, 341] on div "Close Residential [PERSON_NAME] (AIRBNB-5) TOULOUSE Actions Status Active [PERS…" at bounding box center [784, 362] width 1568 height 725
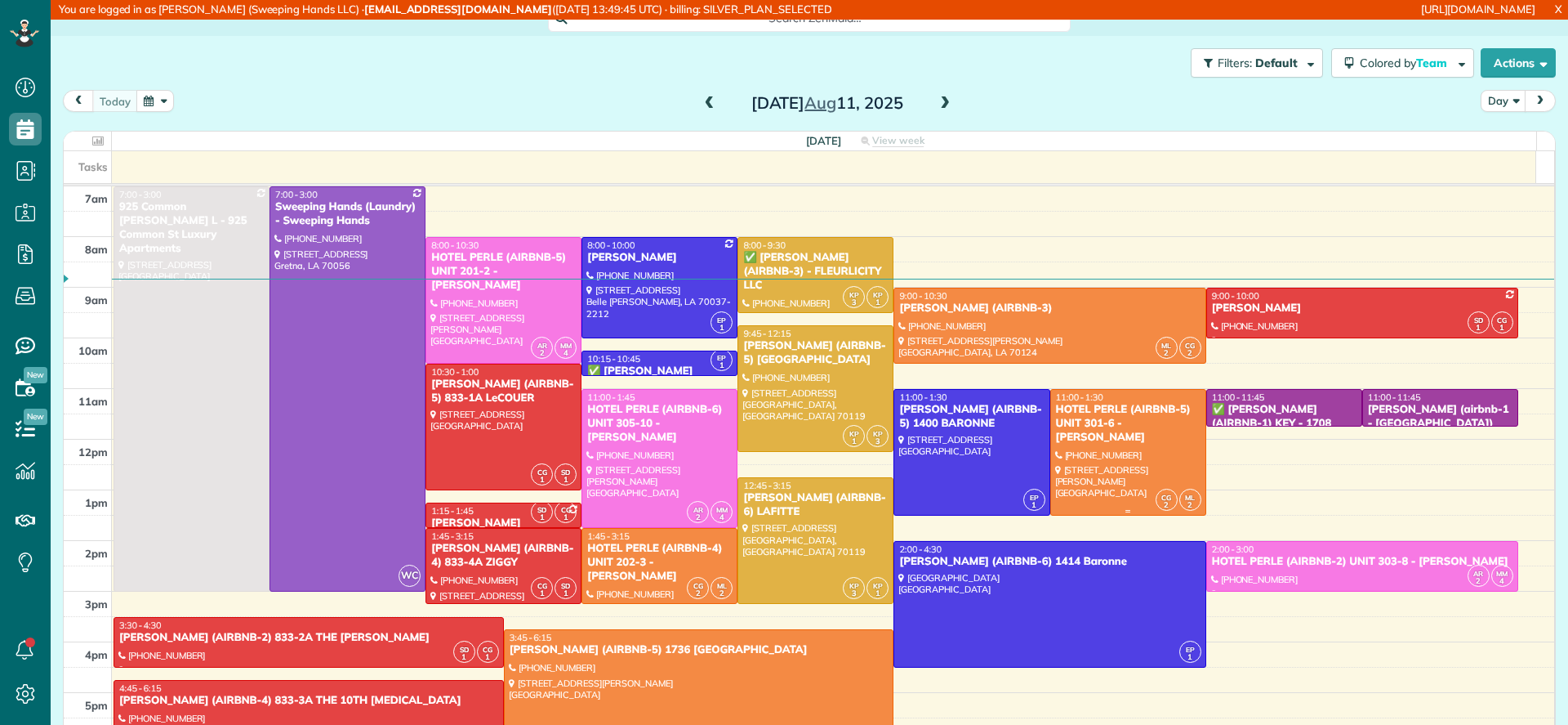
click at [1082, 454] on div at bounding box center [1128, 452] width 155 height 125
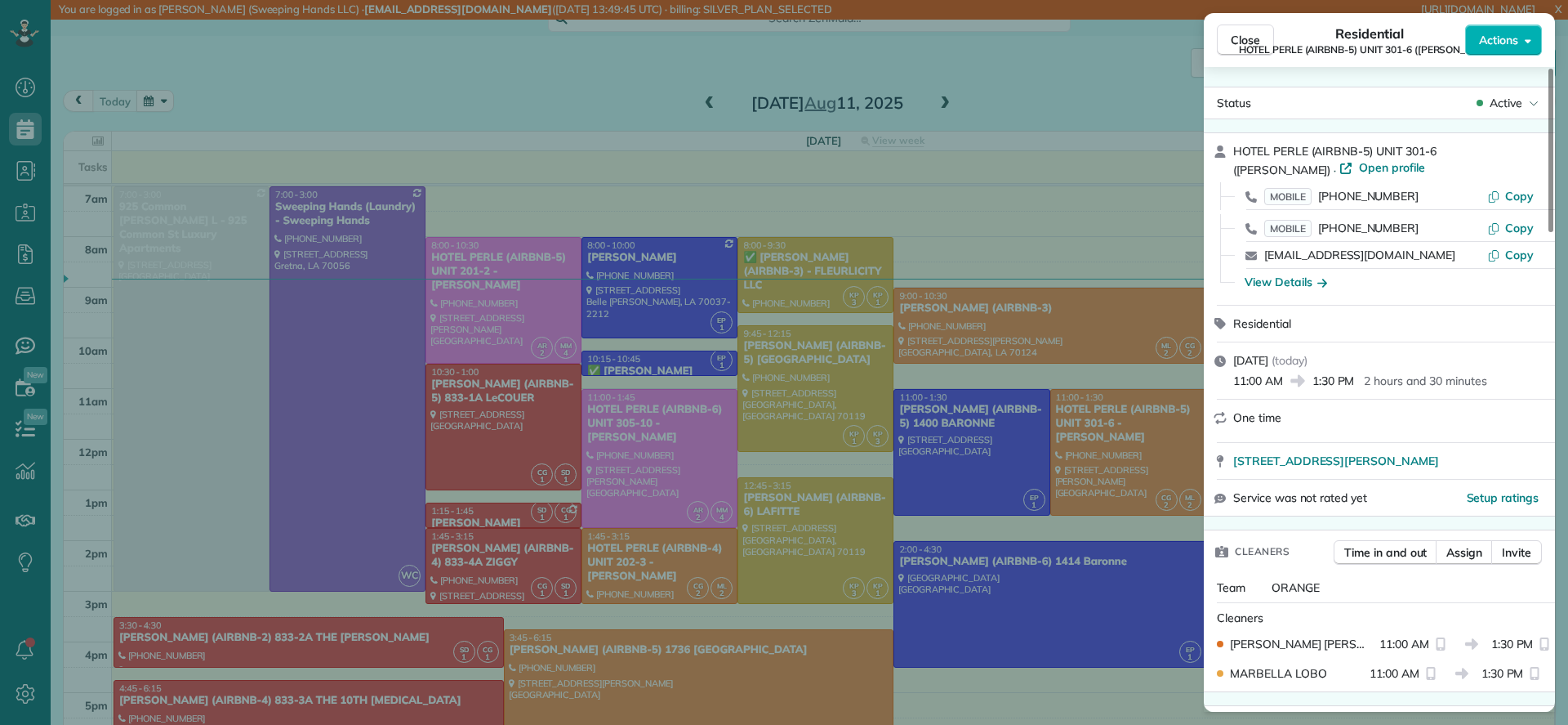
scroll to position [499, 0]
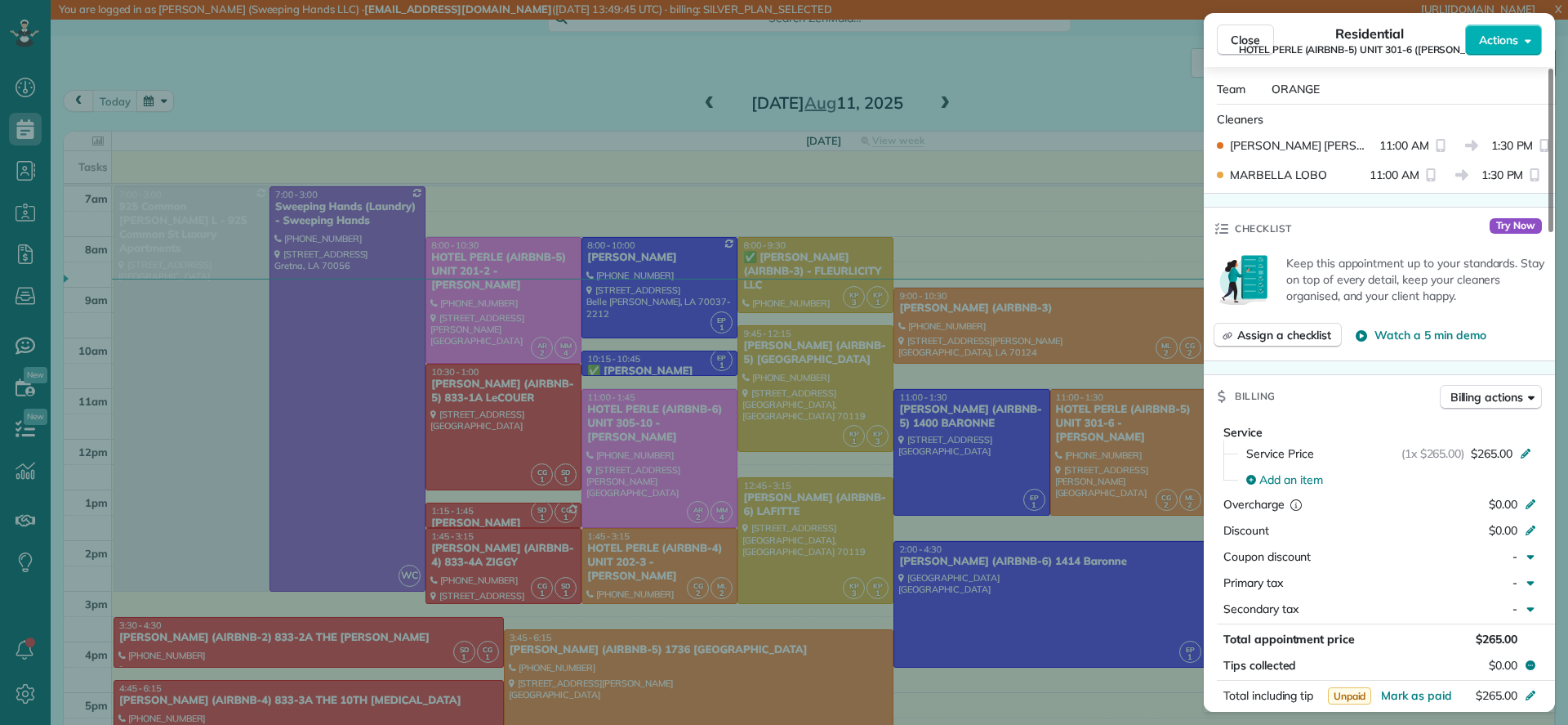
click at [910, 416] on div "Close Residential HOTEL PERLE (AIRBNB-5) UNIT 301-6 ([PERSON_NAME]) Actions Sta…" at bounding box center [784, 362] width 1568 height 725
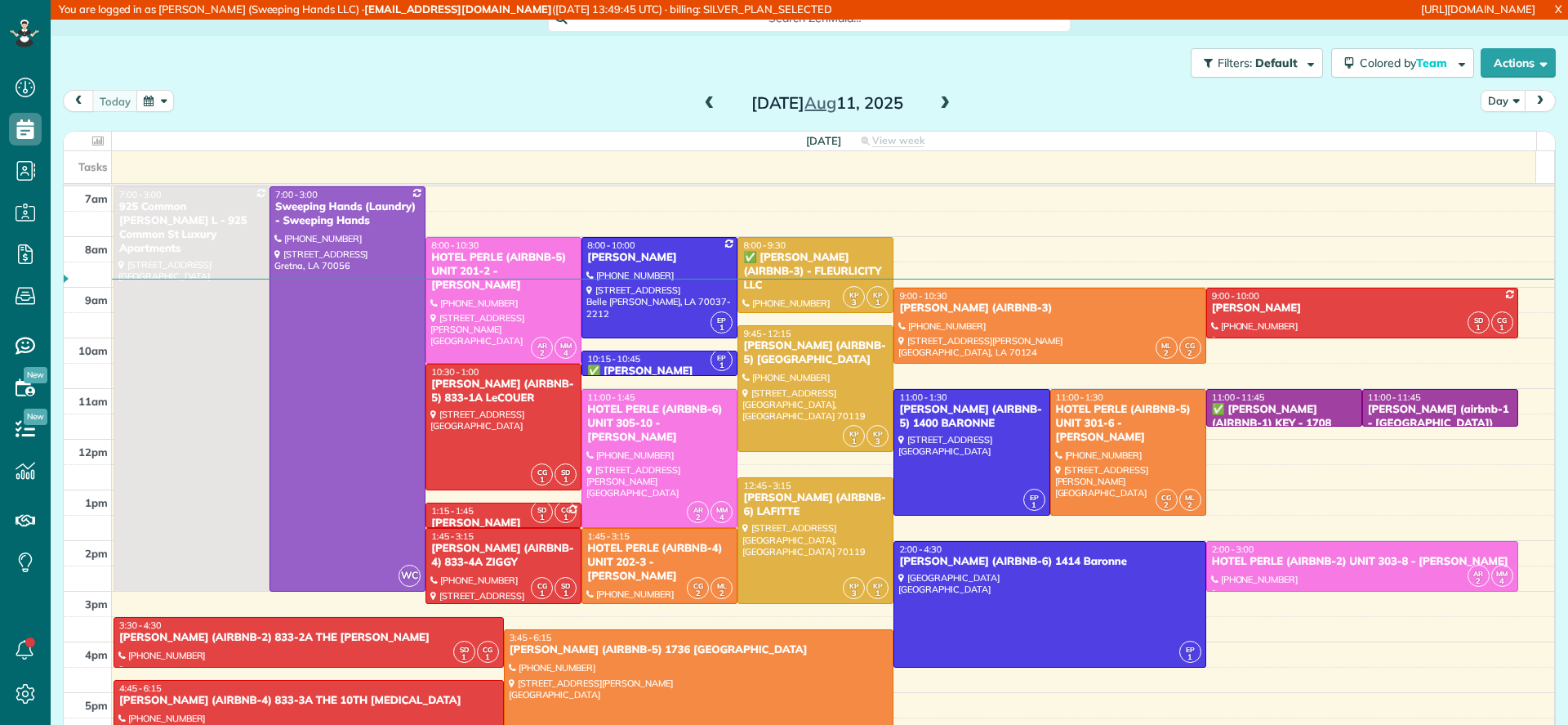
click at [936, 101] on span at bounding box center [945, 103] width 18 height 15
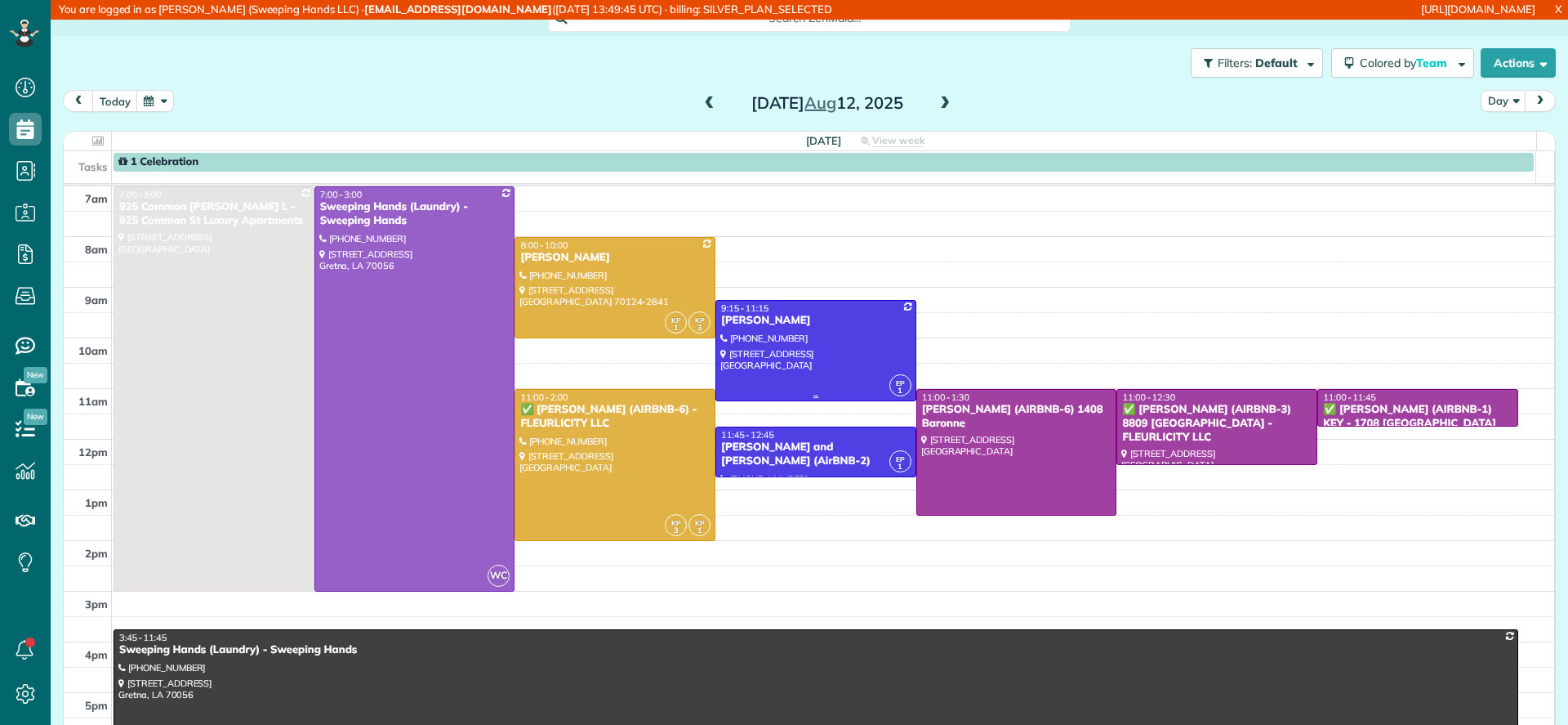
click at [811, 337] on div at bounding box center [816, 350] width 199 height 100
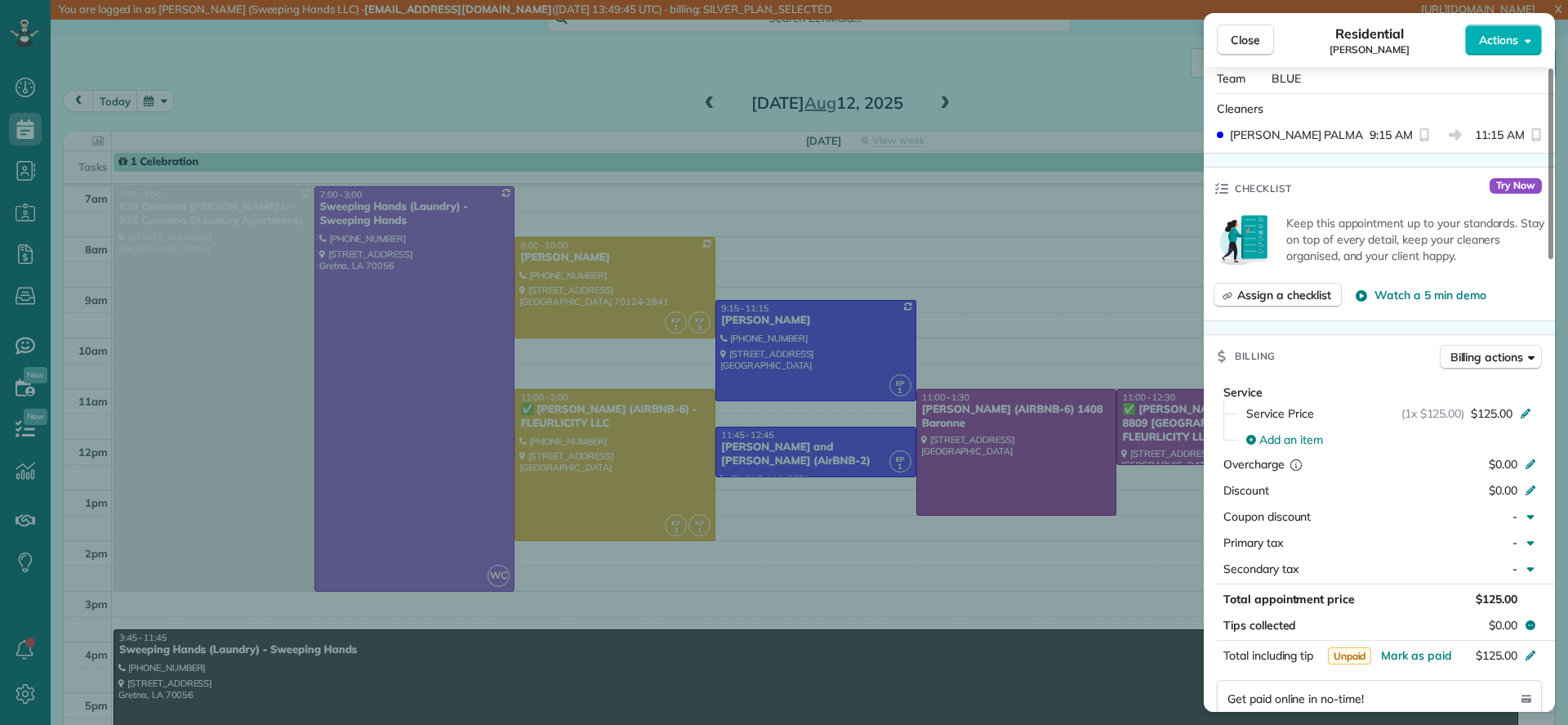
scroll to position [741, 0]
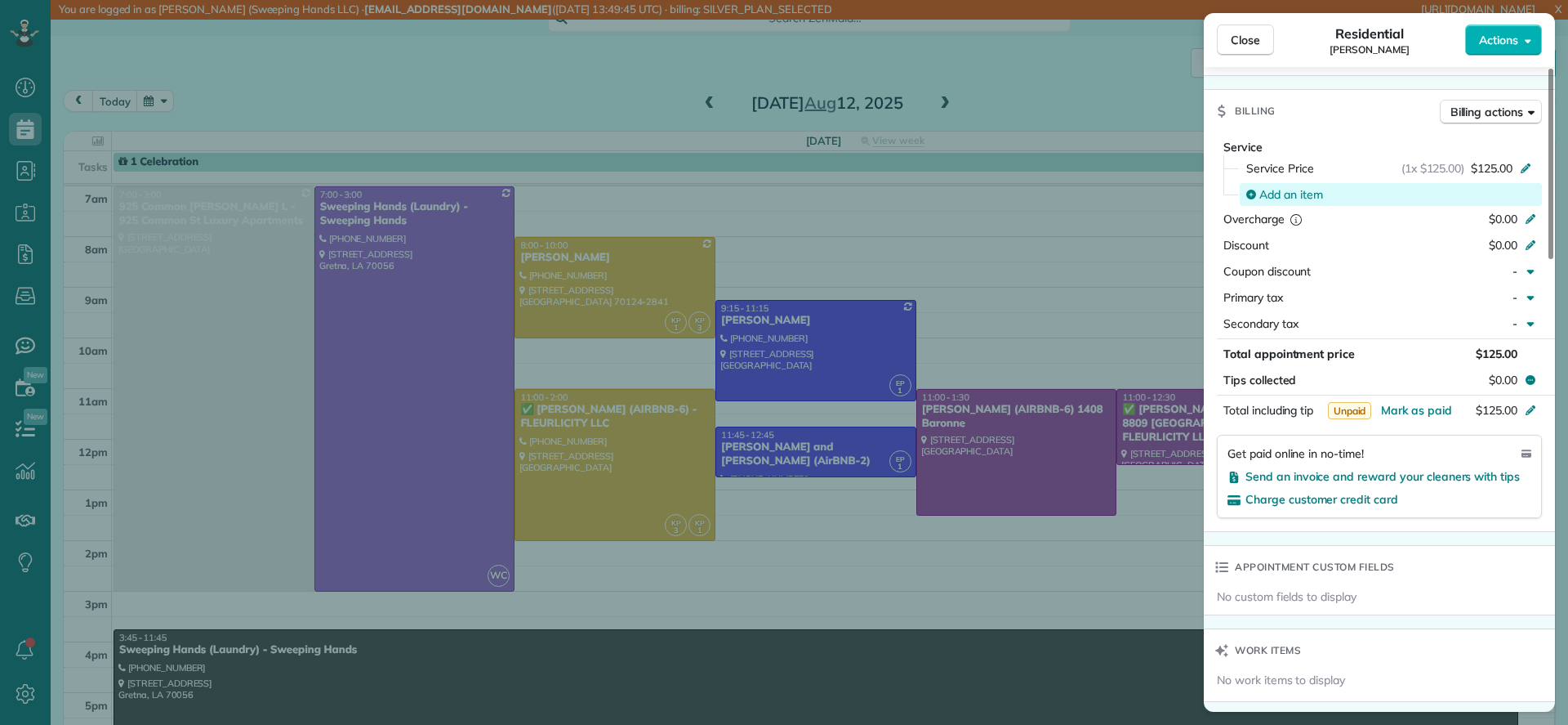
click at [1294, 186] on span "Add an item" at bounding box center [1290, 194] width 63 height 16
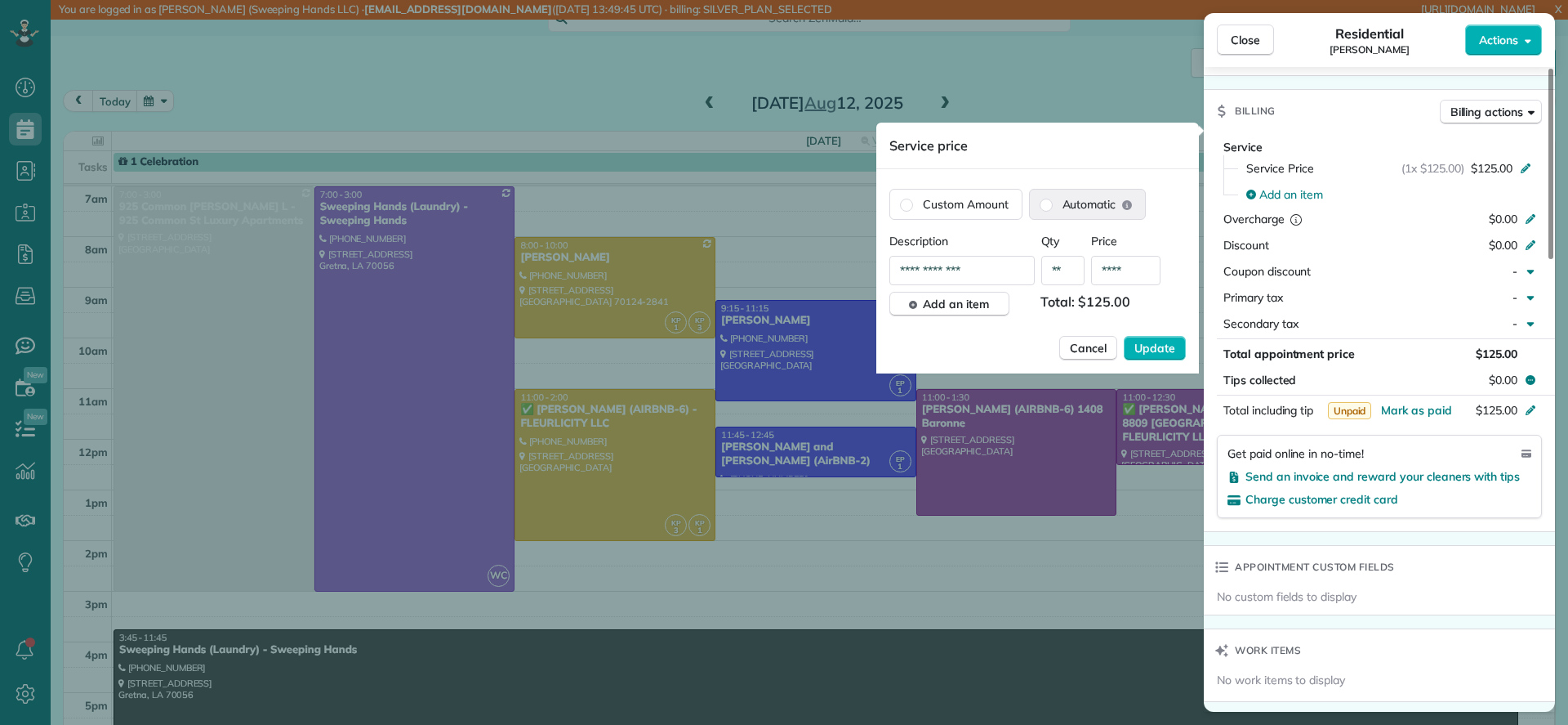
click at [1095, 205] on span "Automatic" at bounding box center [1089, 204] width 54 height 16
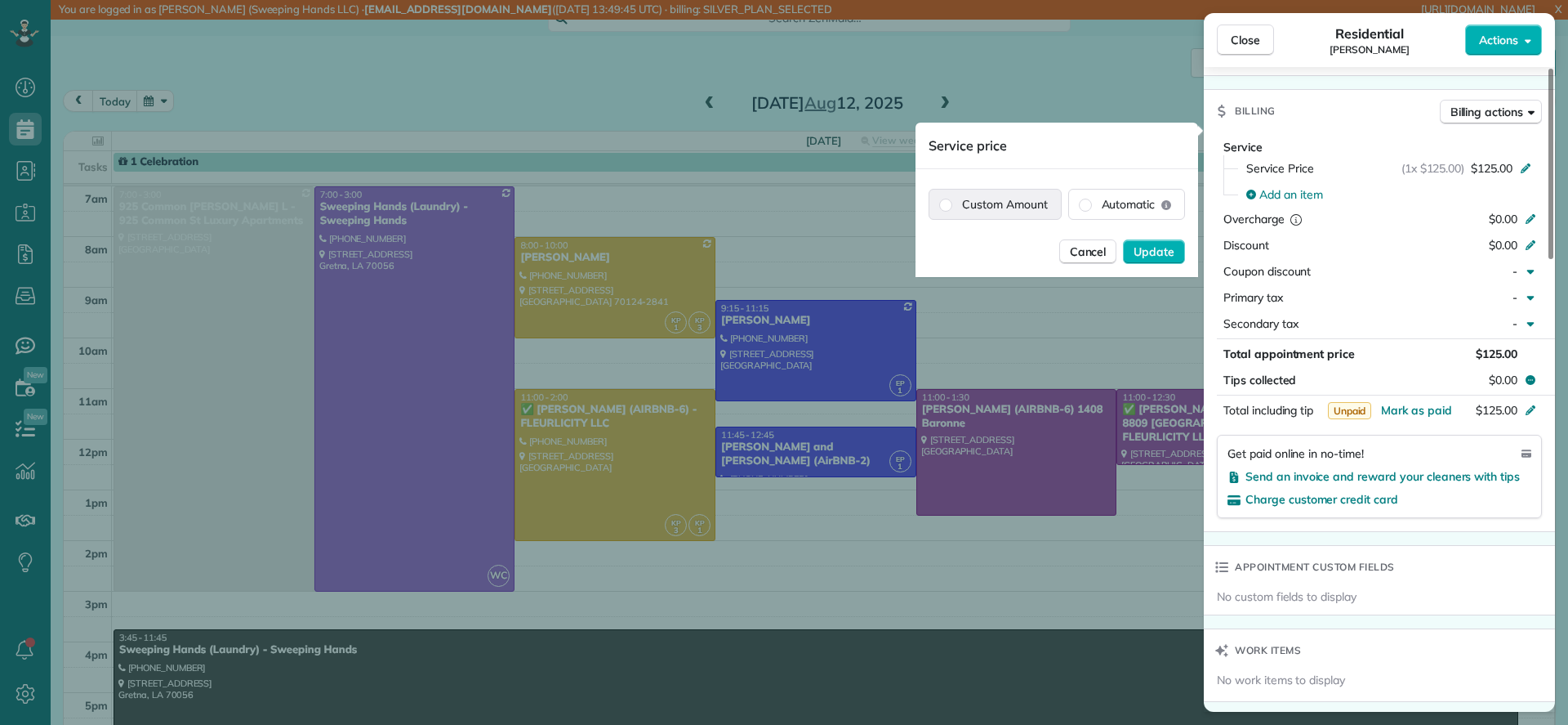
click at [1031, 201] on label "Custom Amount" at bounding box center [995, 204] width 132 height 30
